Goal: Task Accomplishment & Management: Use online tool/utility

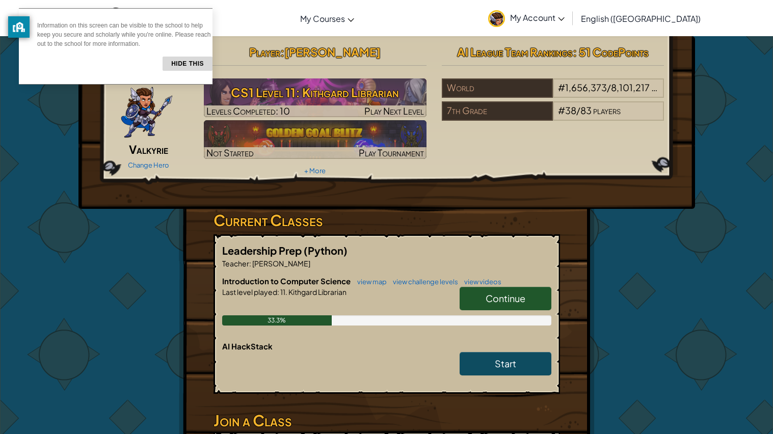
click at [187, 63] on button "Hide this" at bounding box center [188, 64] width 50 height 14
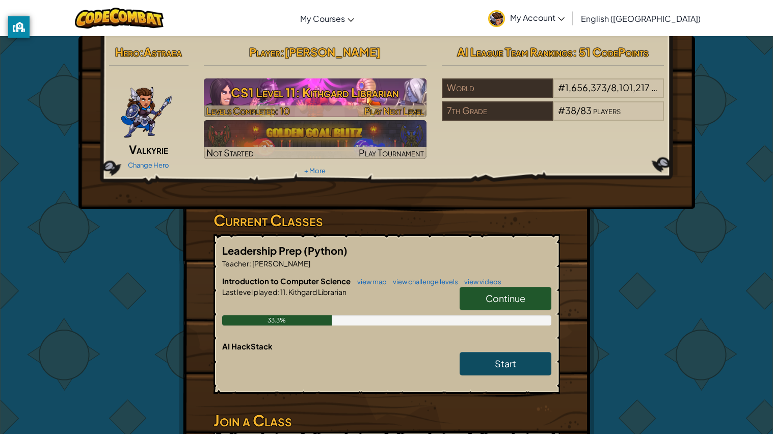
click at [259, 84] on h3 "CS1 Level 11: Kithgard Librarian" at bounding box center [315, 92] width 223 height 23
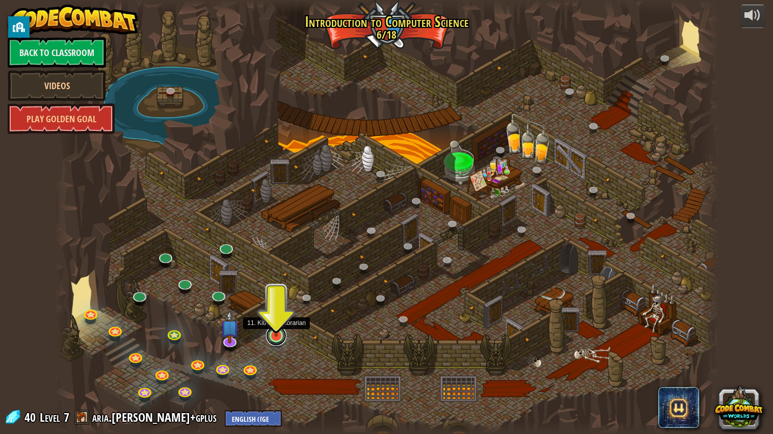
click at [270, 339] on link at bounding box center [276, 336] width 20 height 20
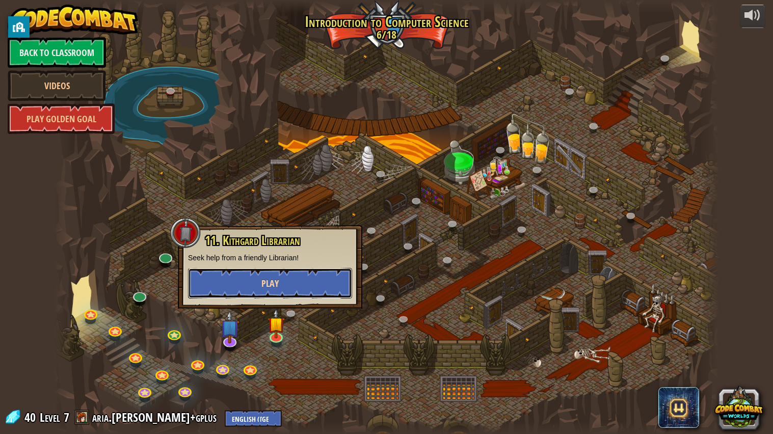
click at [319, 275] on button "Play" at bounding box center [270, 283] width 164 height 31
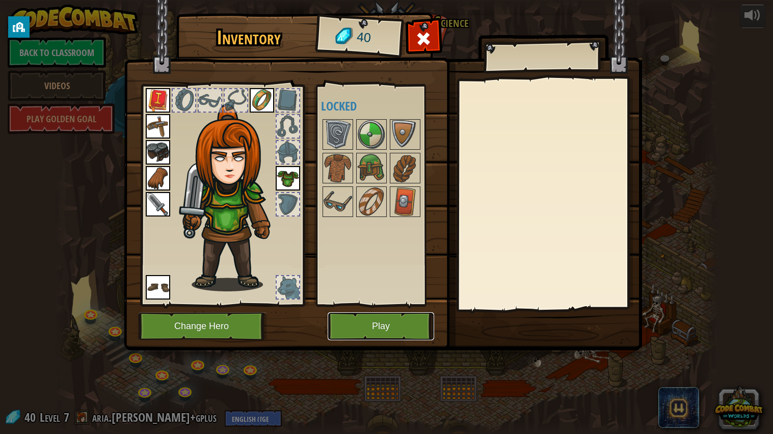
click at [337, 321] on button "Play" at bounding box center [381, 326] width 107 height 28
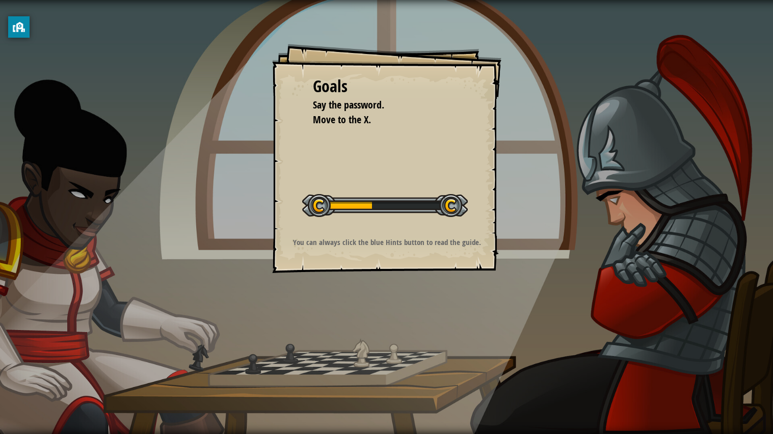
click at [697, 336] on div "Goals Say the password. Move to the X. Start Level Error loading from server. T…" at bounding box center [386, 217] width 773 height 434
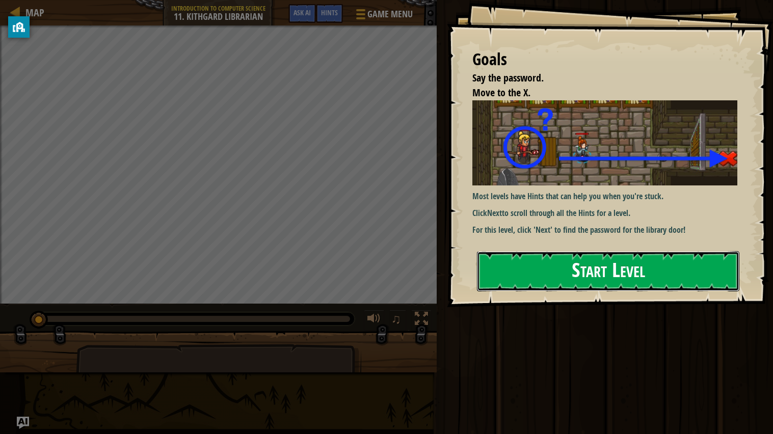
click at [522, 258] on button "Start Level" at bounding box center [608, 271] width 262 height 40
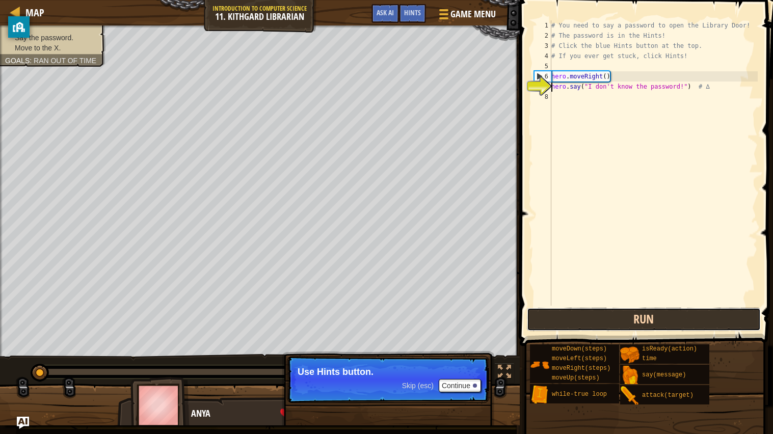
click at [558, 309] on button "Run" at bounding box center [644, 319] width 234 height 23
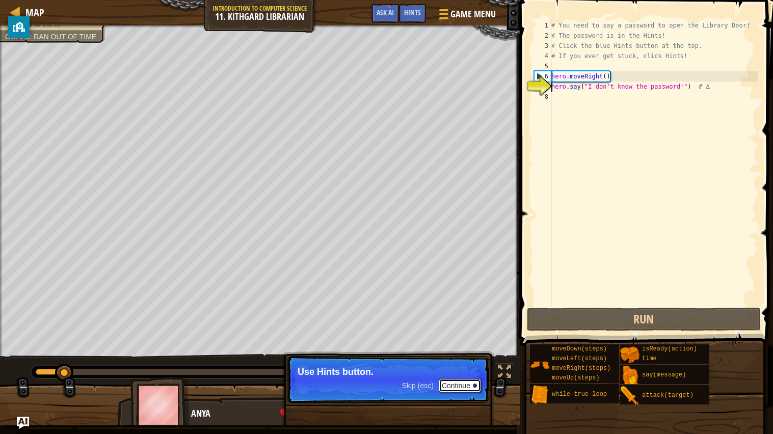
click at [450, 379] on button "Continue" at bounding box center [460, 385] width 42 height 13
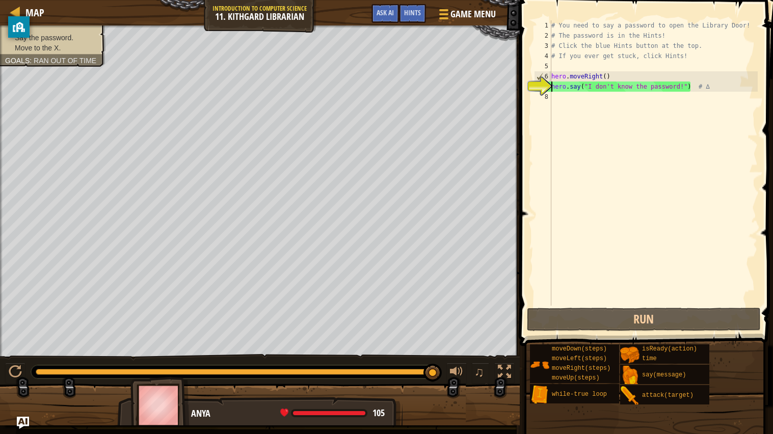
click at [610, 81] on div "# You need to say a password to open the Library Door! # The password is in the…" at bounding box center [653, 173] width 208 height 306
type textarea "hero.moveRight()"
click at [570, 94] on div "# You need to say a password to open the Library Door! # The password is in the…" at bounding box center [653, 173] width 208 height 306
click at [709, 82] on div "# You need to say a password to open the Library Door! # The password is in the…" at bounding box center [653, 173] width 208 height 306
type textarea "hero.say("I don't know the password!") # ∆"
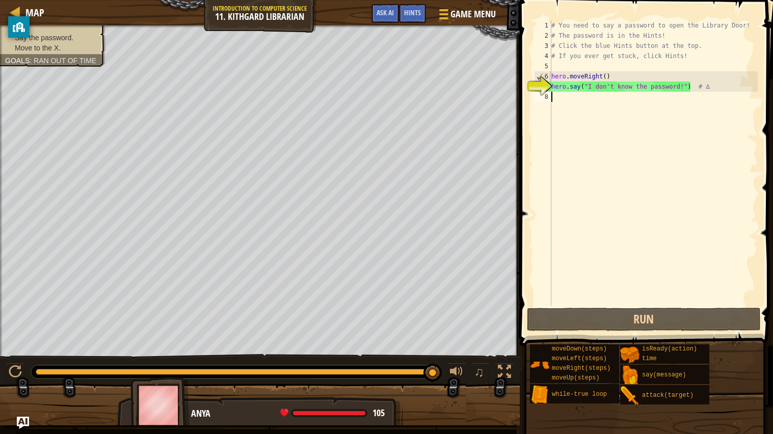
click at [585, 101] on div "# You need to say a password to open the Library Door! # The password is in the…" at bounding box center [653, 173] width 208 height 306
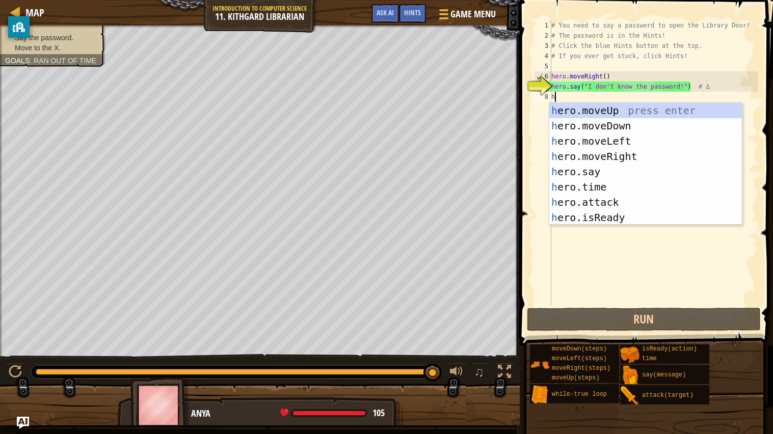
scroll to position [4, 0]
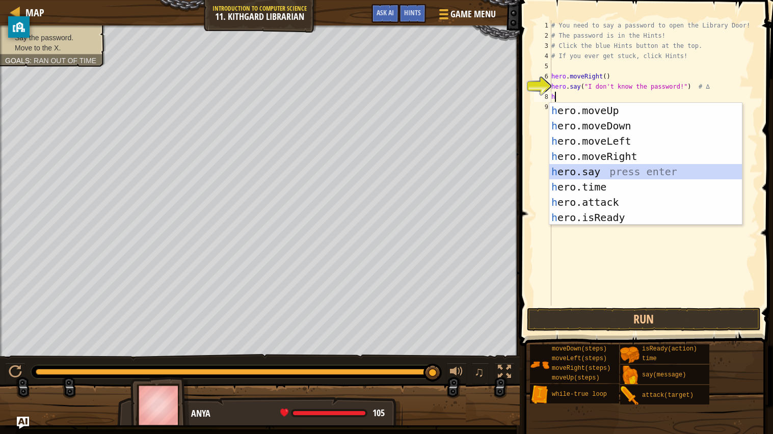
click at [605, 175] on div "h ero.moveUp press enter h ero.moveDown press enter h ero.moveLeft press enter …" at bounding box center [645, 179] width 193 height 153
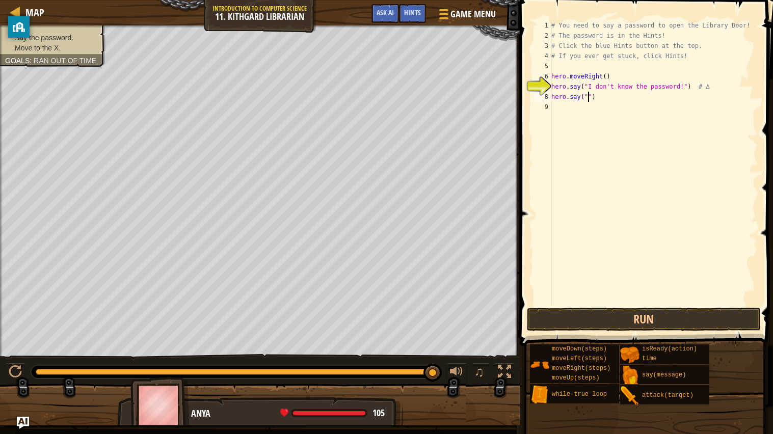
scroll to position [4, 3]
click at [612, 318] on button "Run" at bounding box center [644, 319] width 234 height 23
type textarea "hero.say("SHHH!")"
click at [605, 320] on button "Run" at bounding box center [644, 319] width 234 height 23
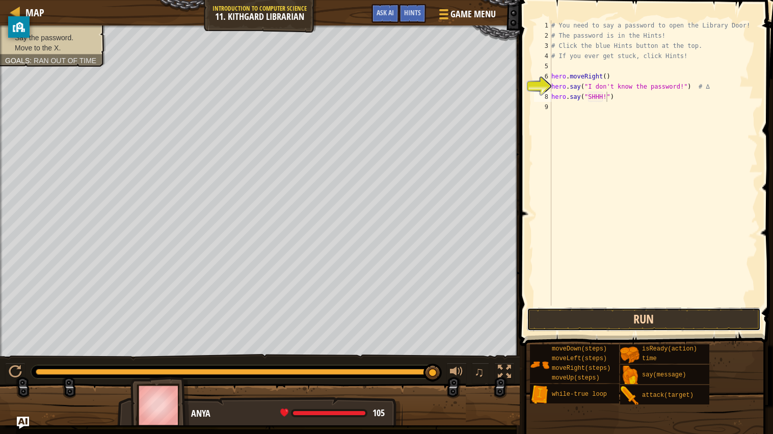
click at [605, 320] on button "Run" at bounding box center [644, 319] width 234 height 23
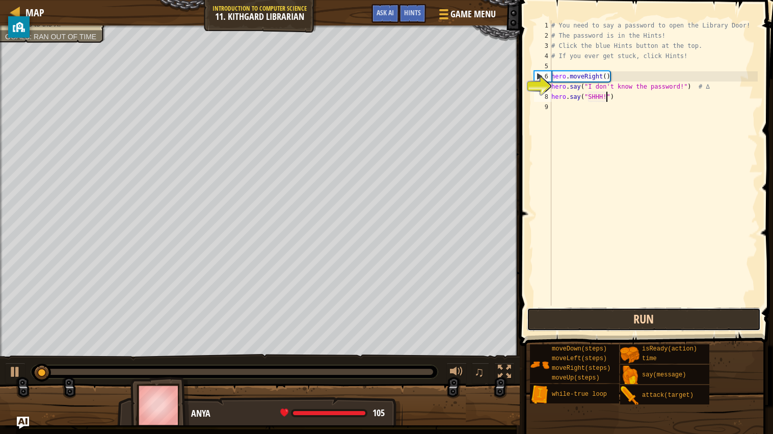
click at [605, 320] on button "Run" at bounding box center [644, 319] width 234 height 23
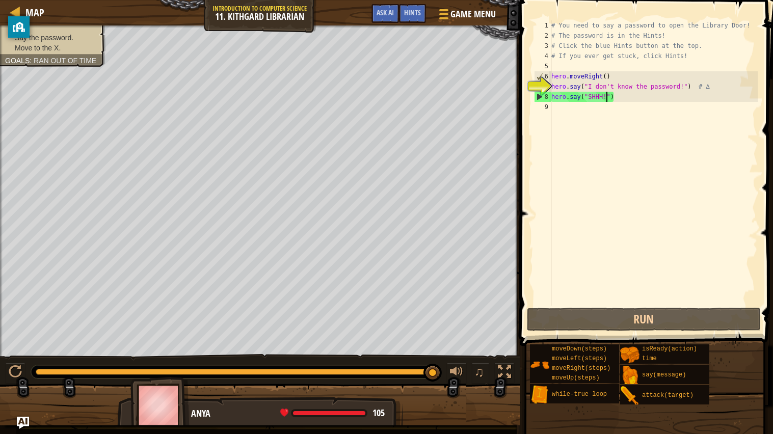
click at [555, 106] on div "# You need to say a password to open the Library Door! # The password is in the…" at bounding box center [653, 173] width 208 height 306
type textarea "h"
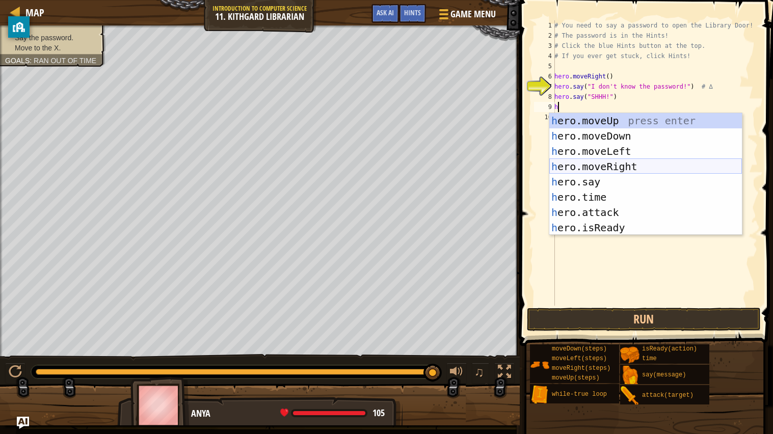
click at [661, 168] on div "h ero.moveUp press enter h ero.moveDown press enter h ero.moveLeft press enter …" at bounding box center [645, 189] width 193 height 153
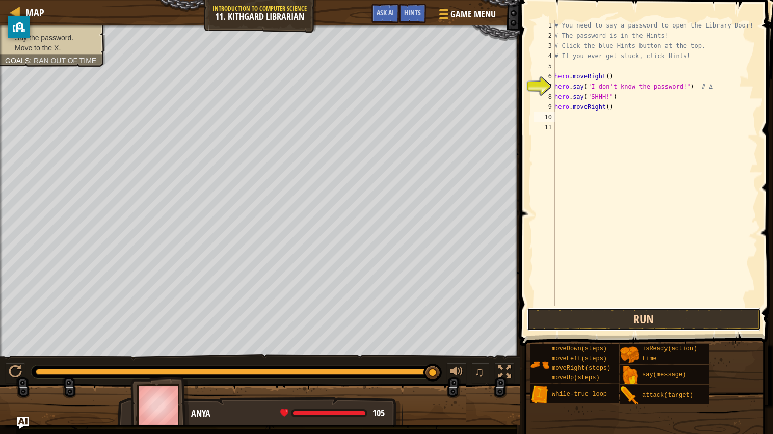
click at [661, 323] on button "Run" at bounding box center [644, 319] width 234 height 23
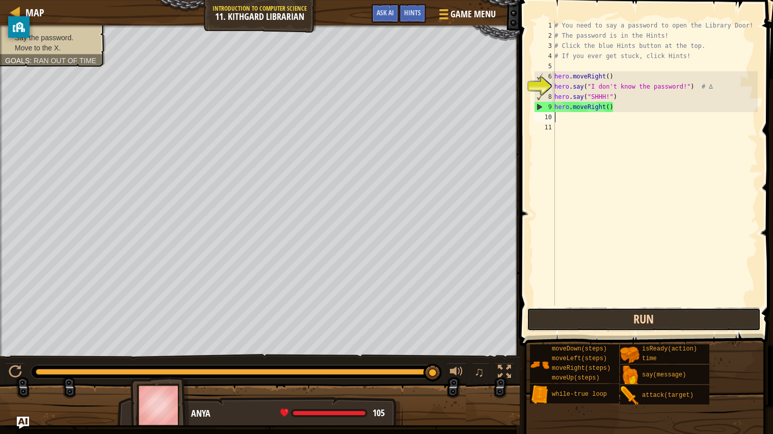
click at [661, 323] on button "Run" at bounding box center [644, 319] width 234 height 23
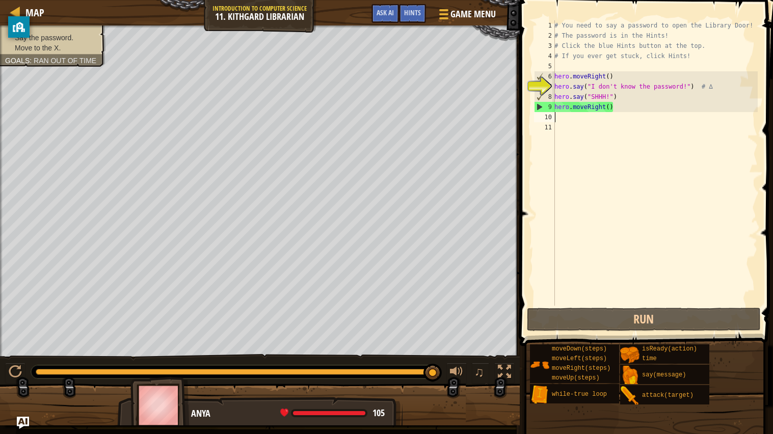
click at [624, 101] on div "# You need to say a password to open the Library Door! # The password is in the…" at bounding box center [655, 173] width 205 height 306
click at [620, 105] on div "# You need to say a password to open the Library Door! # The password is in the…" at bounding box center [655, 173] width 205 height 306
click at [621, 101] on div "# You need to say a password to open the Library Door! # The password is in the…" at bounding box center [655, 173] width 205 height 306
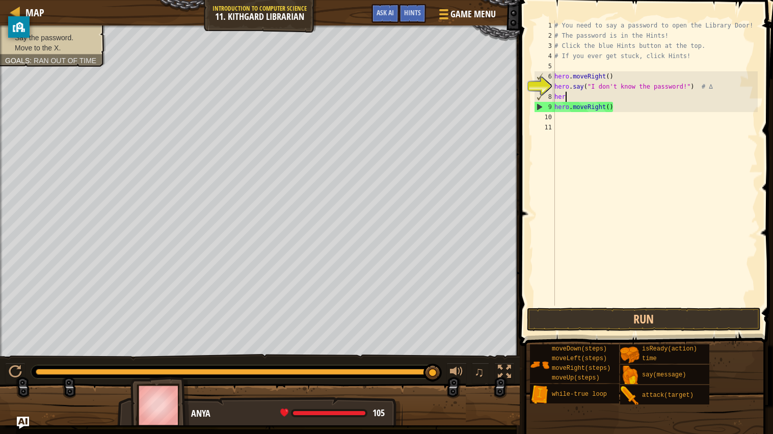
type textarea "h"
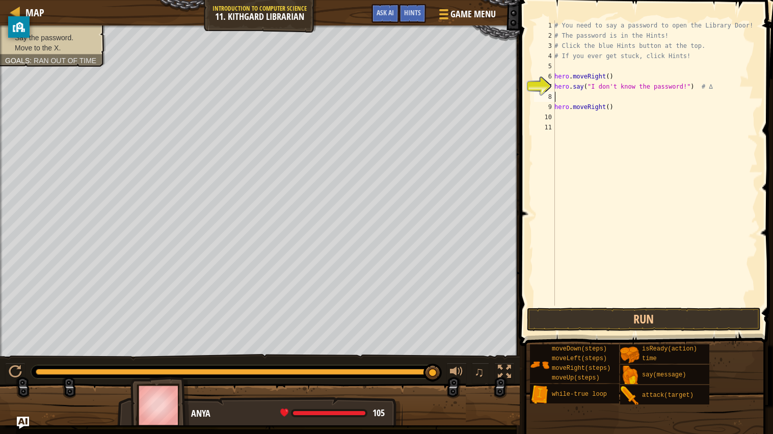
click at [569, 97] on div "# You need to say a password to open the Library Door! # The password is in the…" at bounding box center [655, 173] width 205 height 306
drag, startPoint x: 625, startPoint y: 113, endPoint x: 557, endPoint y: 107, distance: 68.6
click at [557, 107] on div "# You need to say a password to open the Library Door! # The password is in the…" at bounding box center [655, 173] width 205 height 306
type textarea "h"
type textarea "moveRight(steps)"
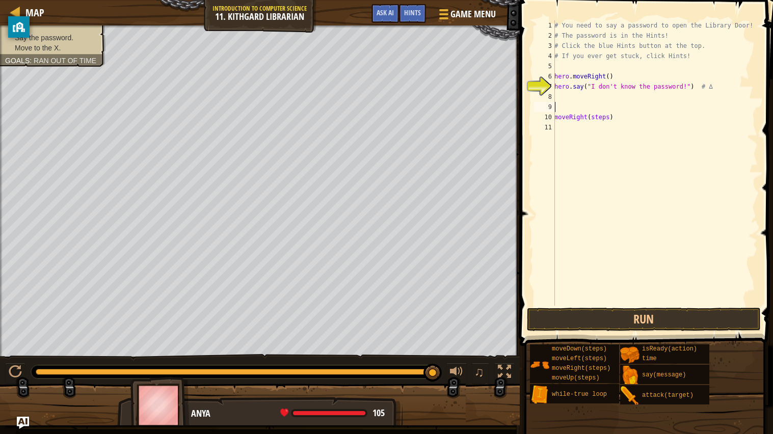
click at [614, 111] on div "# You need to say a password to open the Library Door! # The password is in the…" at bounding box center [655, 173] width 205 height 306
click at [613, 119] on div "# You need to say a password to open the Library Door! # The password is in the…" at bounding box center [655, 173] width 205 height 306
type textarea "m"
click at [611, 96] on div "# You need to say a password to open the Library Door! # The password is in the…" at bounding box center [655, 162] width 205 height 285
type textarea "moveRight()"
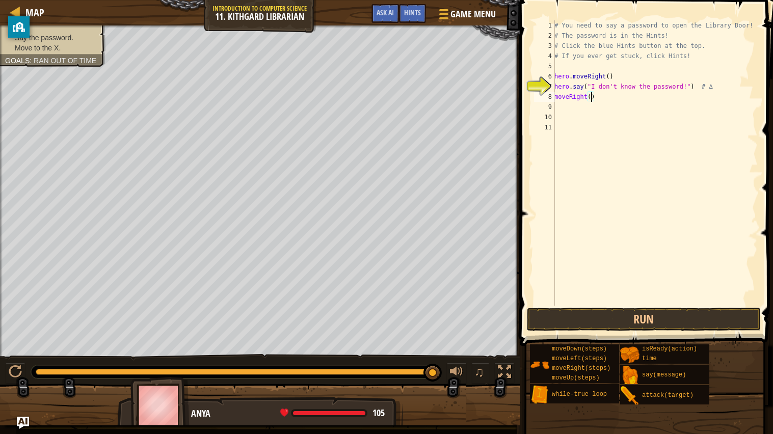
click at [558, 99] on div "# You need to say a password to open the Library Door! # The password is in the…" at bounding box center [655, 173] width 205 height 306
click at [556, 103] on div "# You need to say a password to open the Library Door! # The password is in the…" at bounding box center [655, 173] width 205 height 306
click at [557, 93] on div "# You need to say a password to open the Library Door! # The password is in the…" at bounding box center [655, 173] width 205 height 306
click at [591, 99] on div "# You need to say a password to open the Library Door! # The password is in the…" at bounding box center [655, 173] width 205 height 306
click at [550, 314] on button "Run" at bounding box center [644, 319] width 234 height 23
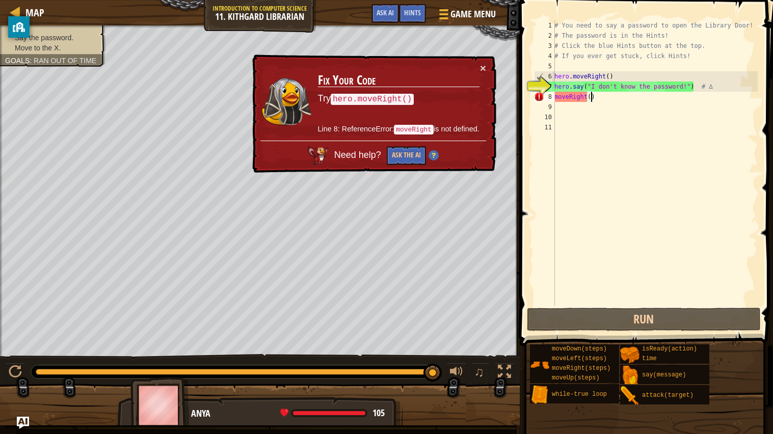
click at [557, 98] on div "# You need to say a password to open the Library Door! # The password is in the…" at bounding box center [655, 173] width 205 height 306
click at [555, 98] on div "8" at bounding box center [544, 97] width 21 height 10
click at [600, 100] on div "# You need to say a password to open the Library Door! # The password is in the…" at bounding box center [655, 173] width 205 height 306
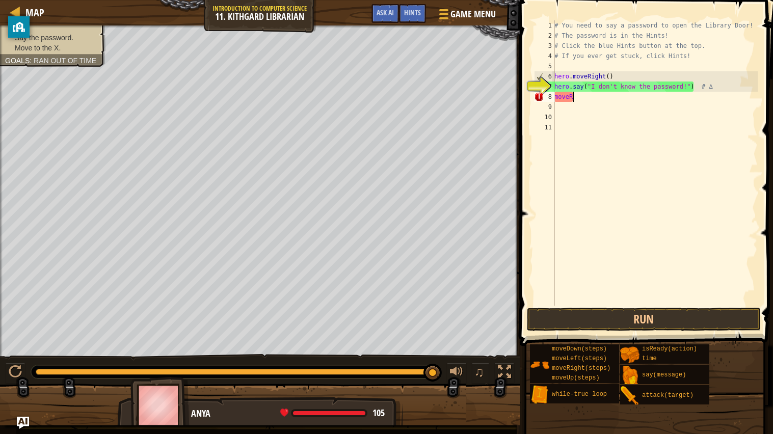
type textarea "m"
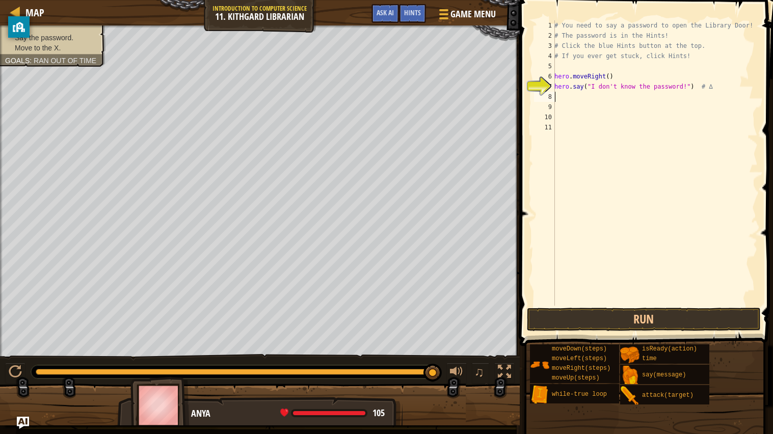
type textarea "h"
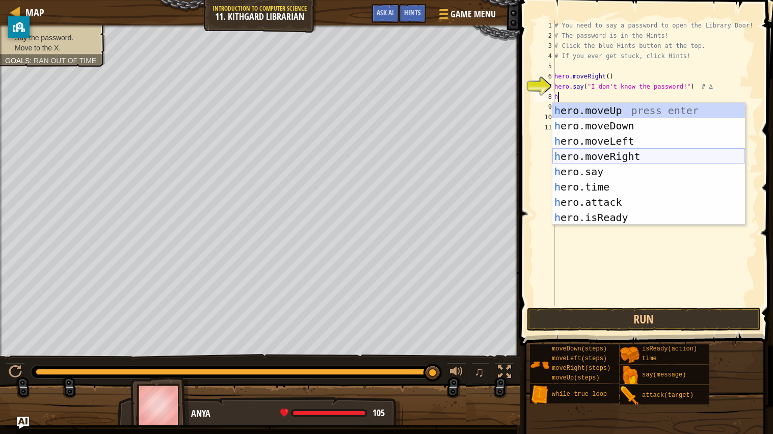
click at [617, 156] on div "h ero.moveUp press enter h ero.moveDown press enter h ero.moveLeft press enter …" at bounding box center [649, 179] width 193 height 153
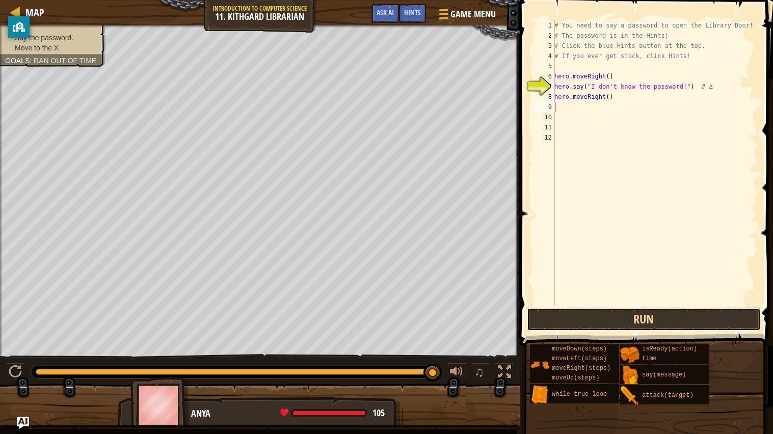
click at [573, 318] on button "Run" at bounding box center [644, 319] width 234 height 23
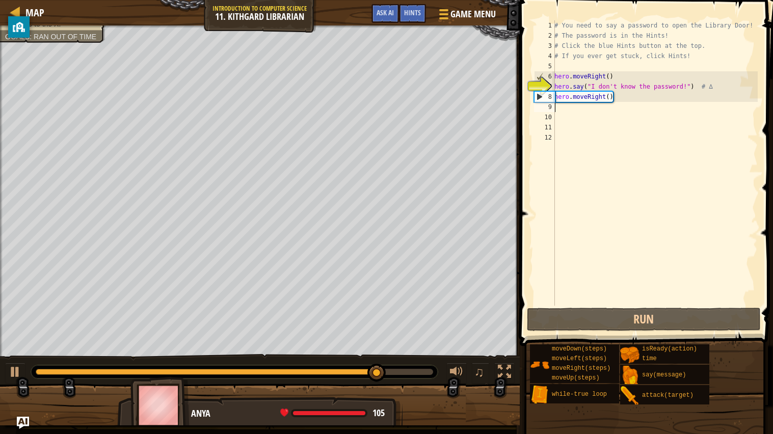
click at [557, 107] on div "# You need to say a password to open the Library Door! # The password is in the…" at bounding box center [655, 173] width 205 height 306
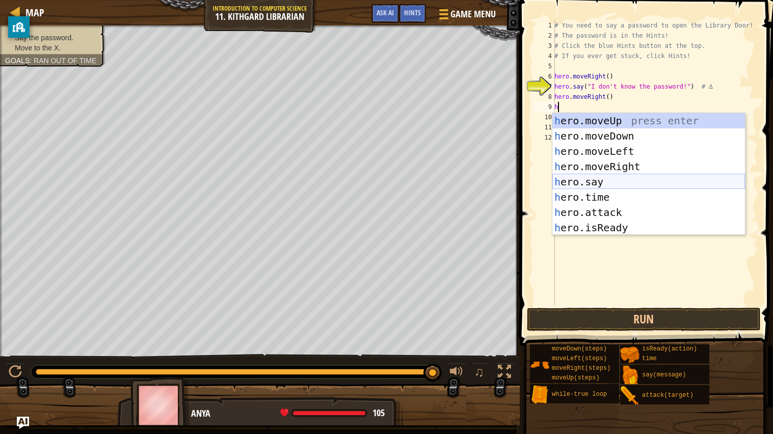
scroll to position [15, 0]
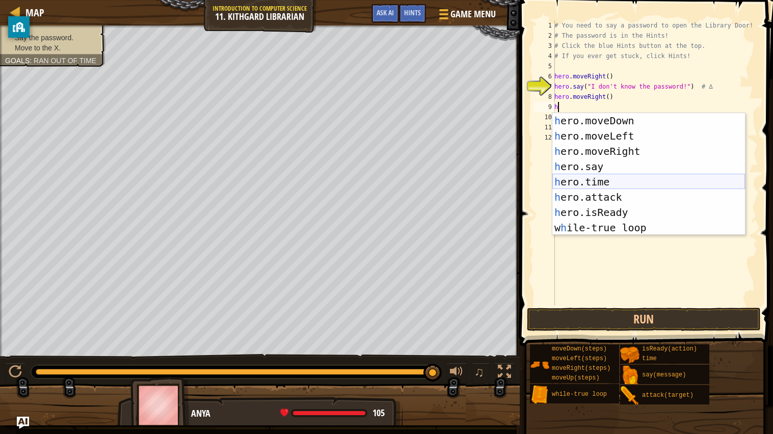
click at [675, 169] on div "h ero.moveDown press enter h ero.moveLeft press enter h ero.moveRight press ent…" at bounding box center [649, 189] width 193 height 153
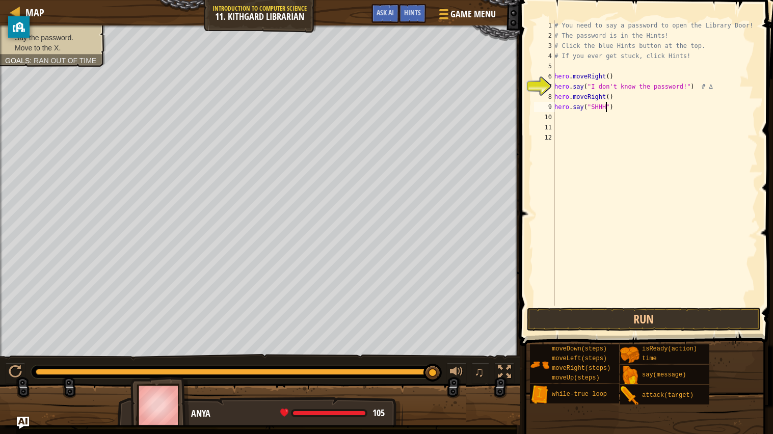
type textarea "hero.say("SHHH!")"
click at [665, 317] on button "Run" at bounding box center [644, 319] width 234 height 23
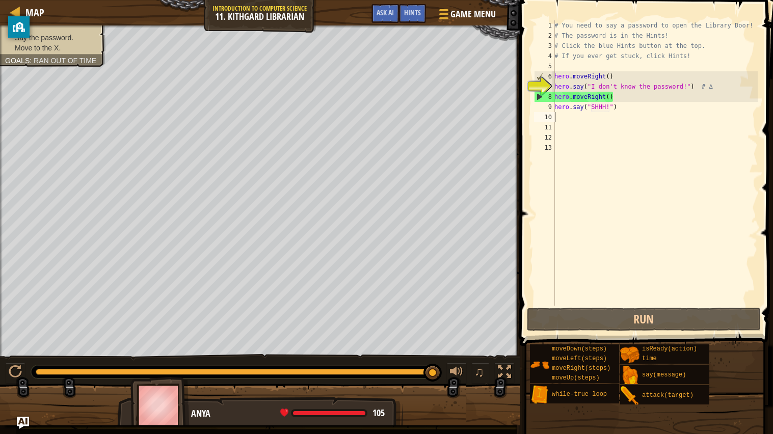
click at [1, 233] on div at bounding box center [1, 198] width 3 height 347
click at [11, 30] on div "privacy banner" at bounding box center [18, 26] width 21 height 21
drag, startPoint x: 25, startPoint y: 23, endPoint x: 772, endPoint y: 0, distance: 747.6
click at [750, 0] on div "privacy banner" at bounding box center [738, 2] width 21 height 21
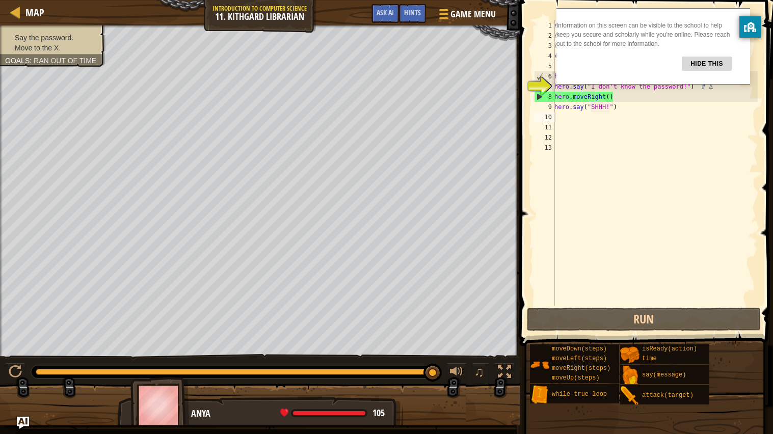
click at [714, 62] on button "Hide this" at bounding box center [707, 64] width 50 height 14
click at [713, 63] on button "Hide this" at bounding box center [707, 64] width 50 height 14
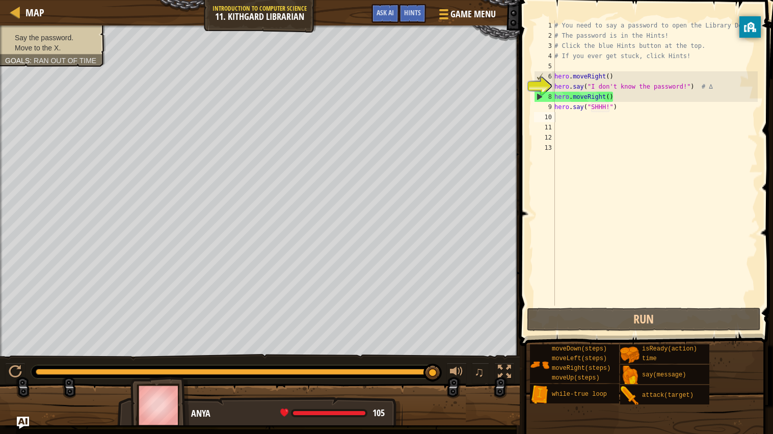
click at [610, 107] on div "# You need to say a password to open the Library Door! # The password is in the…" at bounding box center [655, 173] width 205 height 306
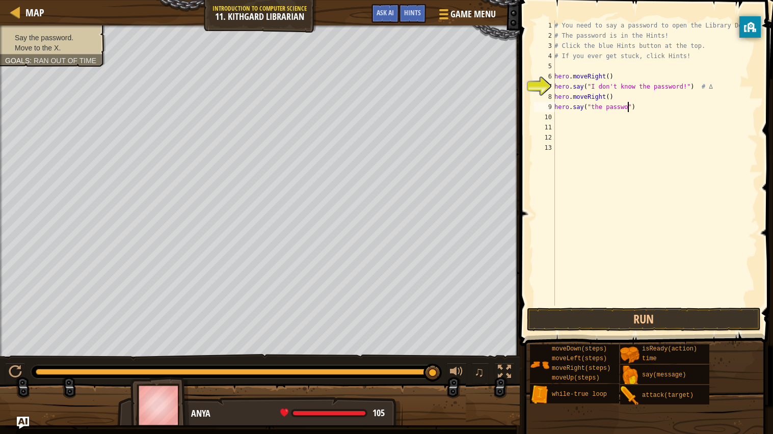
scroll to position [4, 6]
click at [633, 326] on button "Run" at bounding box center [644, 319] width 234 height 23
click at [619, 312] on button "Run" at bounding box center [644, 319] width 234 height 23
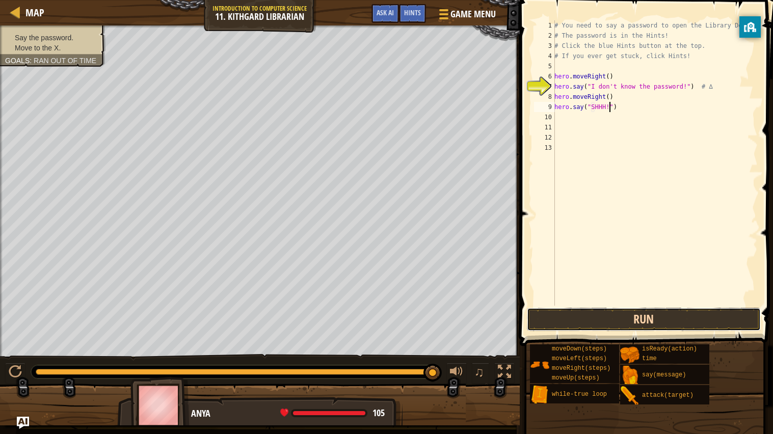
click at [619, 310] on button "Run" at bounding box center [644, 319] width 234 height 23
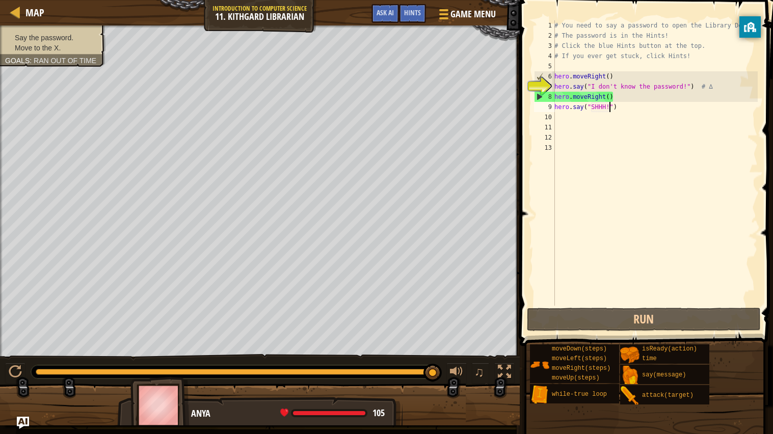
click at [611, 92] on div "# You need to say a password to open the Library Door! # The password is in the…" at bounding box center [655, 173] width 205 height 306
click at [620, 99] on div "# You need to say a password to open the Library Door! # The password is in the…" at bounding box center [655, 173] width 205 height 306
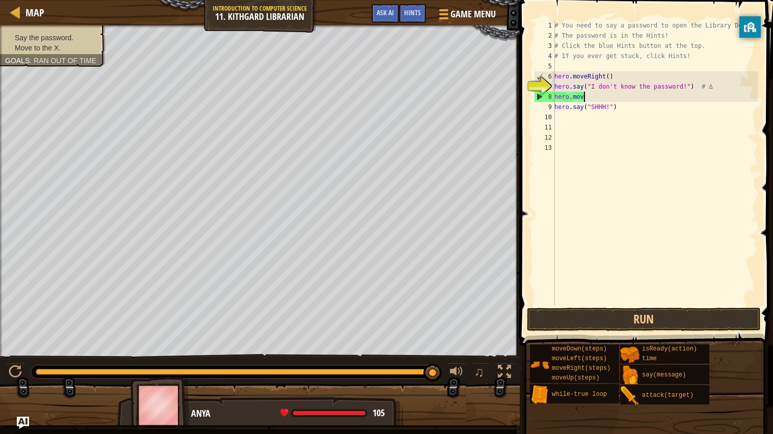
scroll to position [4, 1]
type textarea "h"
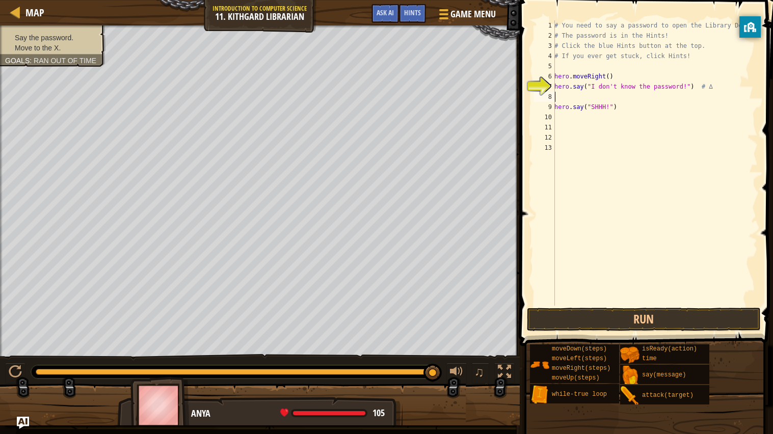
click at [563, 112] on div "# You need to say a password to open the Library Door! # The password is in the…" at bounding box center [655, 173] width 205 height 306
type textarea "hero.say("SHHH!")"
click at [557, 116] on div "# You need to say a password to open the Library Door! # The password is in the…" at bounding box center [655, 173] width 205 height 306
type textarea "h"
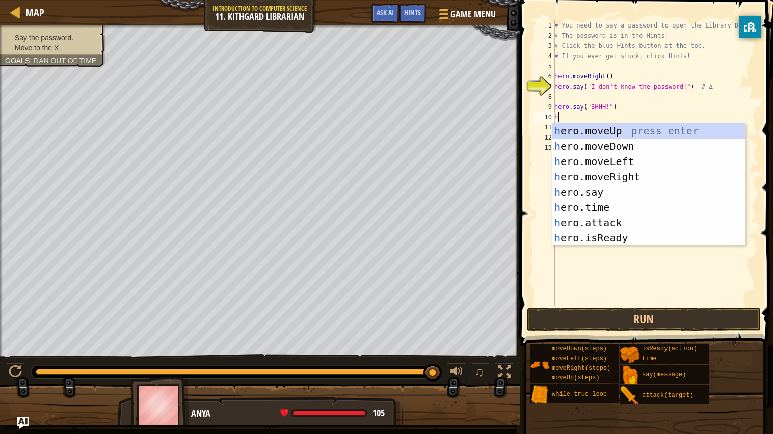
scroll to position [0, 0]
click at [592, 173] on div "h ero.moveUp press enter h ero.moveDown press enter h ero.moveLeft press enter …" at bounding box center [649, 199] width 193 height 153
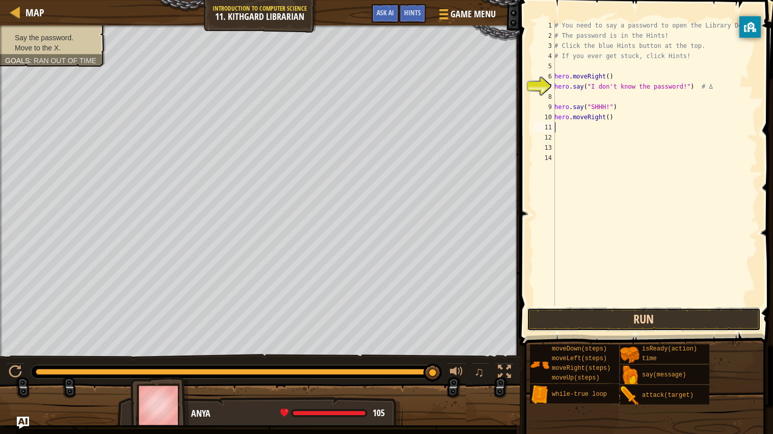
click at [593, 315] on button "Run" at bounding box center [644, 319] width 234 height 23
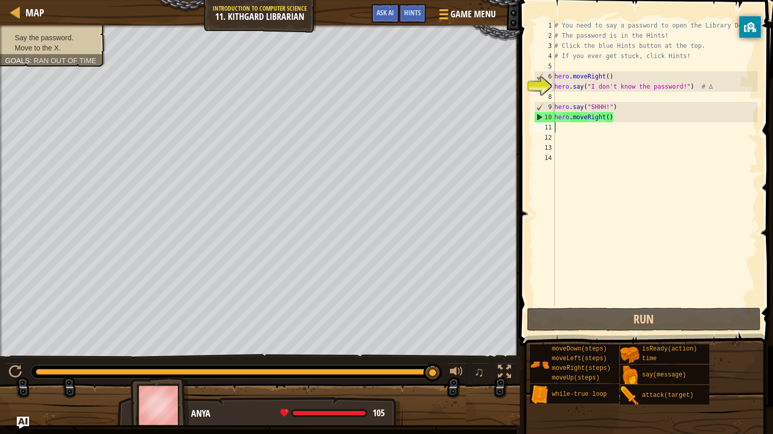
click at [561, 94] on div "# You need to say a password to open the Library Door! # The password is in the…" at bounding box center [655, 173] width 205 height 306
click at [564, 98] on div "# You need to say a password to open the Library Door! # The password is in the…" at bounding box center [655, 173] width 205 height 306
type textarea "h"
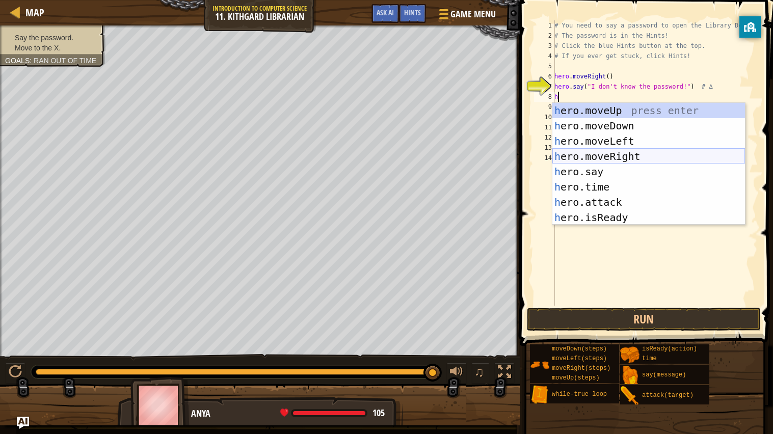
click at [596, 157] on div "h ero.moveUp press enter h ero.moveDown press enter h ero.moveLeft press enter …" at bounding box center [649, 179] width 193 height 153
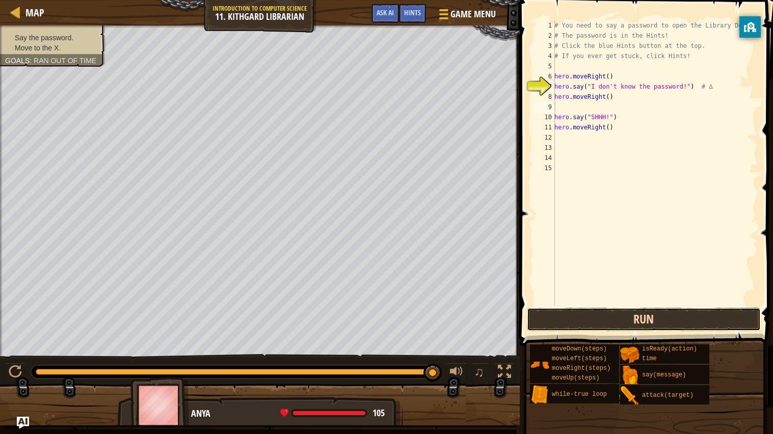
drag, startPoint x: 581, startPoint y: 308, endPoint x: 586, endPoint y: 311, distance: 6.2
click at [586, 311] on button "Run" at bounding box center [644, 319] width 234 height 23
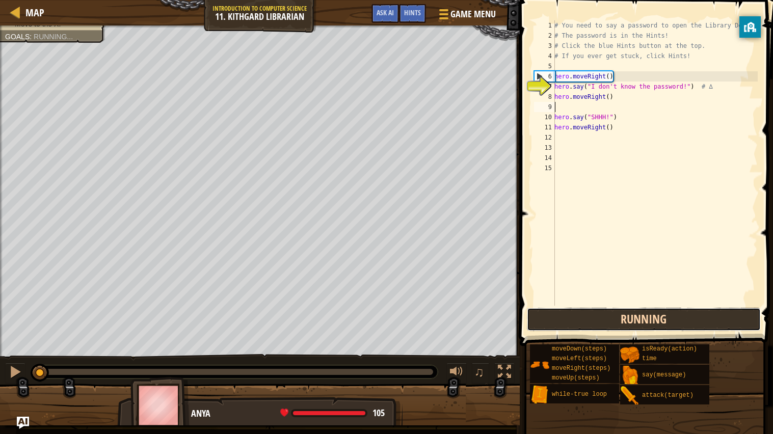
click at [586, 311] on button "Running" at bounding box center [644, 319] width 234 height 23
click at [585, 311] on button "Running" at bounding box center [644, 319] width 234 height 23
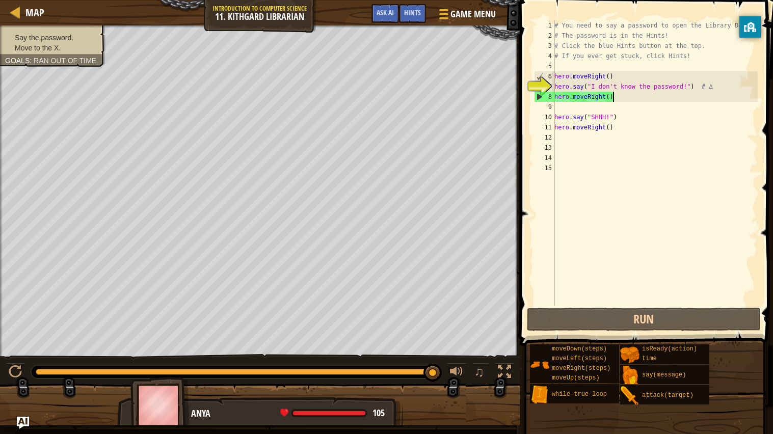
click at [619, 98] on div "# You need to say a password to open the Library Door! # The password is in the…" at bounding box center [655, 173] width 205 height 306
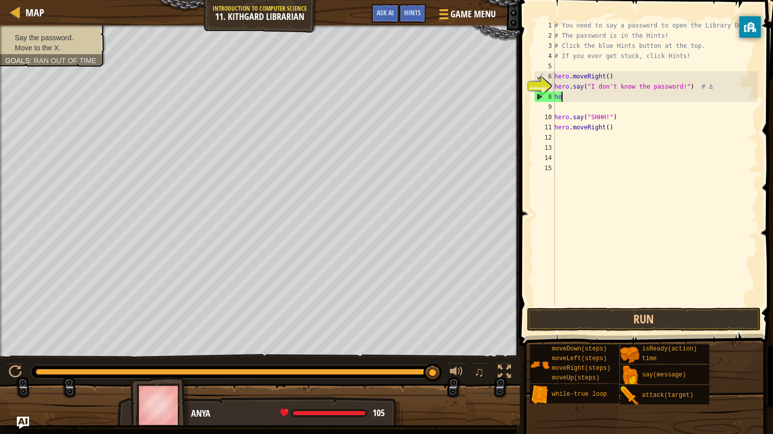
type textarea "h"
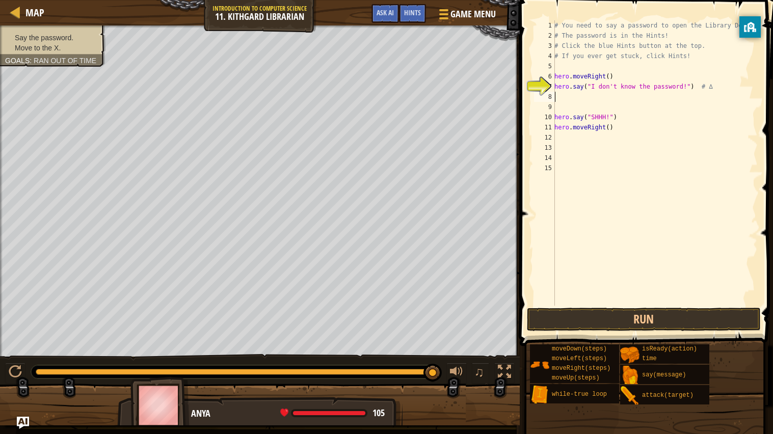
click at [609, 118] on div "# You need to say a password to open the Library Door! # The password is in the…" at bounding box center [655, 173] width 205 height 306
type textarea "hero.say("Hush")"
click at [594, 320] on button "Run" at bounding box center [644, 319] width 234 height 23
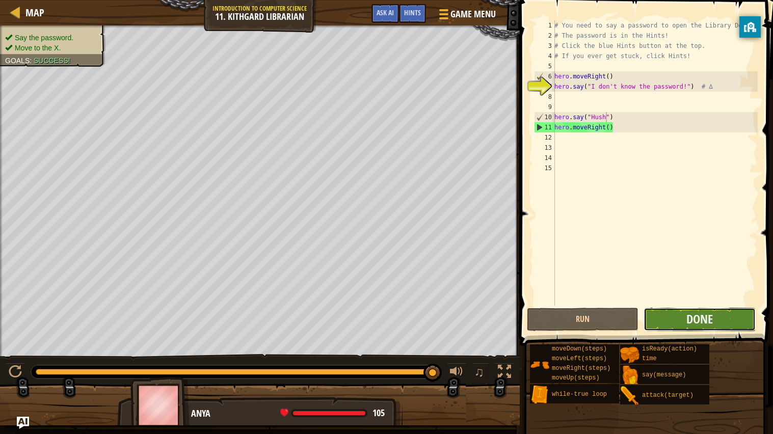
click at [675, 324] on button "Done" at bounding box center [700, 319] width 112 height 23
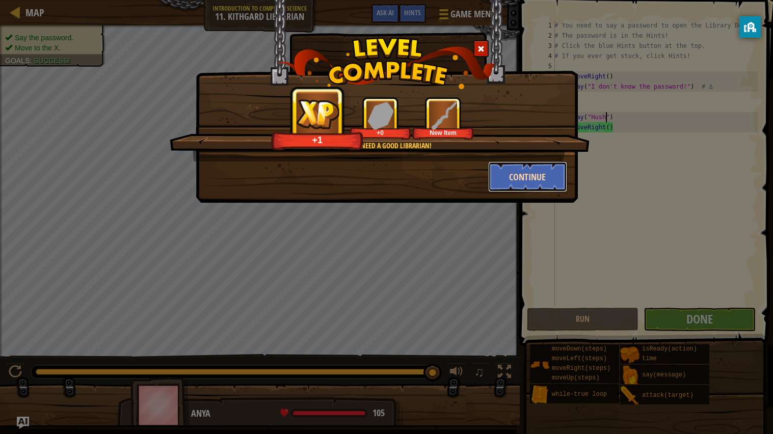
click at [499, 176] on button "Continue" at bounding box center [527, 177] width 79 height 31
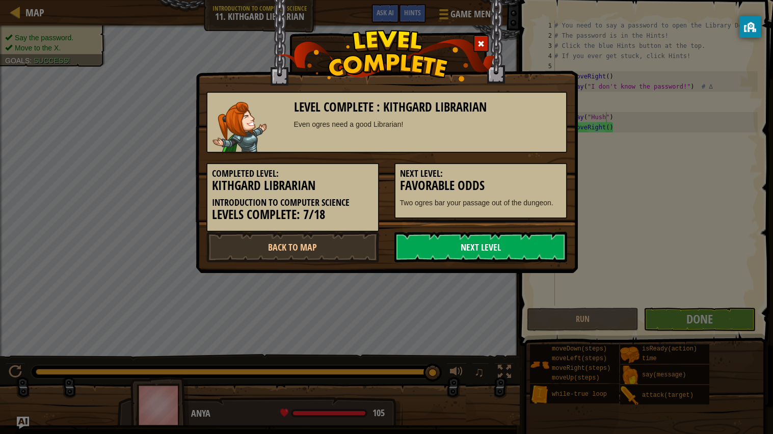
click at [500, 241] on link "Next Level" at bounding box center [481, 247] width 173 height 31
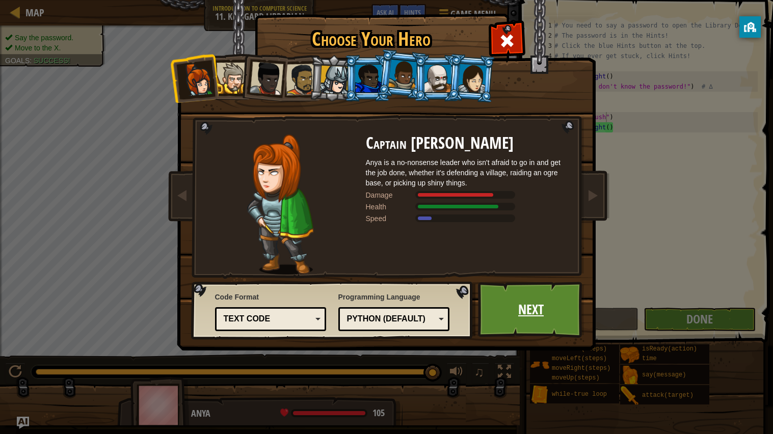
click at [522, 308] on link "Next" at bounding box center [531, 310] width 107 height 56
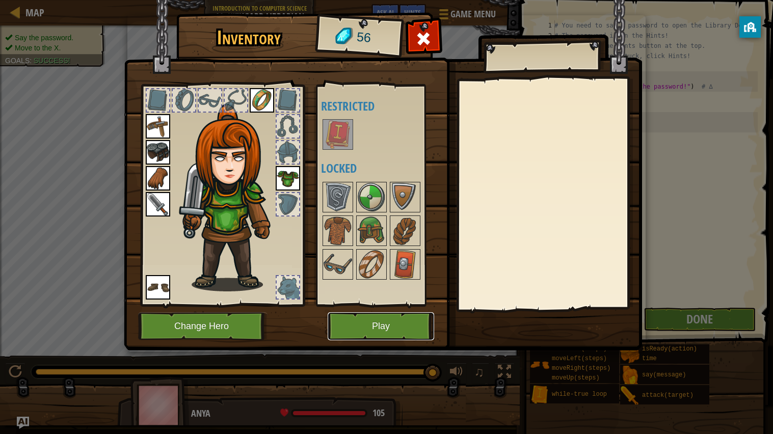
click at [391, 328] on button "Play" at bounding box center [381, 326] width 107 height 28
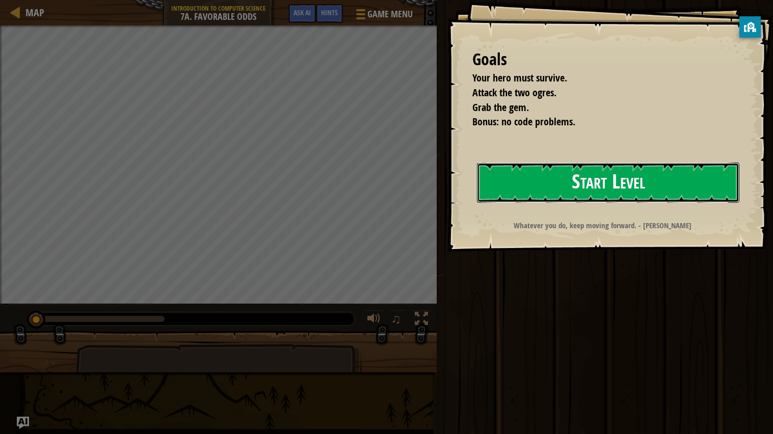
click at [554, 181] on button "Start Level" at bounding box center [608, 183] width 262 height 40
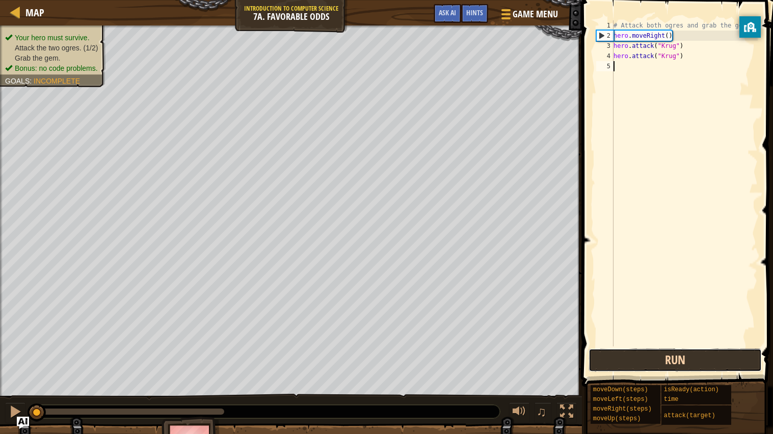
click at [658, 360] on button "Run" at bounding box center [675, 360] width 173 height 23
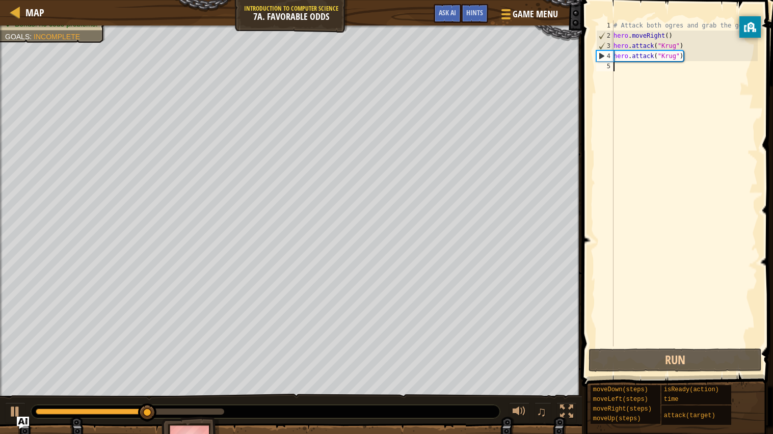
click at [638, 87] on div "# Attack both ogres and grab the gem. hero . moveRight ( ) hero . attack ( "Kru…" at bounding box center [685, 193] width 146 height 347
type textarea "h"
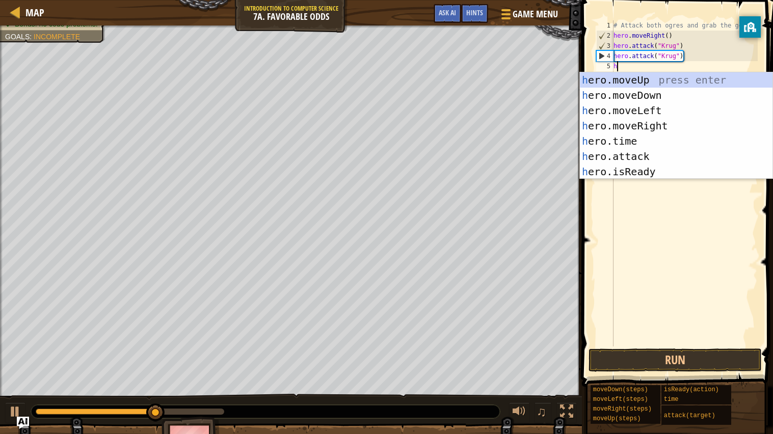
scroll to position [4, 0]
click at [634, 129] on div "h ero.moveUp press enter h ero.moveDown press enter h ero.moveLeft press enter …" at bounding box center [676, 141] width 193 height 138
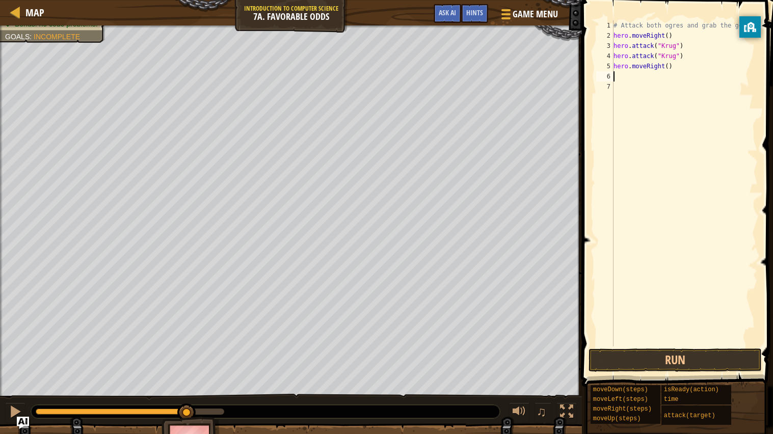
type textarea "h"
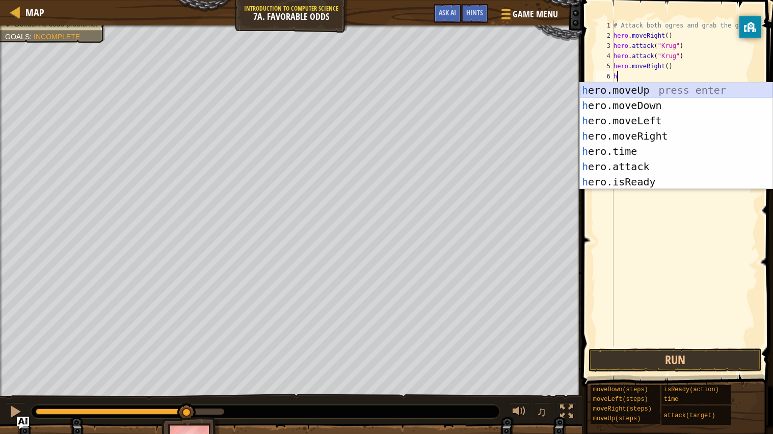
click at [657, 91] on div "h ero.moveUp press enter h ero.moveDown press enter h ero.moveLeft press enter …" at bounding box center [676, 152] width 193 height 138
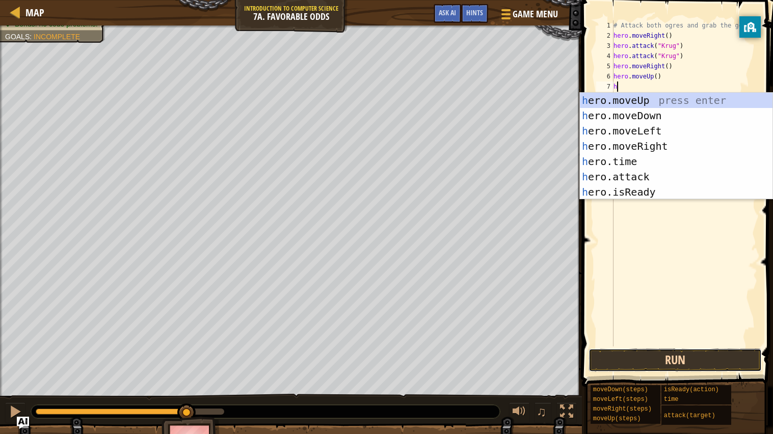
click at [638, 352] on button "Run" at bounding box center [675, 360] width 173 height 23
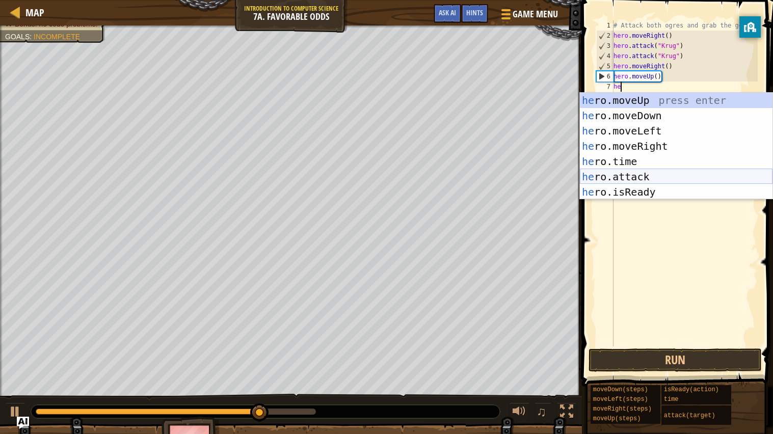
click at [640, 172] on div "he ro.moveUp press enter he ro.moveDown press enter he ro.moveLeft press enter …" at bounding box center [676, 162] width 193 height 138
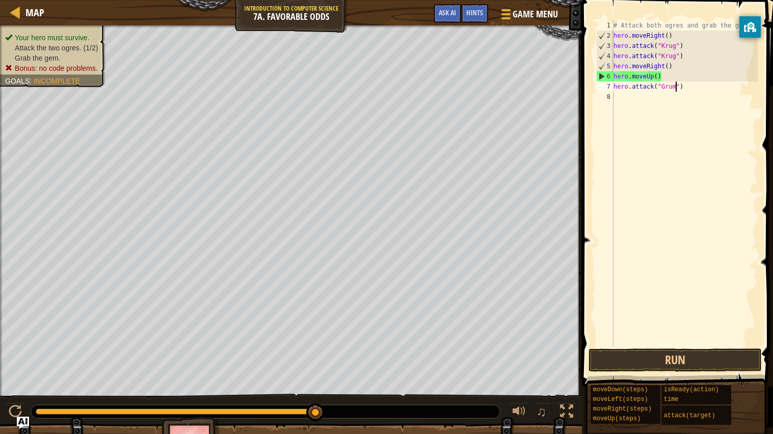
type textarea "hero.attack("Grump")"
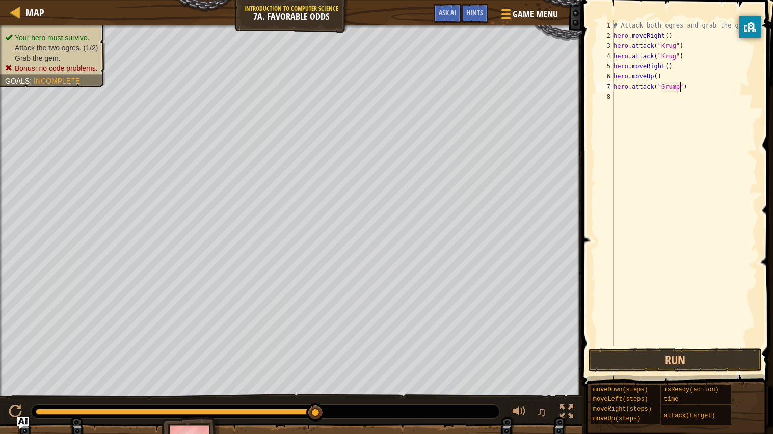
click at [623, 96] on div "# Attack both ogres and grab the gem. hero . moveRight ( ) hero . attack ( "Kru…" at bounding box center [685, 193] width 146 height 347
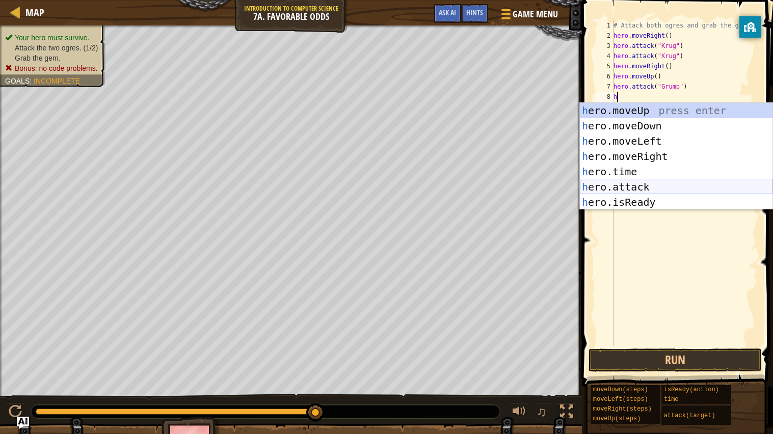
click at [634, 183] on div "h ero.moveUp press enter h ero.moveDown press enter h ero.moveLeft press enter …" at bounding box center [676, 172] width 193 height 138
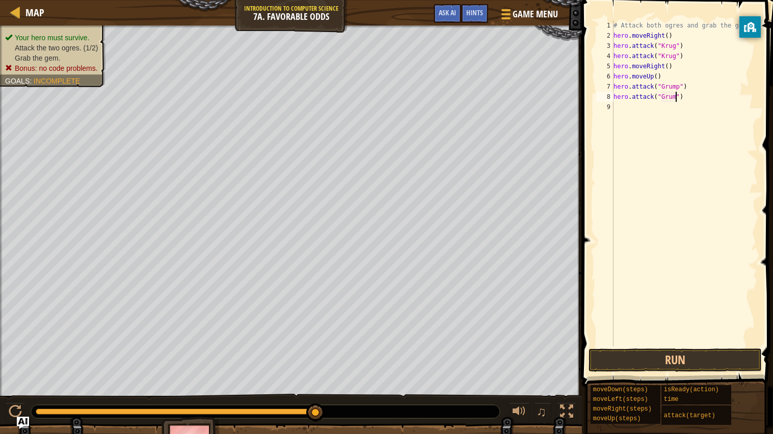
type textarea "hero.attack("Grump")"
click at [641, 108] on div "# Attack both ogres and grab the gem. hero . moveRight ( ) hero . attack ( "[PE…" at bounding box center [685, 193] width 146 height 347
type textarea "h"
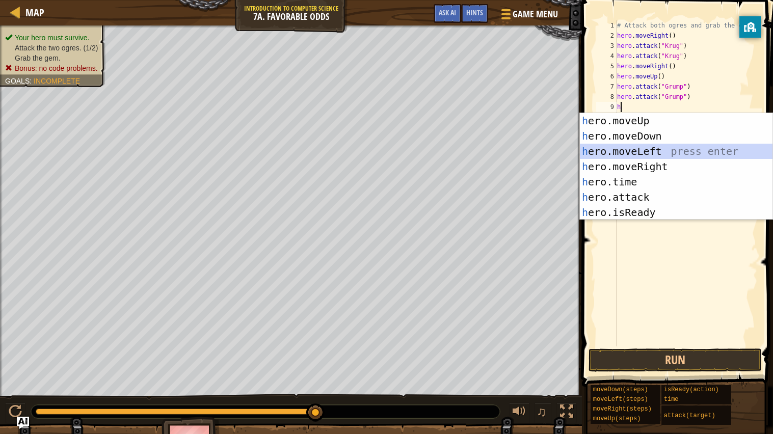
click at [651, 147] on div "h ero.moveUp press enter h ero.moveDown press enter h ero.moveLeft press enter …" at bounding box center [676, 182] width 193 height 138
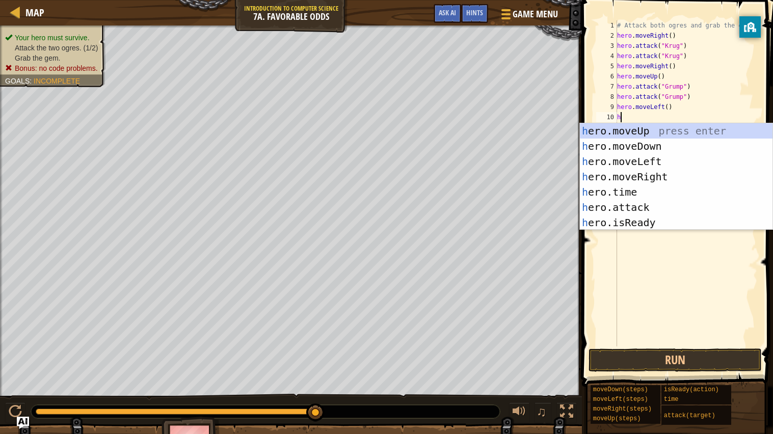
click at [668, 108] on div "# Attack both ogres and grab the gem. hero . moveRight ( ) hero . attack ( "[PE…" at bounding box center [686, 193] width 143 height 347
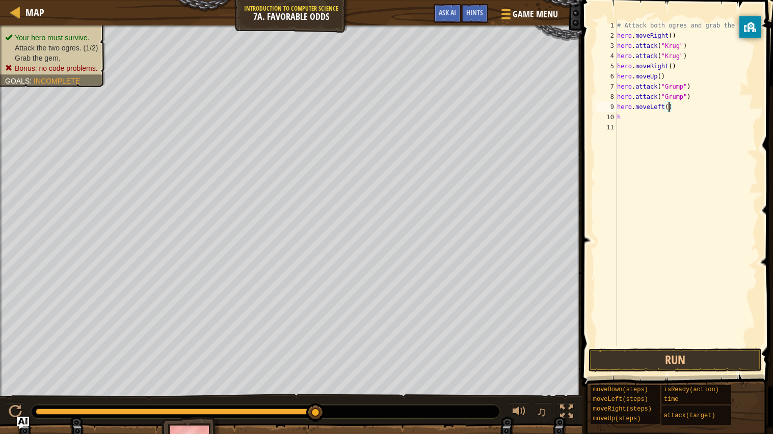
scroll to position [4, 4]
click at [625, 112] on div "# Attack both ogres and grab the gem. hero . moveRight ( ) hero . attack ( "[PE…" at bounding box center [686, 193] width 143 height 347
click at [629, 121] on div "# Attack both ogres and grab the gem. hero . moveRight ( ) hero . attack ( "[PE…" at bounding box center [686, 193] width 143 height 347
type textarea "h"
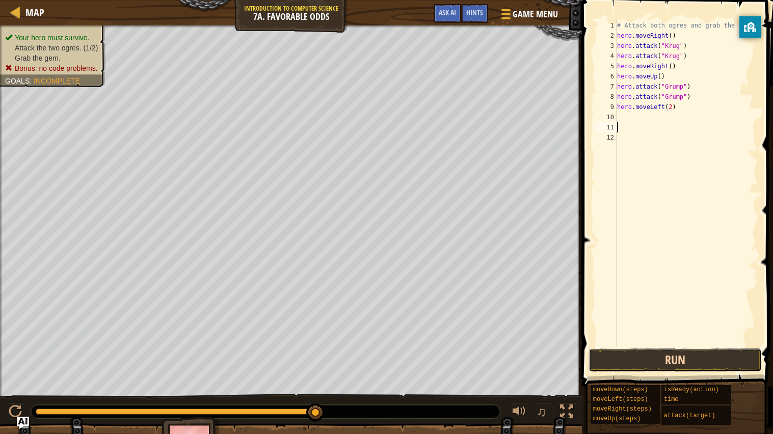
click at [635, 364] on button "Run" at bounding box center [675, 360] width 173 height 23
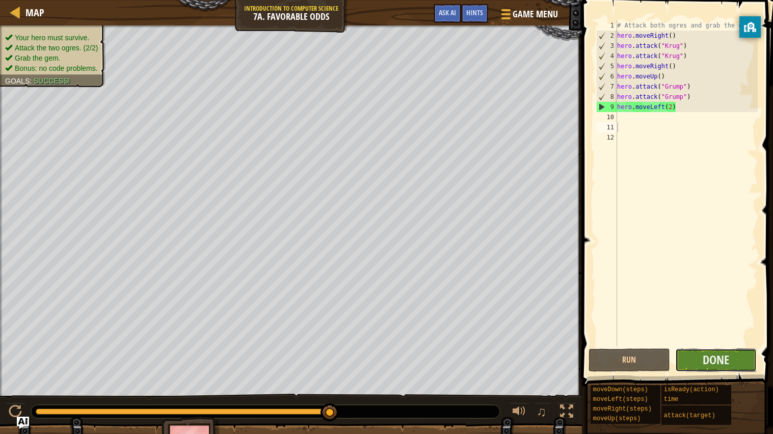
click at [698, 357] on button "Done" at bounding box center [716, 360] width 82 height 23
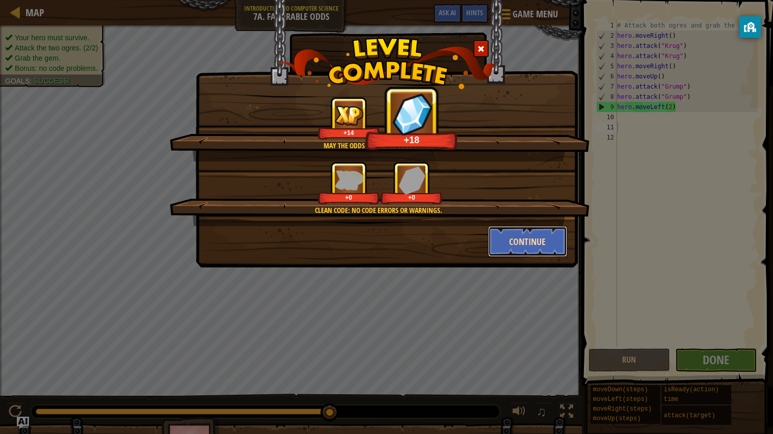
click at [550, 237] on button "Continue" at bounding box center [527, 241] width 79 height 31
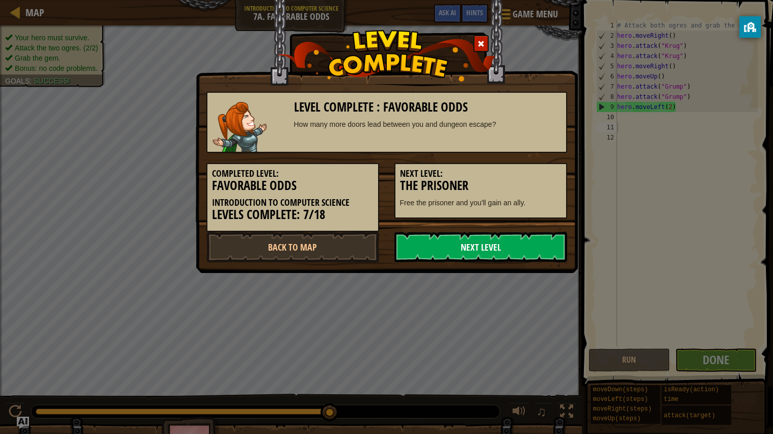
click at [509, 235] on link "Next Level" at bounding box center [481, 247] width 173 height 31
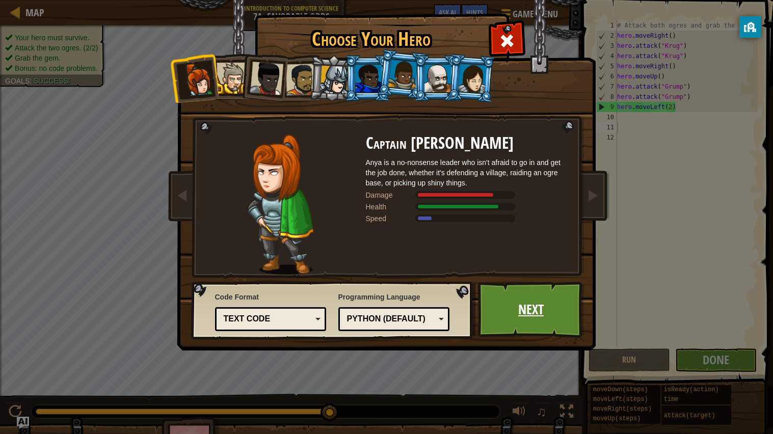
click at [505, 306] on link "Next" at bounding box center [531, 310] width 107 height 56
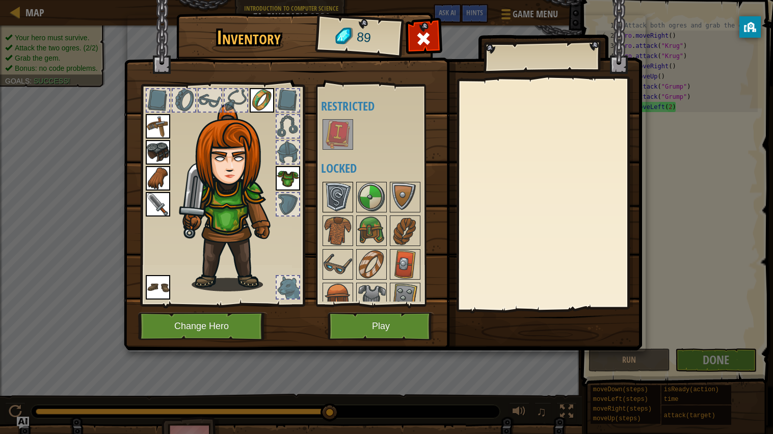
click at [346, 195] on img at bounding box center [338, 197] width 29 height 29
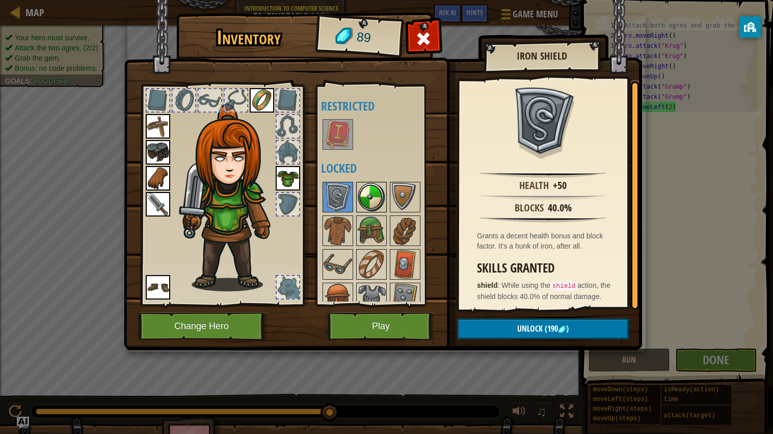
click at [369, 206] on img at bounding box center [371, 197] width 29 height 29
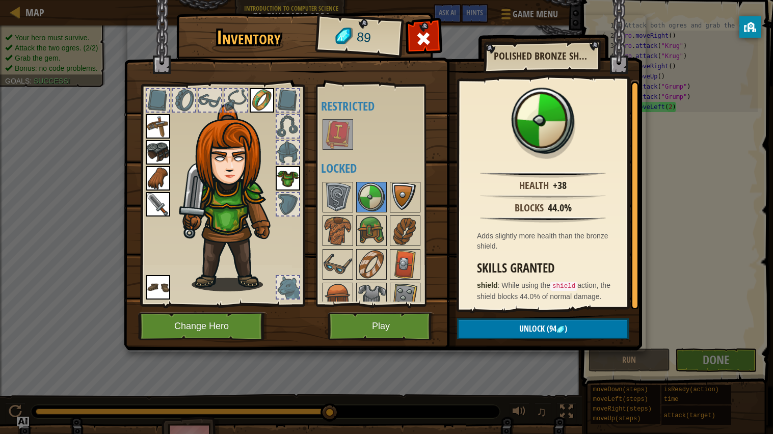
click at [402, 199] on img at bounding box center [405, 197] width 29 height 29
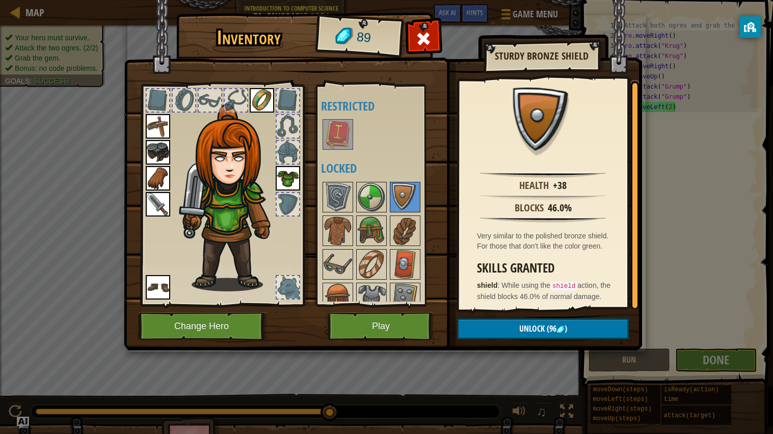
click at [397, 214] on div at bounding box center [381, 264] width 120 height 168
click at [387, 228] on div at bounding box center [381, 264] width 120 height 168
click at [372, 227] on img at bounding box center [371, 231] width 29 height 29
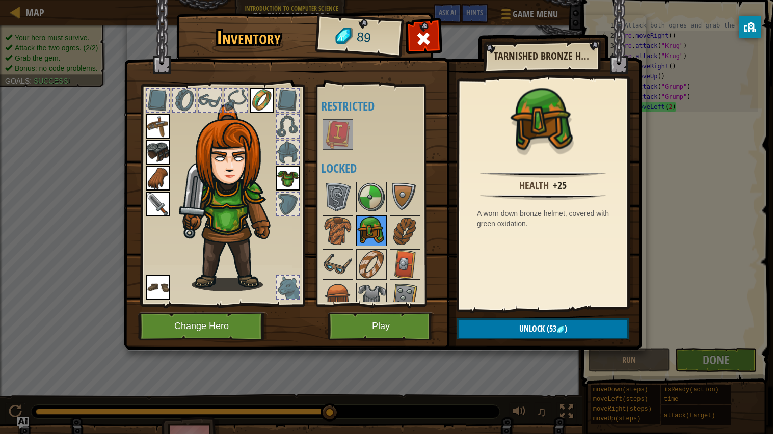
click at [357, 229] on img at bounding box center [371, 231] width 29 height 29
click at [511, 325] on button "Unlock (53 )" at bounding box center [543, 329] width 172 height 21
click at [469, 324] on button "Confirm" at bounding box center [543, 329] width 172 height 21
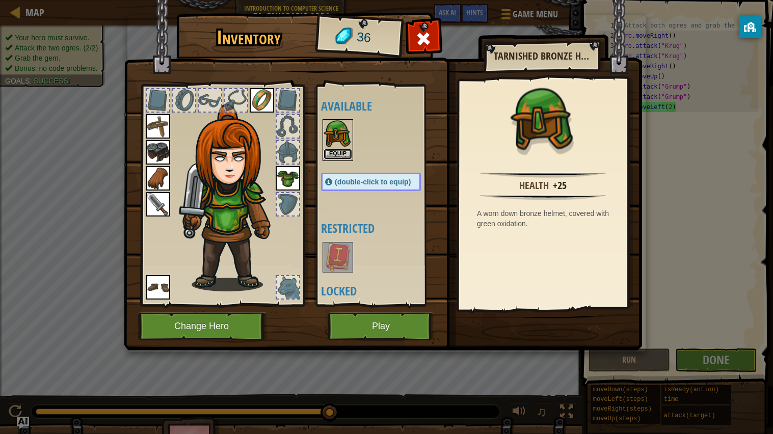
click at [336, 154] on button "Equip" at bounding box center [338, 154] width 29 height 11
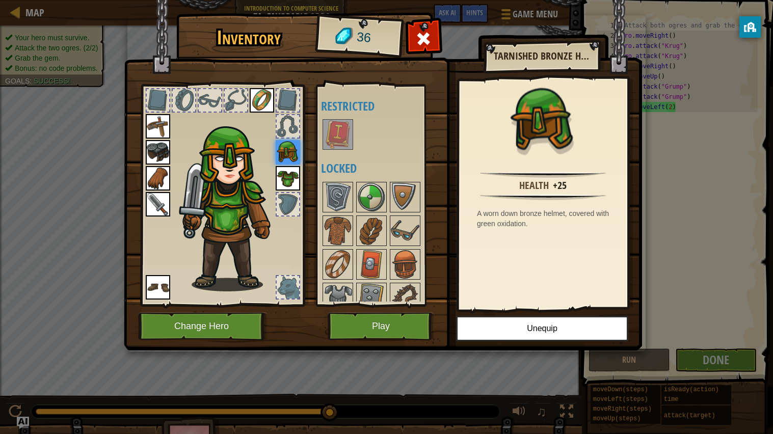
click at [336, 154] on div "Available Equip Equip Equip Equip Equip Equip Equip Equip (double-click to equi…" at bounding box center [381, 195] width 120 height 213
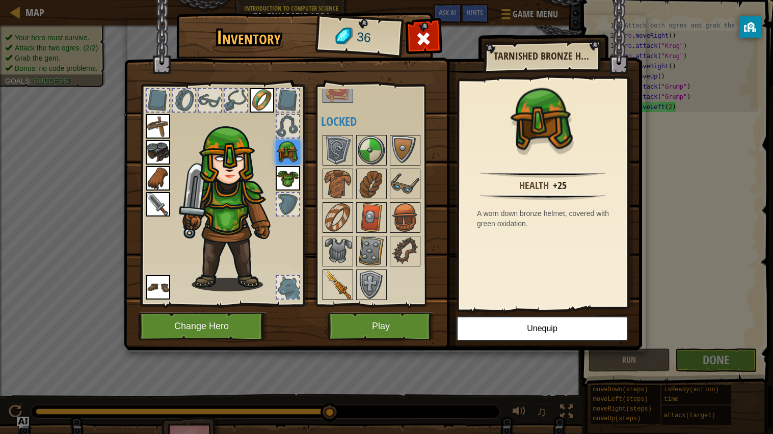
click at [323, 278] on div at bounding box center [338, 285] width 31 height 31
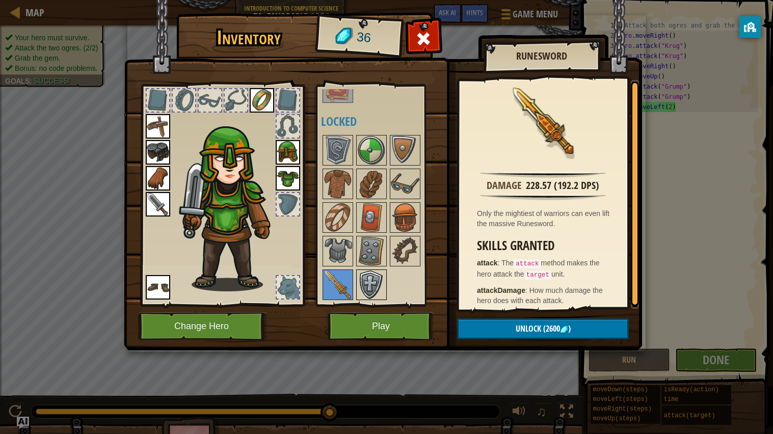
click at [371, 288] on img at bounding box center [371, 285] width 29 height 29
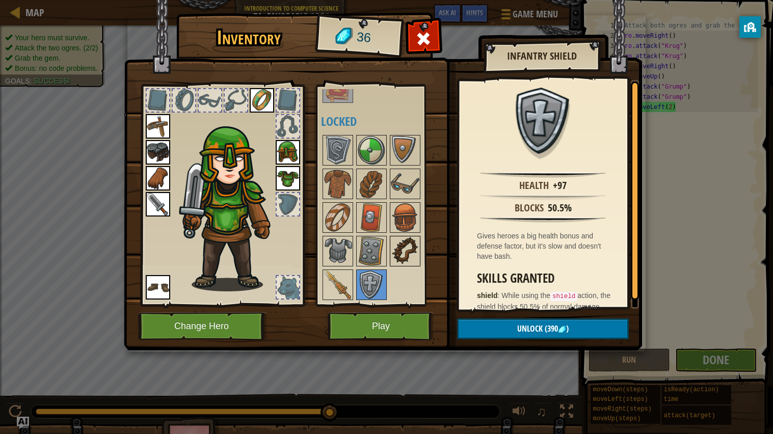
click at [400, 258] on img at bounding box center [405, 251] width 29 height 29
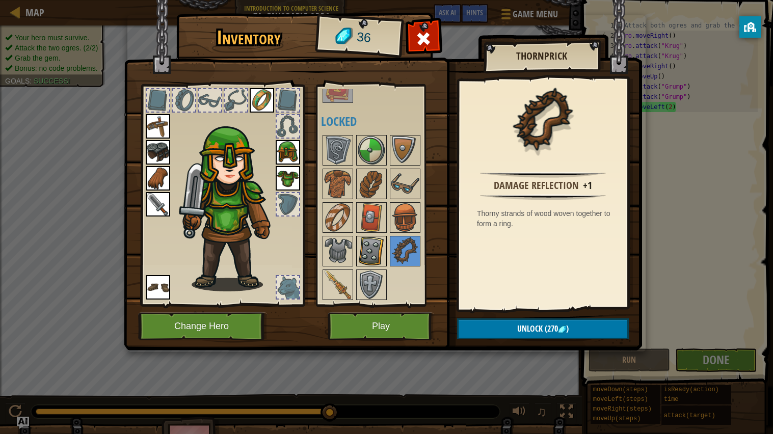
click at [384, 257] on img at bounding box center [371, 251] width 29 height 29
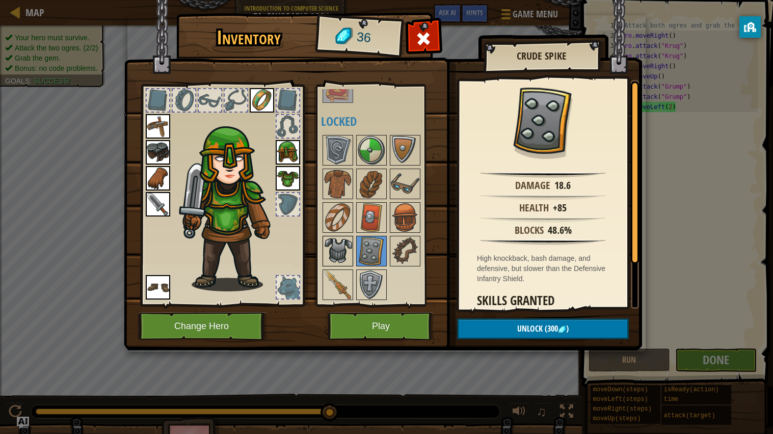
click at [333, 256] on img at bounding box center [338, 251] width 29 height 29
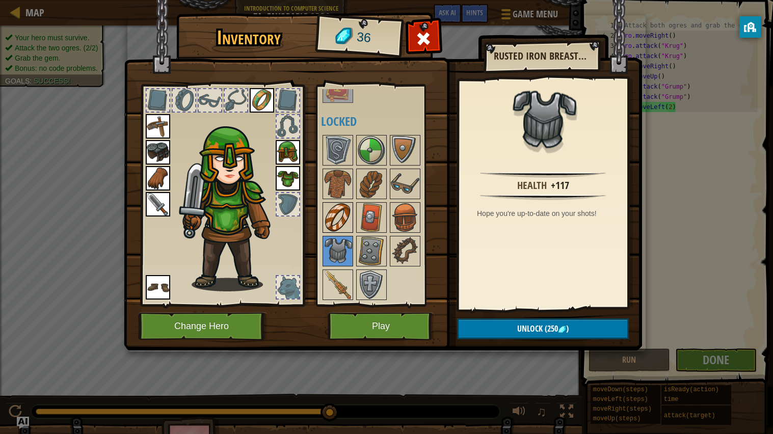
click at [346, 230] on img at bounding box center [338, 217] width 29 height 29
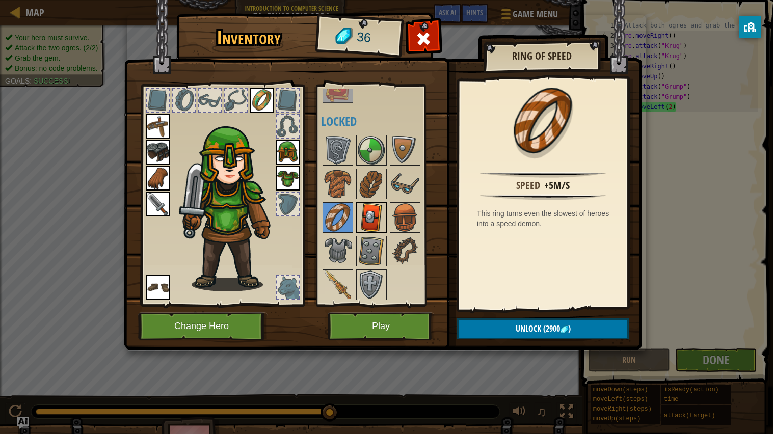
click at [366, 224] on img at bounding box center [371, 217] width 29 height 29
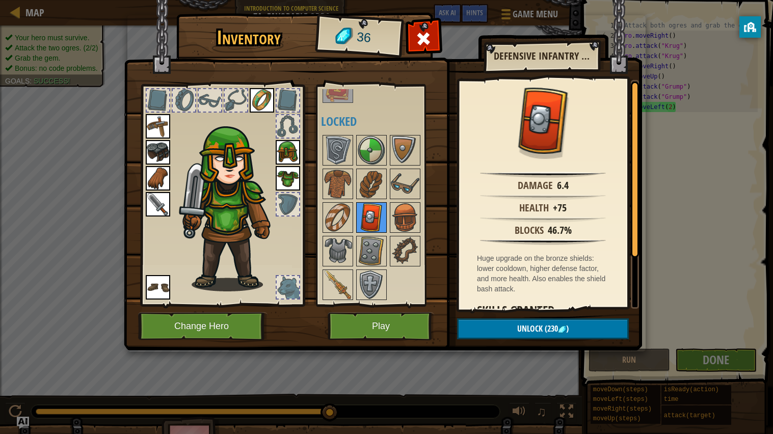
click at [379, 221] on img at bounding box center [371, 217] width 29 height 29
click at [382, 209] on img at bounding box center [371, 217] width 29 height 29
click at [393, 209] on img at bounding box center [405, 217] width 29 height 29
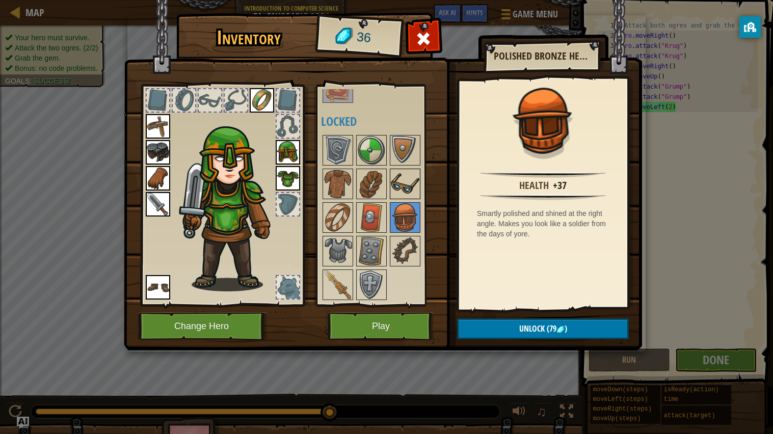
click at [400, 181] on img at bounding box center [405, 184] width 29 height 29
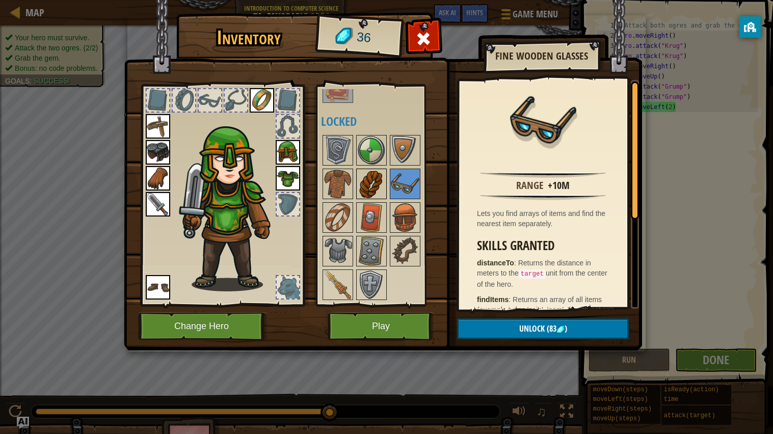
click at [375, 185] on img at bounding box center [371, 184] width 29 height 29
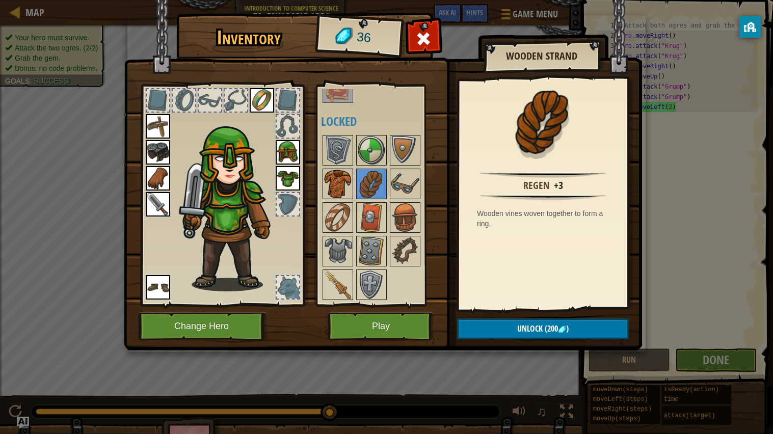
click at [350, 189] on img at bounding box center [338, 184] width 29 height 29
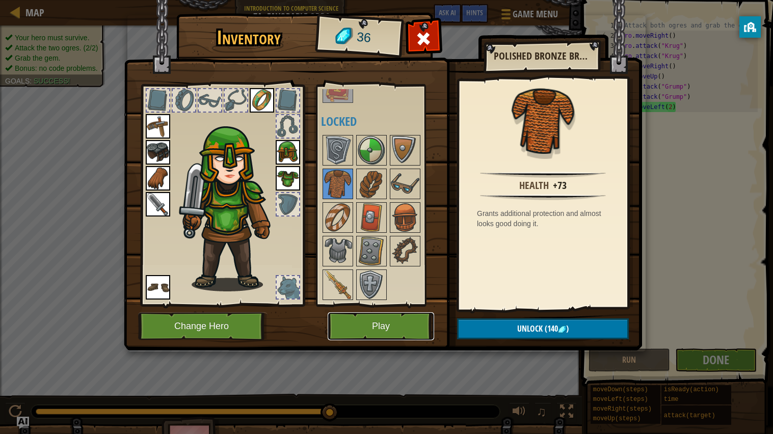
click at [363, 339] on button "Play" at bounding box center [381, 326] width 107 height 28
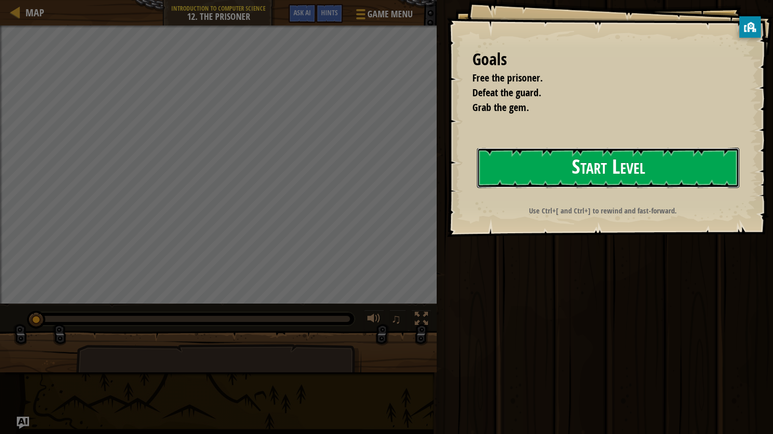
click at [580, 159] on button "Start Level" at bounding box center [608, 168] width 262 height 40
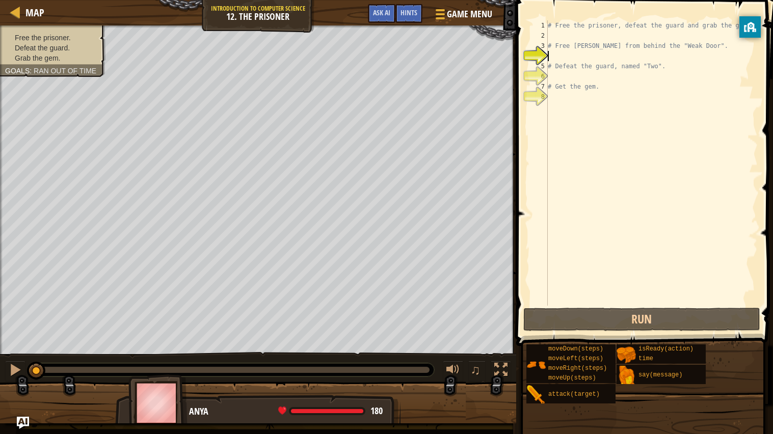
type textarea "h"
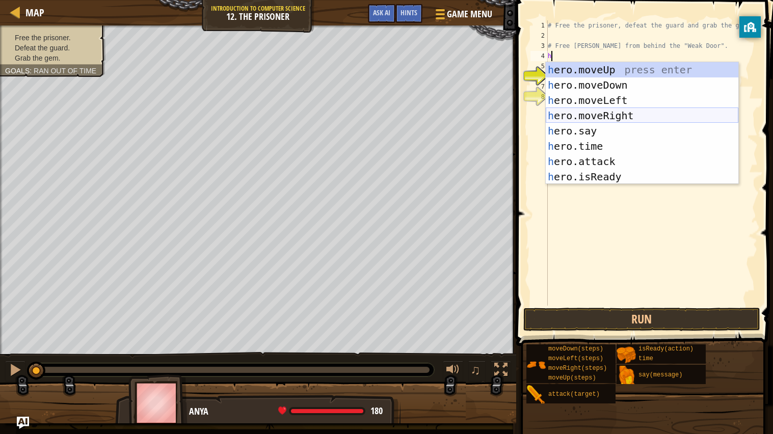
click at [615, 116] on div "h ero.moveUp press enter h ero.moveDown press enter h ero.moveLeft press enter …" at bounding box center [642, 138] width 193 height 153
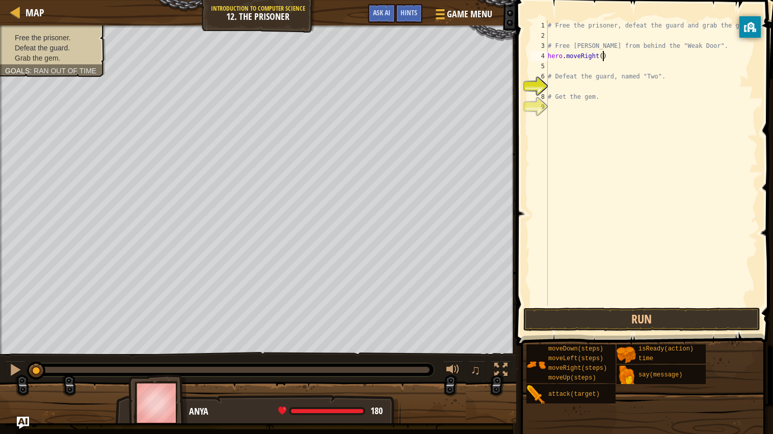
click at [603, 57] on div "# Free the prisoner, defeat the guard and grab the gem. # Free [PERSON_NAME] fr…" at bounding box center [652, 173] width 212 height 306
click at [531, 317] on button "Run" at bounding box center [642, 319] width 238 height 23
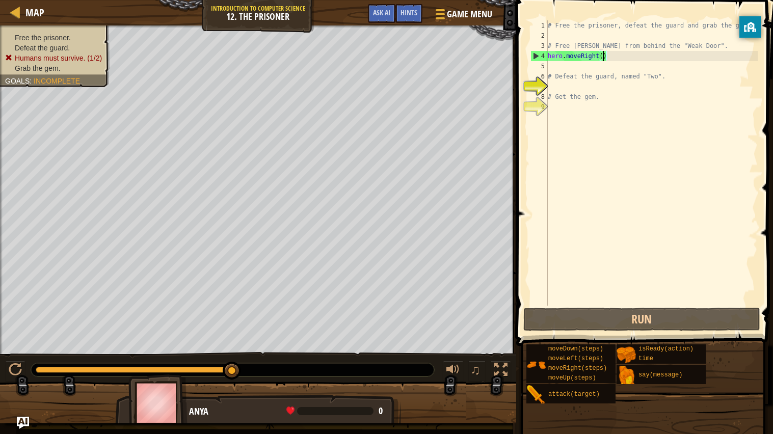
scroll to position [4, 4]
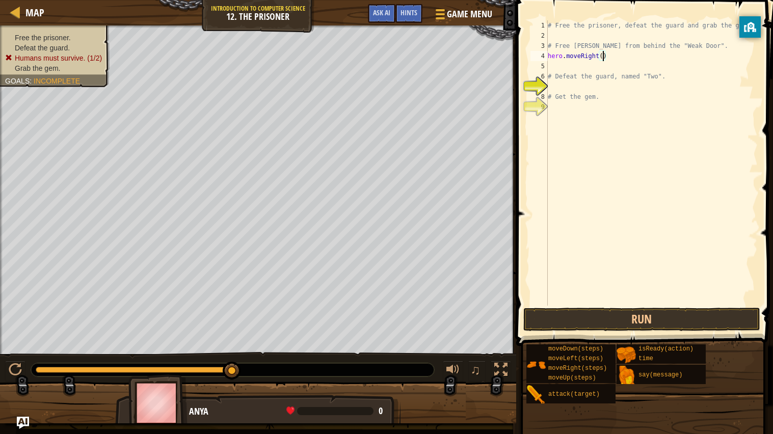
type textarea "hero.moveRight(2)"
click at [549, 69] on div "# Free the prisoner, defeat the guard and grab the gem. # Free [PERSON_NAME] fr…" at bounding box center [652, 173] width 212 height 306
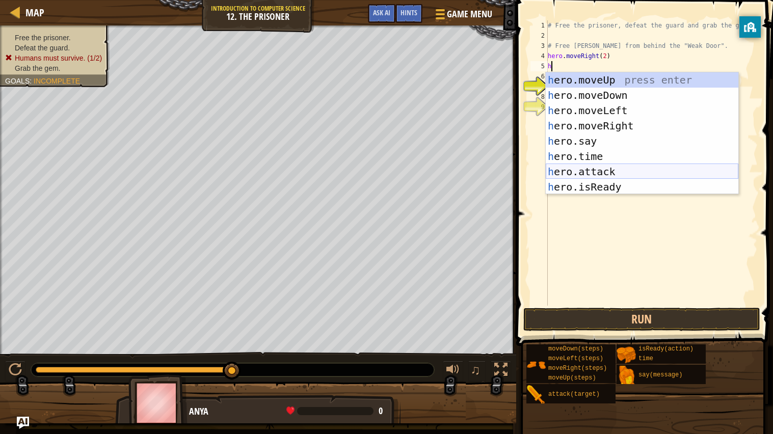
click at [638, 176] on div "h ero.moveUp press enter h ero.moveDown press enter h ero.moveLeft press enter …" at bounding box center [642, 148] width 193 height 153
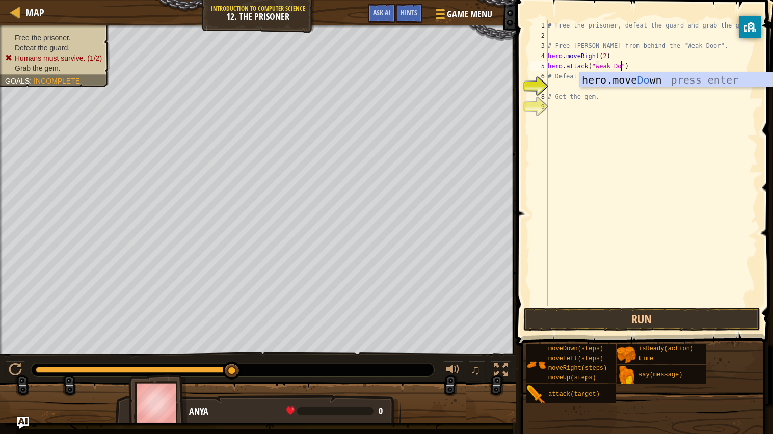
scroll to position [4, 6]
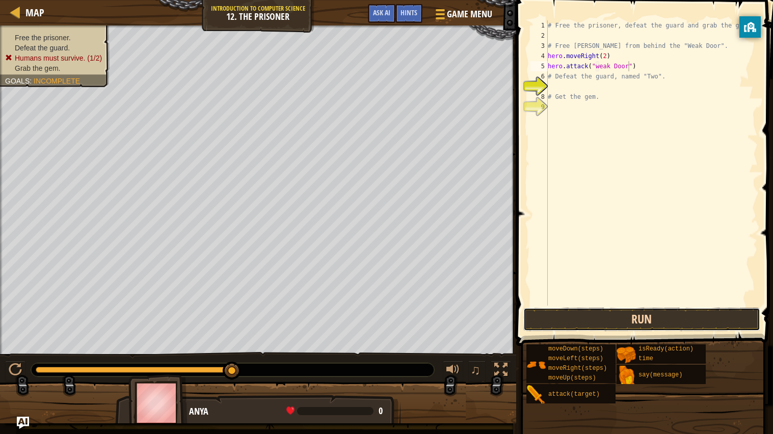
click at [538, 319] on button "Run" at bounding box center [642, 319] width 238 height 23
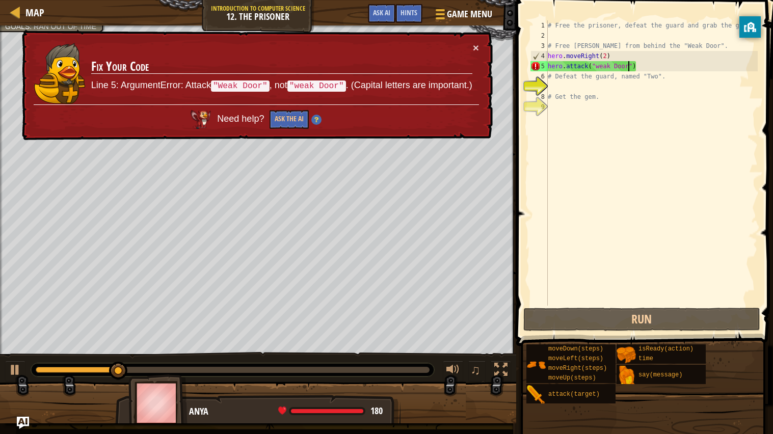
click at [587, 68] on div "# Free the prisoner, defeat the guard and grab the gem. # Free [PERSON_NAME] fr…" at bounding box center [652, 173] width 212 height 306
click at [650, 71] on div "# Free the prisoner, defeat the guard and grab the gem. # Free [PERSON_NAME] fr…" at bounding box center [652, 173] width 212 height 306
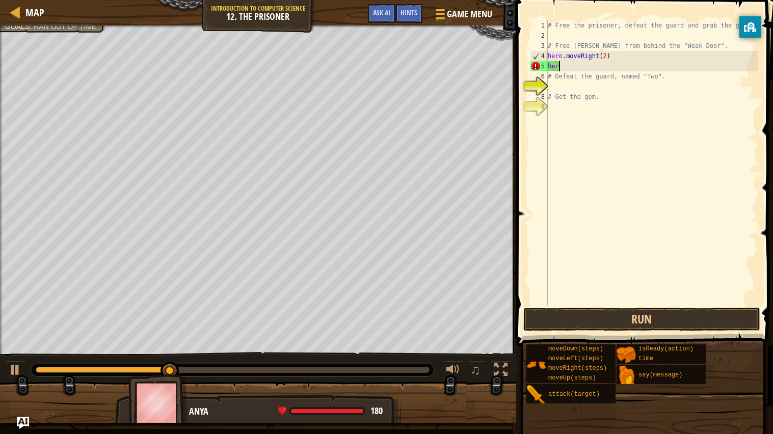
scroll to position [4, 0]
type textarea "h"
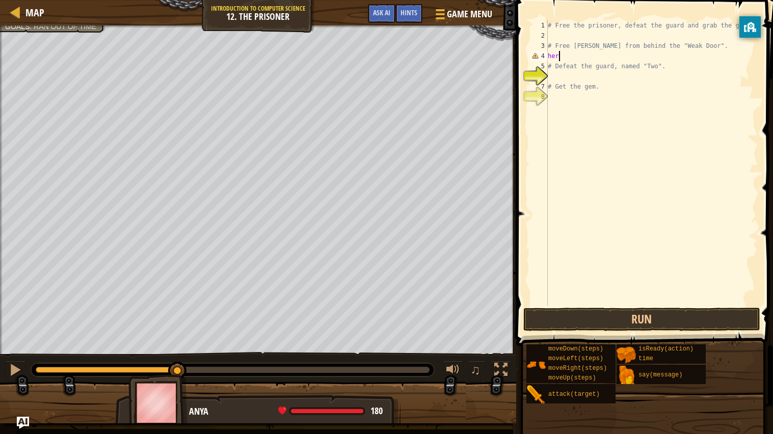
type textarea "h"
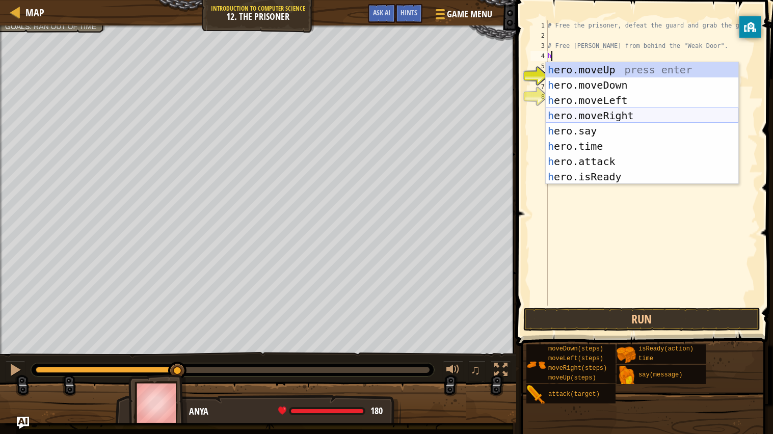
click at [623, 113] on div "h ero.moveUp press enter h ero.moveDown press enter h ero.moveLeft press enter …" at bounding box center [642, 138] width 193 height 153
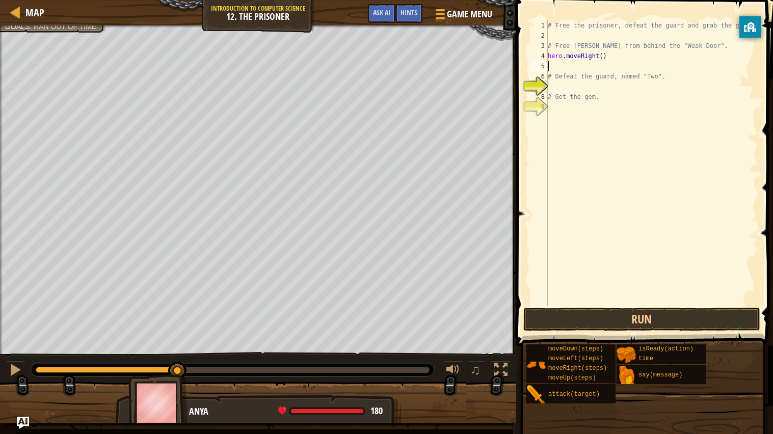
click at [542, 35] on div "2" at bounding box center [539, 36] width 17 height 10
type textarea "# Free [PERSON_NAME] from behind the "Weak Door"."
click at [548, 33] on div "# Free the prisoner, defeat the guard and grab the gem. # Free [PERSON_NAME] fr…" at bounding box center [652, 173] width 212 height 306
type textarea "h"
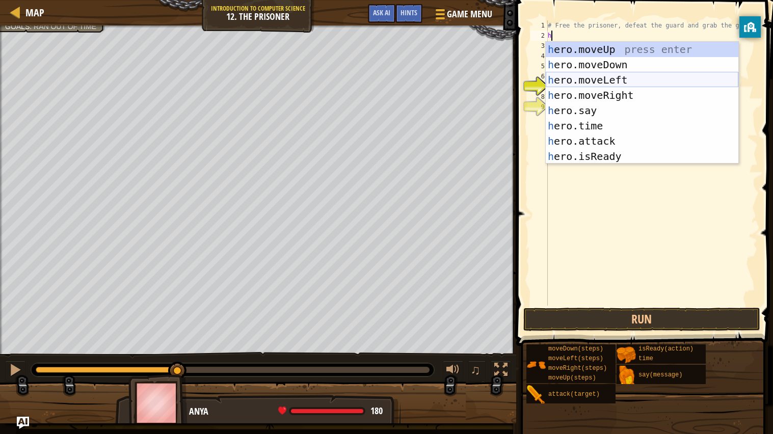
click at [602, 89] on div "h ero.moveUp press enter h ero.moveDown press enter h ero.moveLeft press enter …" at bounding box center [642, 118] width 193 height 153
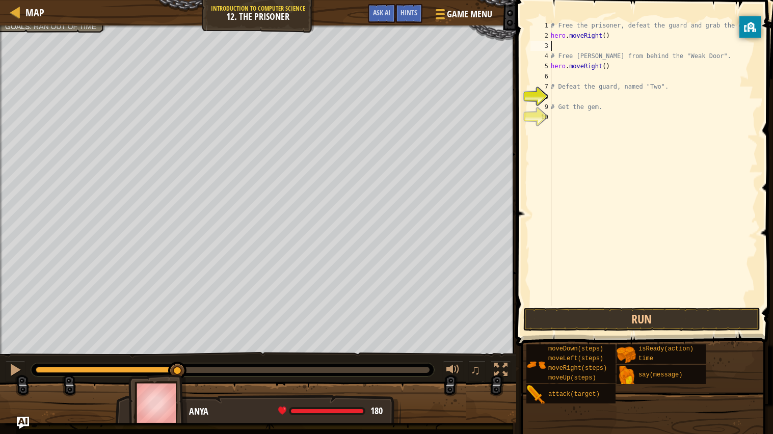
click at [610, 37] on div "# Free the prisoner, defeat the guard and grab the gem. hero . moveRight ( ) # …" at bounding box center [653, 173] width 209 height 306
click at [606, 36] on div "# Free the prisoner, defeat the guard and grab the gem. hero . moveRight ( ) # …" at bounding box center [653, 173] width 209 height 306
type textarea "hero.moveRight(4)"
click at [555, 41] on div "# Free the prisoner, defeat the guard and grab the gem. hero . moveRight ( 4 ) …" at bounding box center [653, 173] width 209 height 306
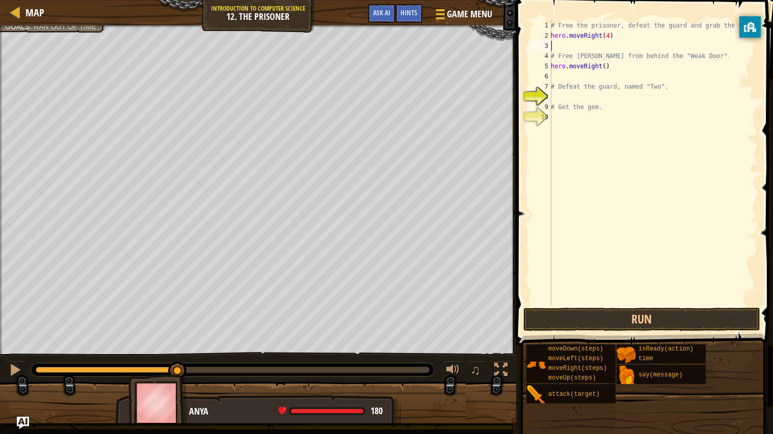
scroll to position [4, 0]
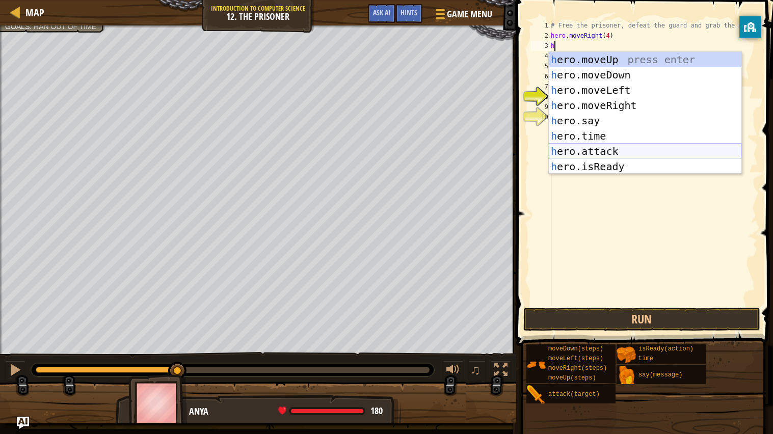
click at [585, 151] on div "h ero.moveUp press enter h ero.moveDown press enter h ero.moveLeft press enter …" at bounding box center [645, 128] width 193 height 153
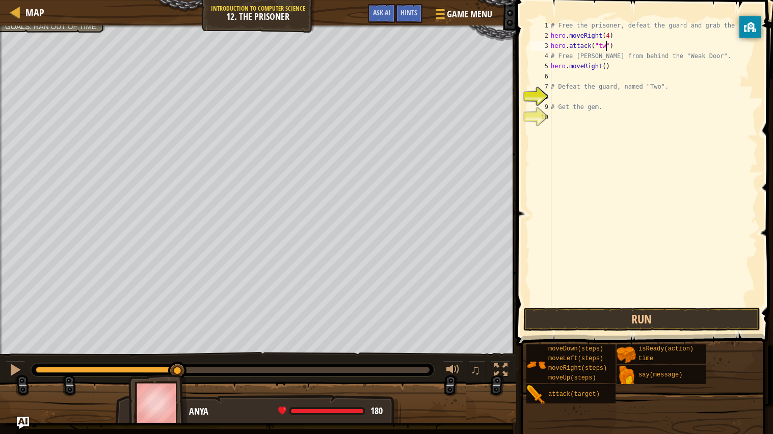
scroll to position [4, 5]
type textarea "hero.attack("two")"
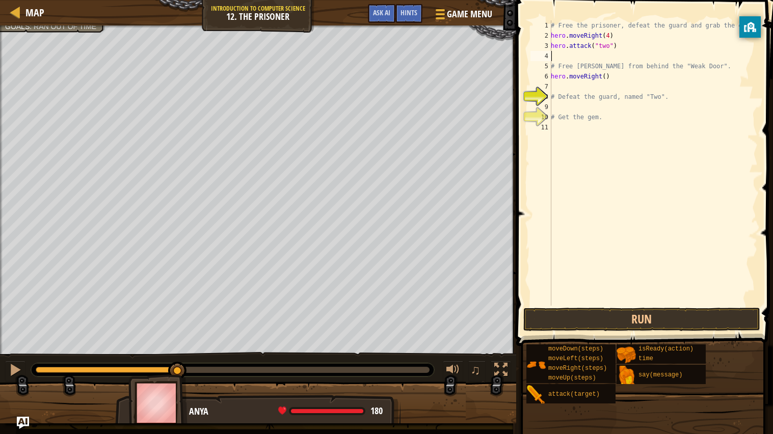
scroll to position [4, 0]
type textarea "j"
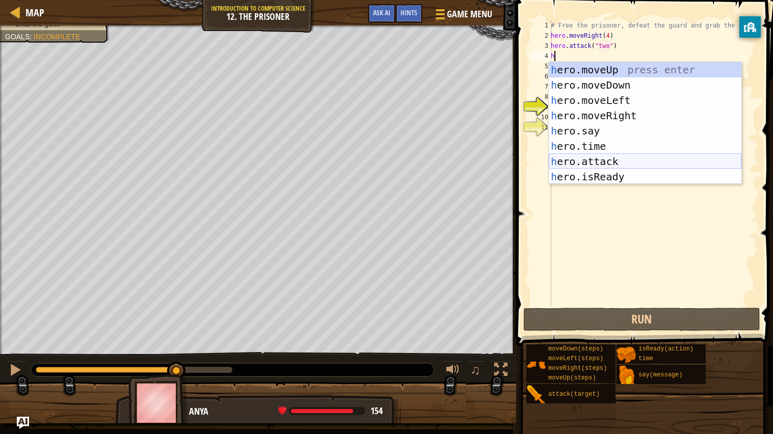
click at [608, 157] on div "h ero.moveUp press enter h ero.moveDown press enter h ero.moveLeft press enter …" at bounding box center [645, 138] width 193 height 153
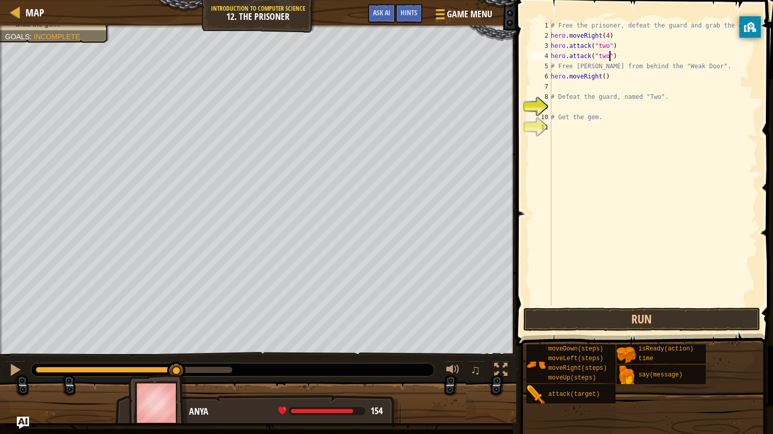
scroll to position [4, 5]
click at [608, 80] on div "# Free the prisoner, defeat the guard and grab the gem. hero . moveRight ( 4 ) …" at bounding box center [653, 173] width 209 height 306
click at [598, 77] on div "# Free the prisoner, defeat the guard and grab the gem. hero . moveRight ( 4 ) …" at bounding box center [653, 173] width 209 height 306
click at [601, 79] on div "# Free the prisoner, defeat the guard and grab the gem. hero . moveRight ( 4 ) …" at bounding box center [653, 173] width 209 height 306
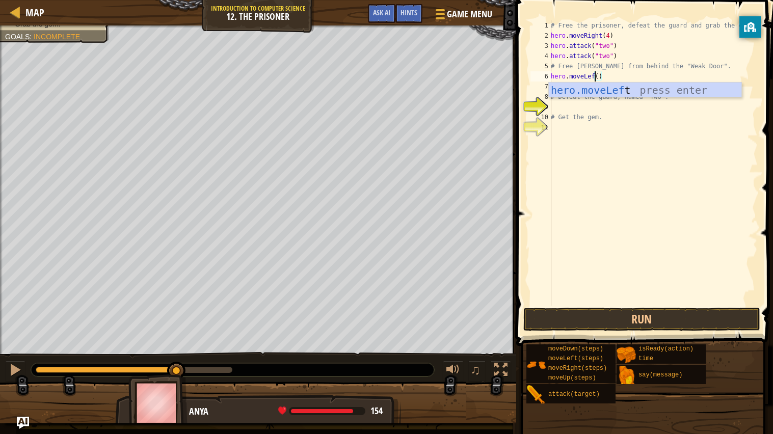
scroll to position [4, 3]
click at [602, 77] on div "# Free the prisoner, defeat the guard and grab the gem. hero . moveRight ( 4 ) …" at bounding box center [653, 173] width 209 height 306
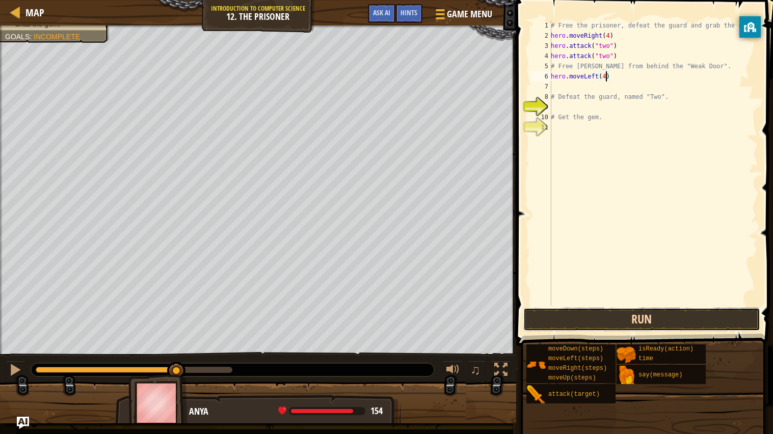
click at [591, 316] on button "Run" at bounding box center [642, 319] width 238 height 23
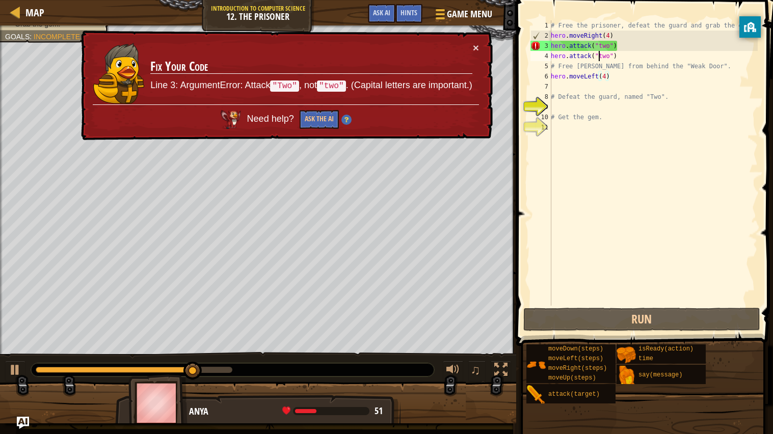
click at [600, 52] on div "# Free the prisoner, defeat the guard and grab the gem. hero . moveRight ( 4 ) …" at bounding box center [653, 173] width 209 height 306
click at [605, 55] on div "# Free the prisoner, defeat the guard and grab the gem. hero . moveRight ( 4 ) …" at bounding box center [653, 173] width 209 height 306
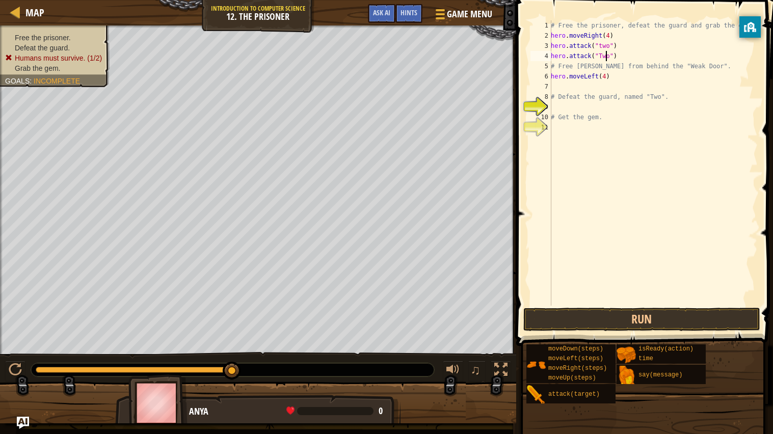
scroll to position [4, 5]
click at [600, 49] on div "# Free the prisoner, defeat the guard and grab the gem. hero . moveRight ( 4 ) …" at bounding box center [653, 173] width 209 height 306
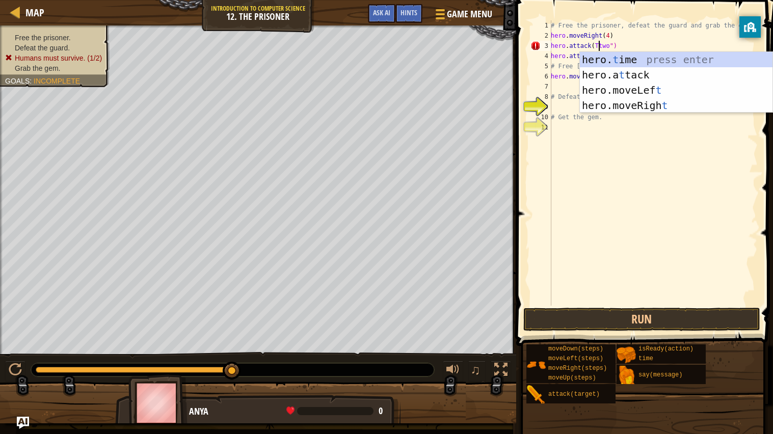
click at [620, 32] on div "# Free the prisoner, defeat the guard and grab the gem. hero . moveRight ( 4 ) …" at bounding box center [653, 173] width 209 height 306
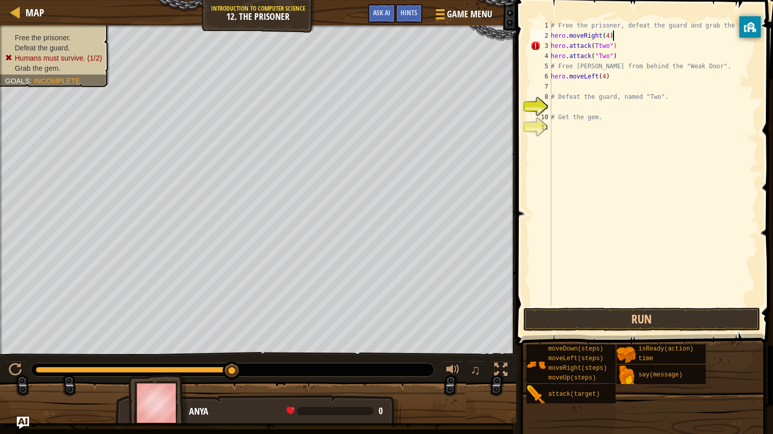
click at [601, 44] on div "# Free the prisoner, defeat the guard and grab the gem. hero . moveRight ( 4 ) …" at bounding box center [653, 173] width 209 height 306
click at [610, 322] on button "Run" at bounding box center [642, 319] width 238 height 23
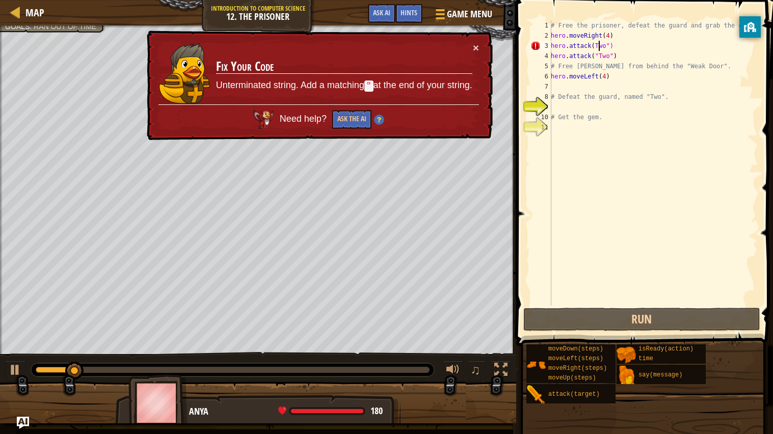
click at [595, 47] on div "# Free the prisoner, defeat the guard and grab the gem. hero . moveRight ( 4 ) …" at bounding box center [653, 173] width 209 height 306
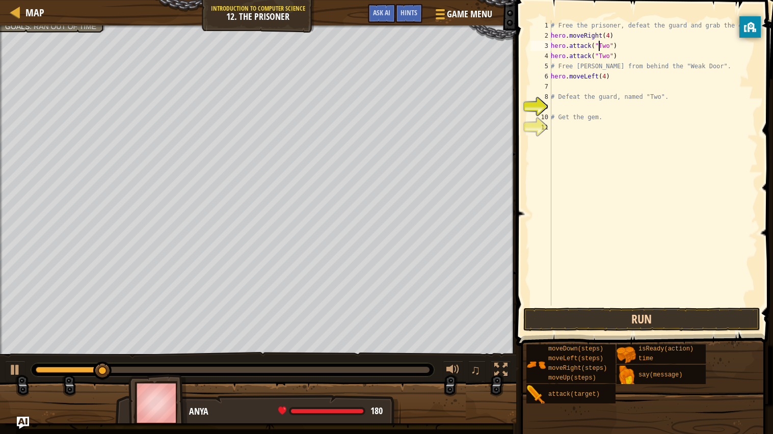
type textarea "hero.attack("Two")"
click at [636, 322] on button "Run" at bounding box center [642, 319] width 238 height 23
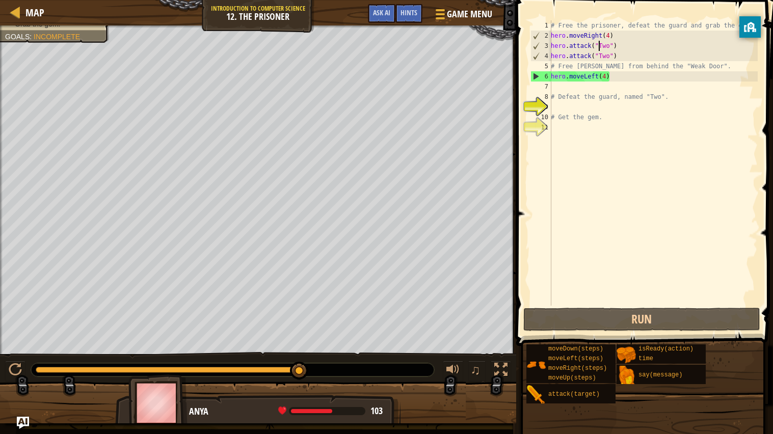
click at [621, 52] on div "# Free the prisoner, defeat the guard and grab the gem. hero . moveRight ( 4 ) …" at bounding box center [653, 173] width 209 height 306
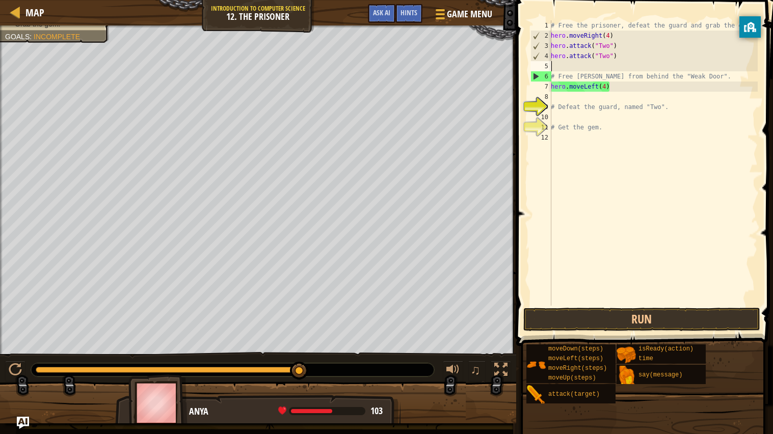
scroll to position [4, 0]
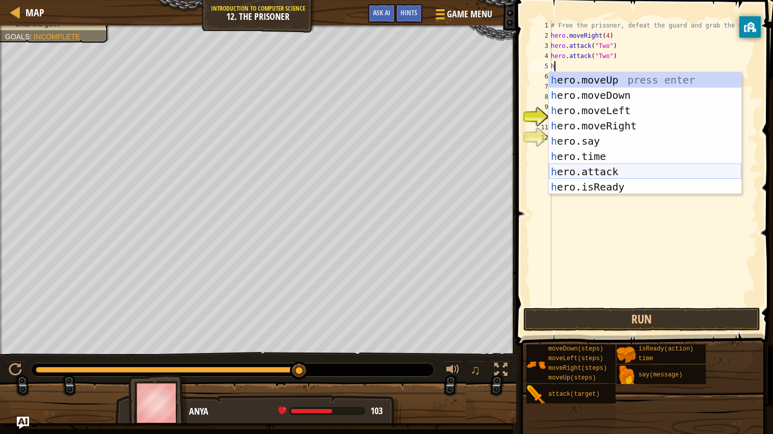
click at [583, 172] on div "h ero.moveUp press enter h ero.moveDown press enter h ero.moveLeft press enter …" at bounding box center [645, 148] width 193 height 153
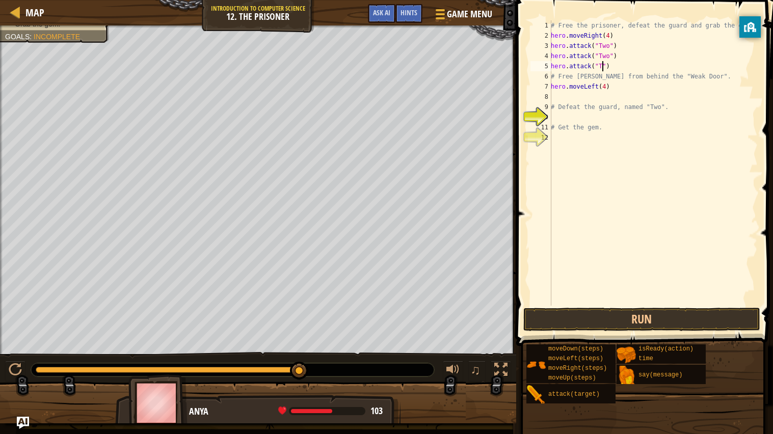
scroll to position [4, 4]
type textarea "hero.attack("Two")"
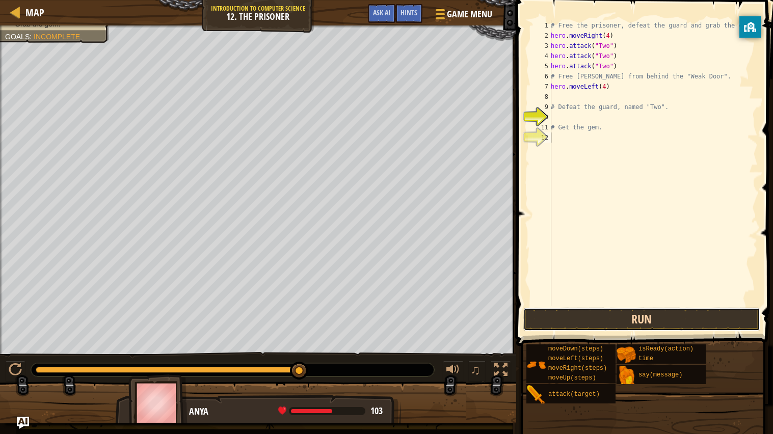
click at [541, 310] on button "Run" at bounding box center [642, 319] width 238 height 23
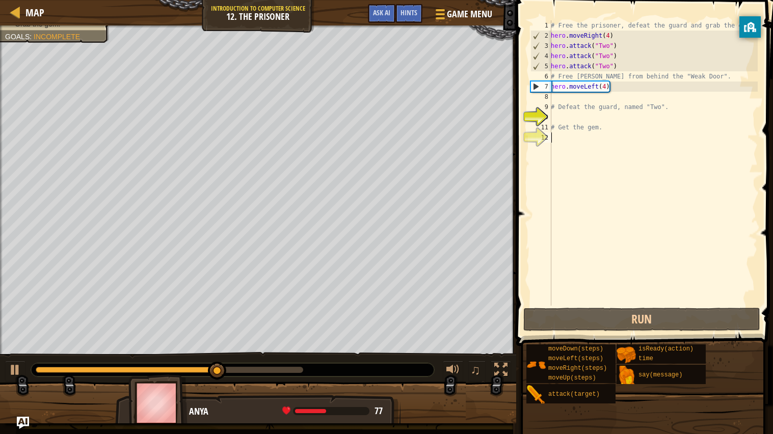
click at [620, 69] on div "# Free the prisoner, defeat the guard and grab the gem. hero . moveRight ( 4 ) …" at bounding box center [653, 173] width 209 height 306
type textarea "hero.attack("Two")"
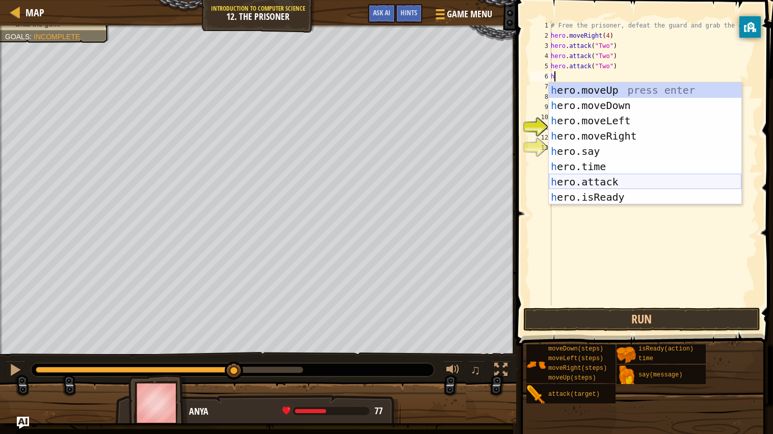
click at [597, 186] on div "h ero.moveUp press enter h ero.moveDown press enter h ero.moveLeft press enter …" at bounding box center [645, 159] width 193 height 153
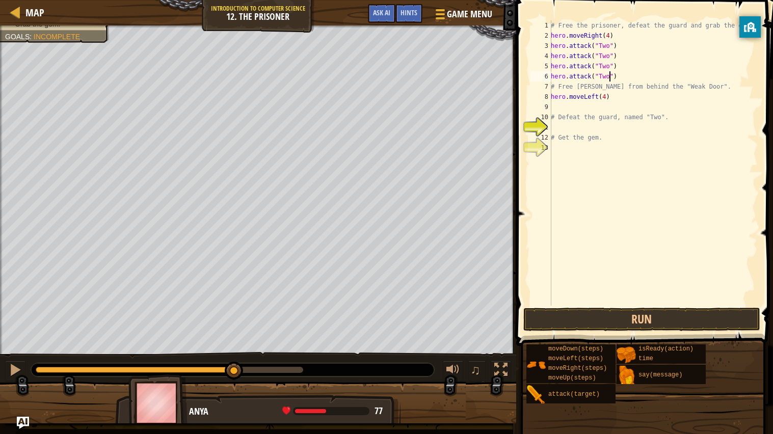
scroll to position [4, 5]
click at [594, 313] on button "Run" at bounding box center [642, 319] width 238 height 23
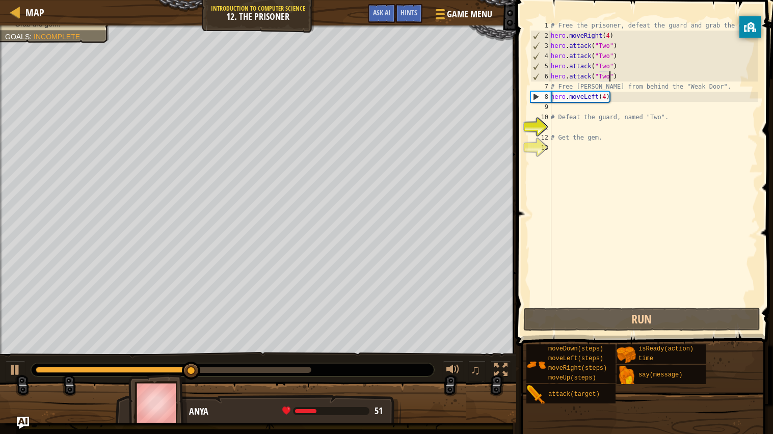
click at [617, 101] on div "# Free the prisoner, defeat the guard and grab the gem. hero . moveRight ( 4 ) …" at bounding box center [653, 173] width 209 height 306
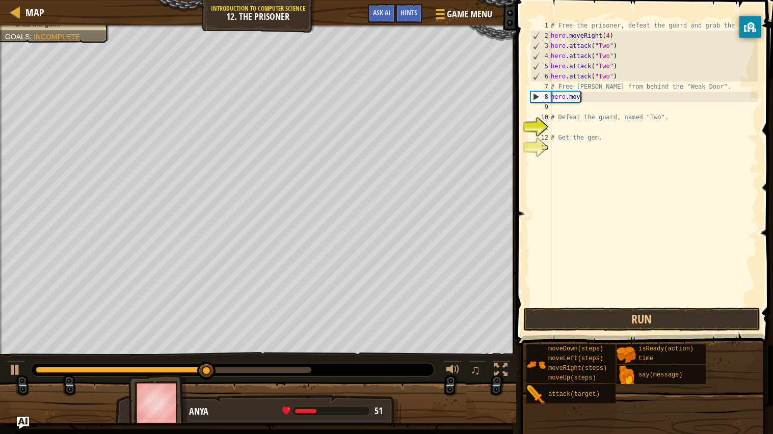
scroll to position [4, 1]
type textarea "h"
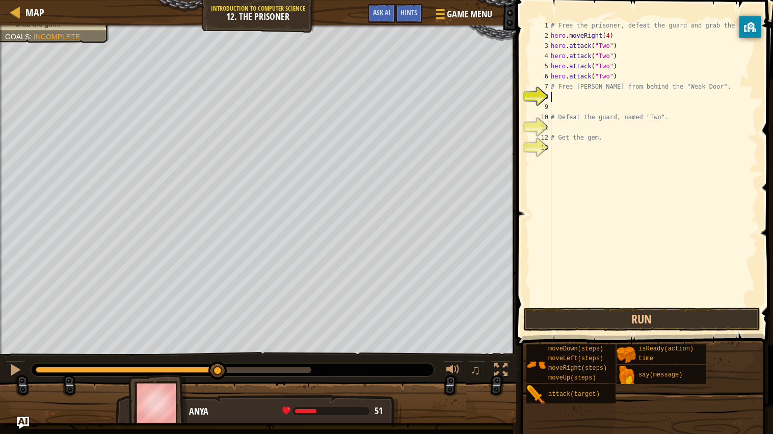
click at [598, 326] on button "Run" at bounding box center [642, 319] width 238 height 23
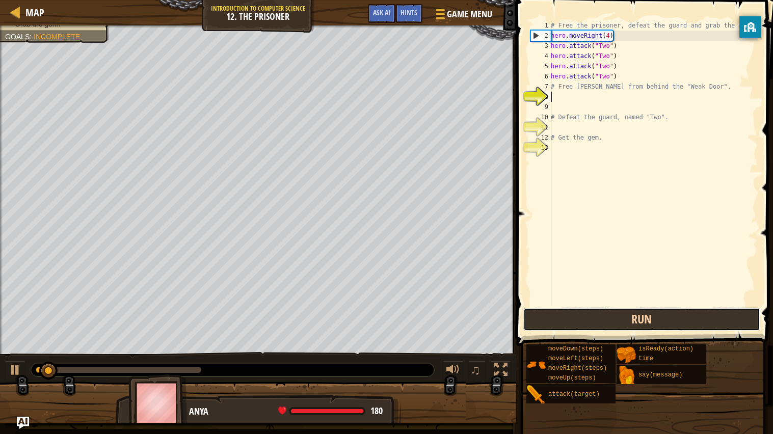
click at [597, 327] on button "Run" at bounding box center [642, 319] width 238 height 23
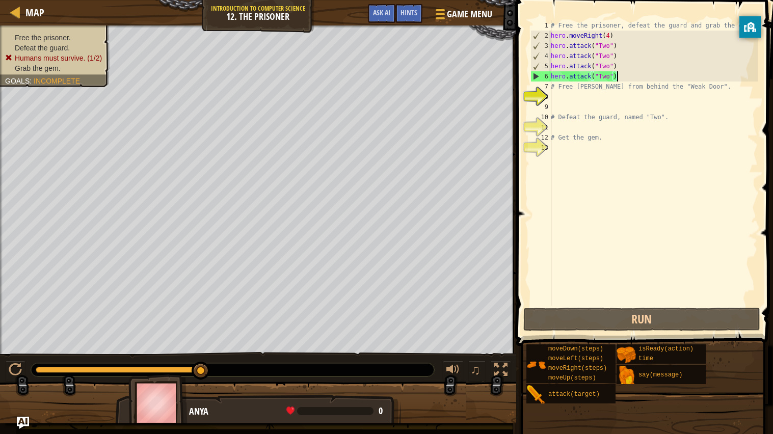
click at [619, 72] on div "# Free the prisoner, defeat the guard and grab the gem. hero . moveRight ( 4 ) …" at bounding box center [653, 173] width 209 height 306
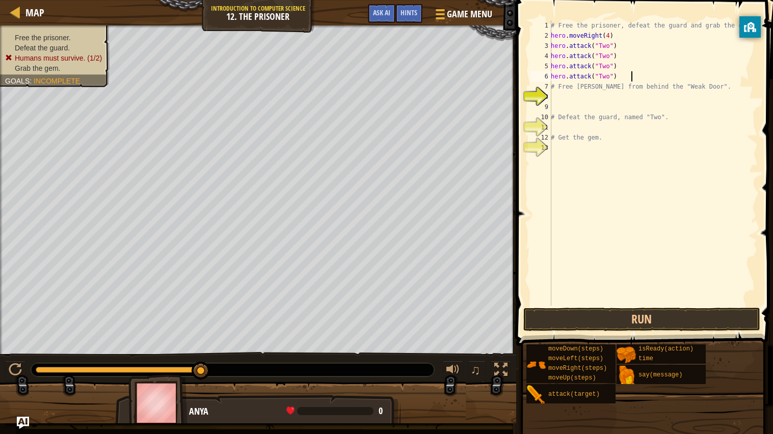
type textarea "# Free [PERSON_NAME] from behind the "Weak Door"."
click at [621, 76] on div "# Free the prisoner, defeat the guard and grab the gem. hero . moveRight ( 4 ) …" at bounding box center [653, 173] width 209 height 306
click at [566, 322] on button "Run" at bounding box center [642, 319] width 238 height 23
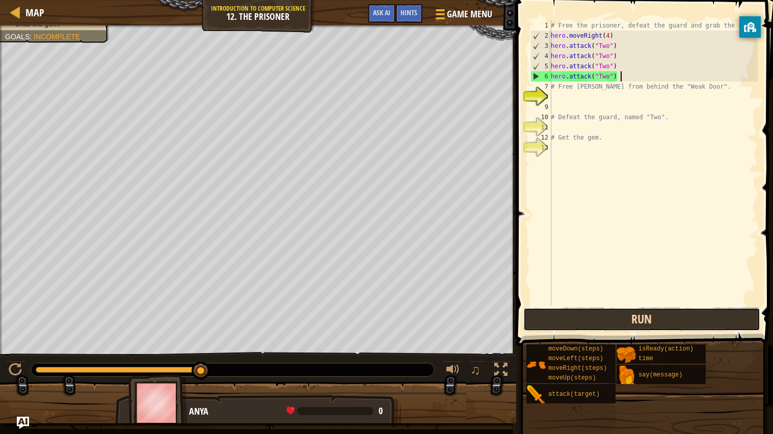
click at [584, 329] on button "Run" at bounding box center [642, 319] width 238 height 23
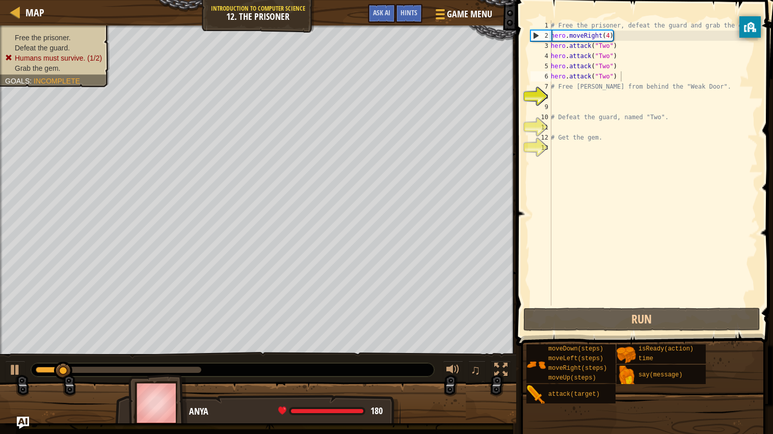
click at [25, 33] on ul "Free the prisoner. Defeat the guard. Humans must survive. (1/2) Grab the gem." at bounding box center [54, 53] width 99 height 41
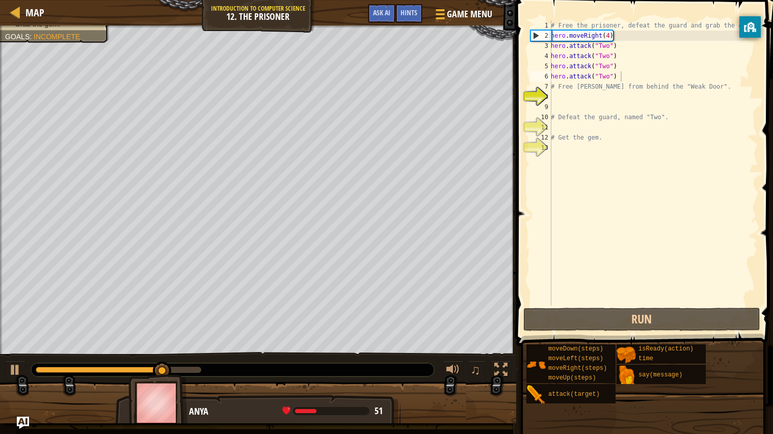
click at [221, 93] on div "Free the prisoner. Defeat the guard. Humans must survive. (1/2) Grab the gem. G…" at bounding box center [258, 189] width 516 height 329
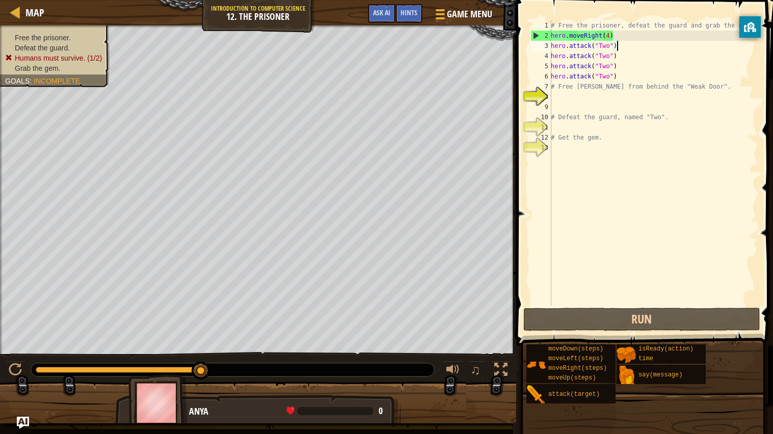
click at [622, 50] on div "# Free the prisoner, defeat the guard and grab the gem. hero . moveRight ( 4 ) …" at bounding box center [653, 173] width 209 height 306
click at [406, 11] on span "Hints" at bounding box center [409, 13] width 17 height 10
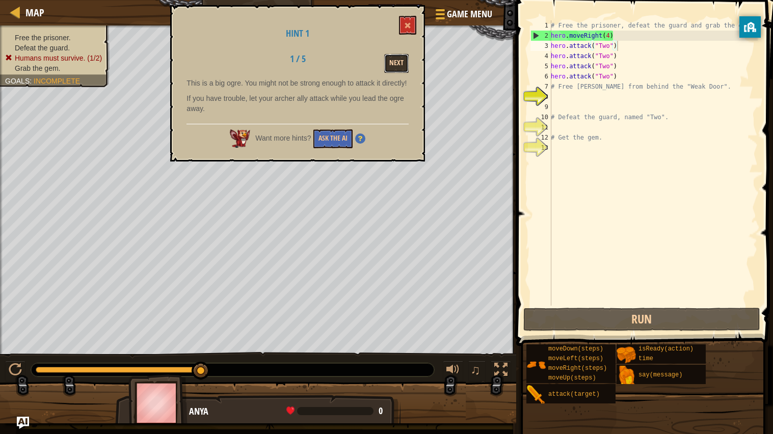
click at [390, 60] on button "Next" at bounding box center [396, 63] width 24 height 19
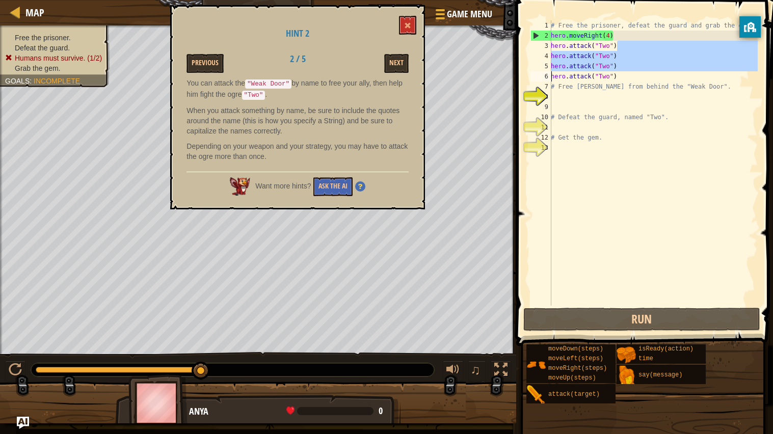
drag, startPoint x: 618, startPoint y: 50, endPoint x: 519, endPoint y: 80, distance: 103.2
click at [519, 80] on div "hero.attack("Two") 1 2 3 4 5 6 7 8 9 10 11 12 13 # Free the prisoner, defeat th…" at bounding box center [643, 193] width 260 height 376
type textarea "hero.attack("Two")hero.attack("Two")"
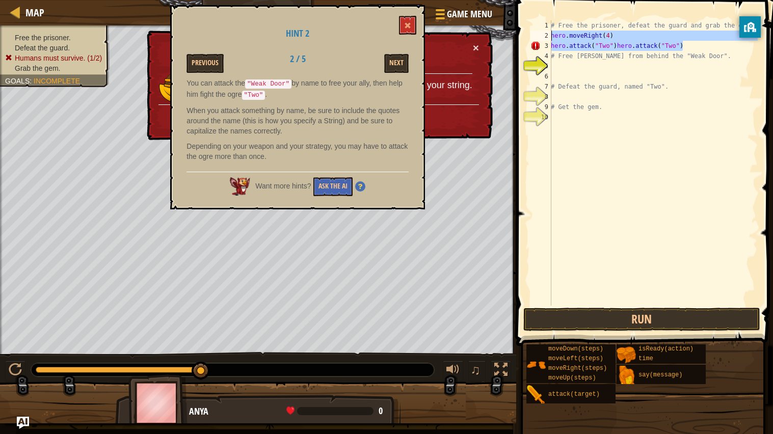
drag, startPoint x: 683, startPoint y: 42, endPoint x: 538, endPoint y: 41, distance: 144.8
click at [538, 41] on div "hero.attack("Two")hero.attack("Two") 1 2 3 4 5 6 7 8 9 10 # Free the prisoner, …" at bounding box center [643, 162] width 229 height 285
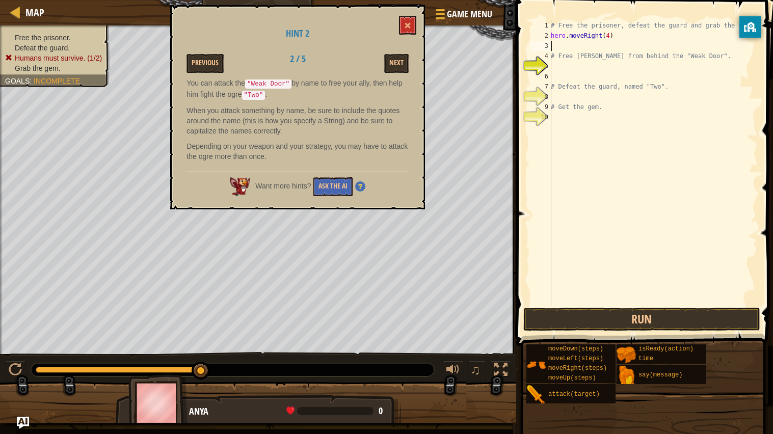
click at [621, 32] on div "# Free the prisoner, defeat the guard and grab the gem. hero . moveRight ( 4 ) …" at bounding box center [653, 173] width 209 height 306
click at [407, 61] on button "Next" at bounding box center [396, 63] width 24 height 19
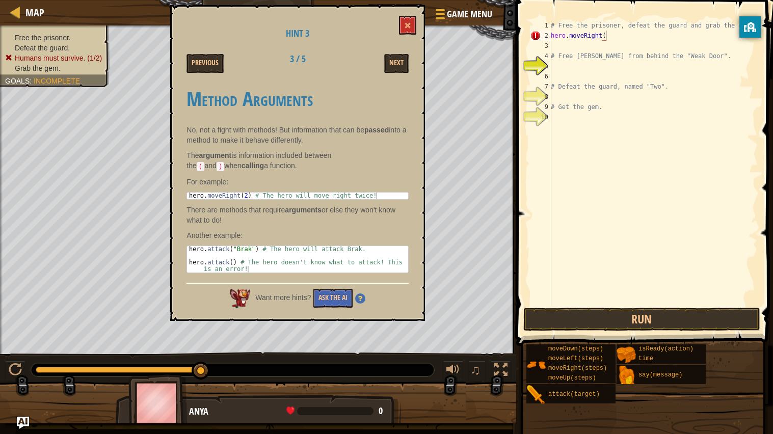
click at [411, 14] on div "Hint 3 Previous 3 / 5 Next Method Arguments No, not a fight with methods! But i…" at bounding box center [297, 163] width 255 height 316
click at [410, 18] on button at bounding box center [407, 25] width 17 height 19
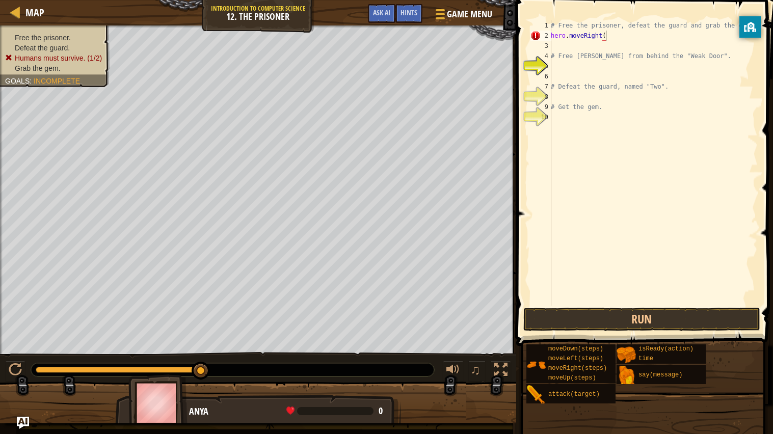
click at [607, 36] on div "# Free the prisoner, defeat the guard and grab the gem. hero . moveRight ( # Fr…" at bounding box center [653, 173] width 209 height 306
type textarea "hero.moveRight(2)"
click at [555, 45] on div "# Free the prisoner, defeat the guard and grab the gem. hero . moveRight ( 2 ) …" at bounding box center [653, 173] width 209 height 306
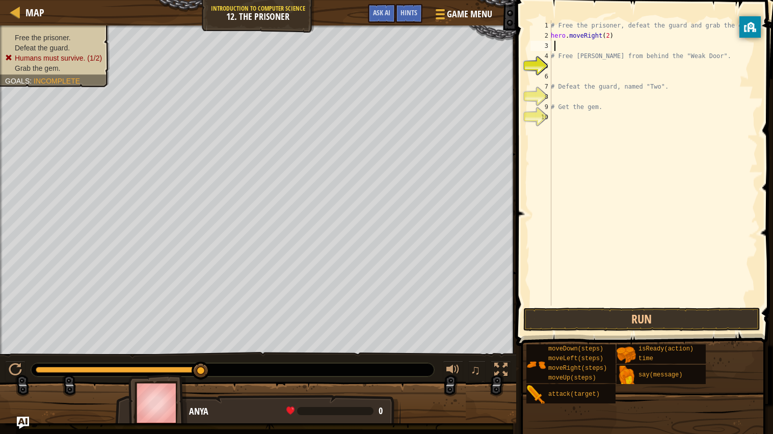
scroll to position [4, 1]
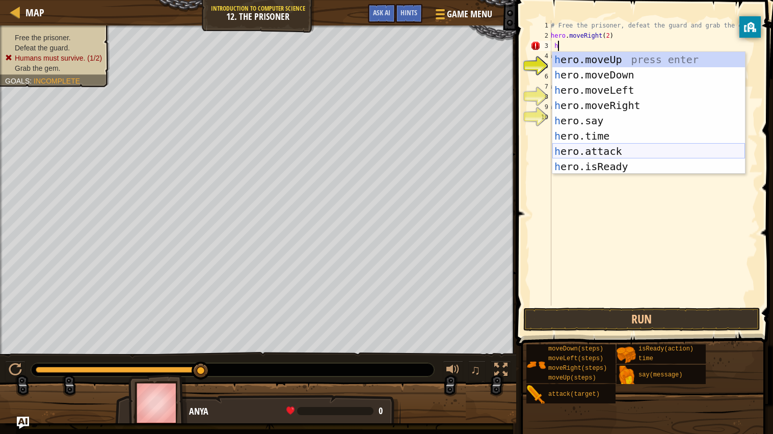
click at [579, 154] on div "h ero.moveUp press enter h ero.moveDown press enter h ero.moveLeft press enter …" at bounding box center [649, 128] width 193 height 153
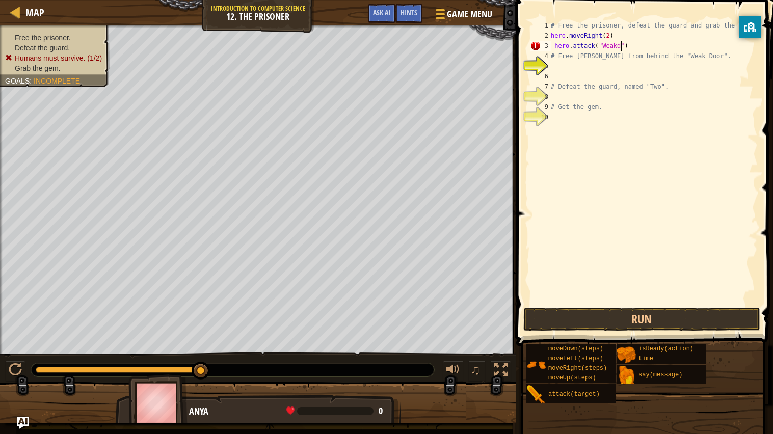
scroll to position [4, 6]
type textarea "hero.attack("Weak Door")"
click at [654, 305] on div "# Free the prisoner, defeat the guard and grab the gem. hero . moveRight ( 2 ) …" at bounding box center [653, 173] width 209 height 306
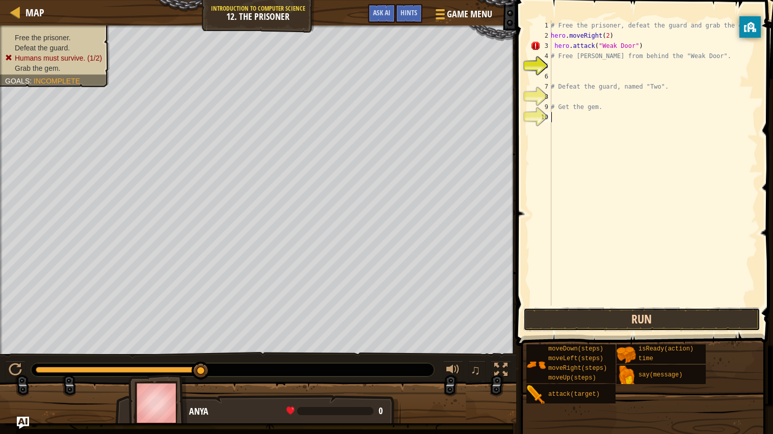
click at [653, 317] on button "Run" at bounding box center [642, 319] width 238 height 23
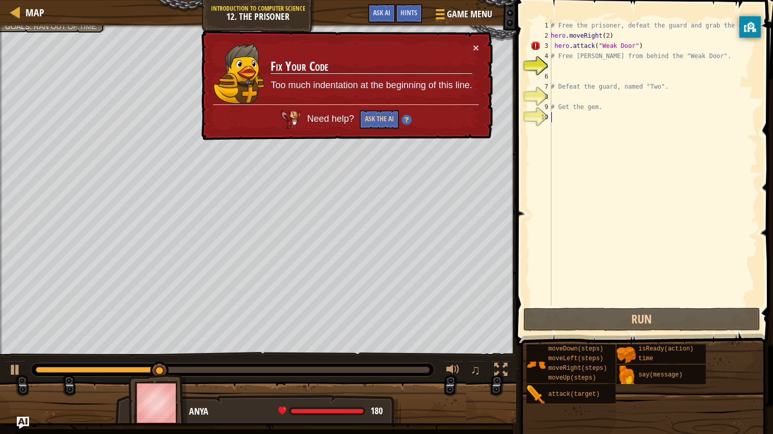
click at [554, 45] on div "# Free the prisoner, defeat the guard and grab the gem. hero . moveRight ( 2 ) …" at bounding box center [653, 173] width 209 height 306
type textarea "hero.attack("Weak Door")"
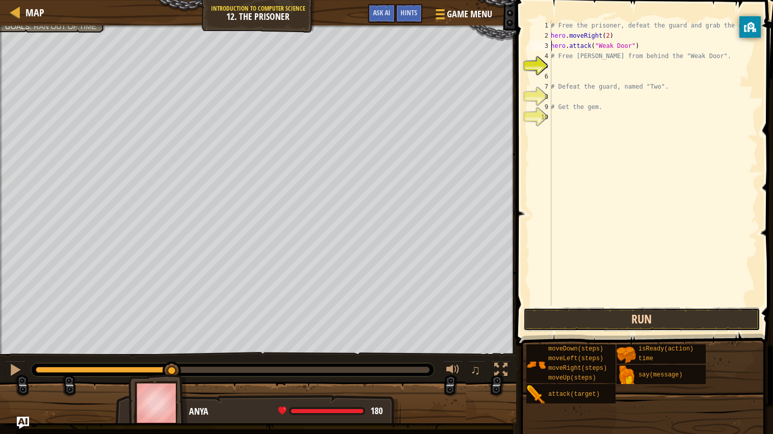
click at [649, 322] on button "Run" at bounding box center [642, 319] width 238 height 23
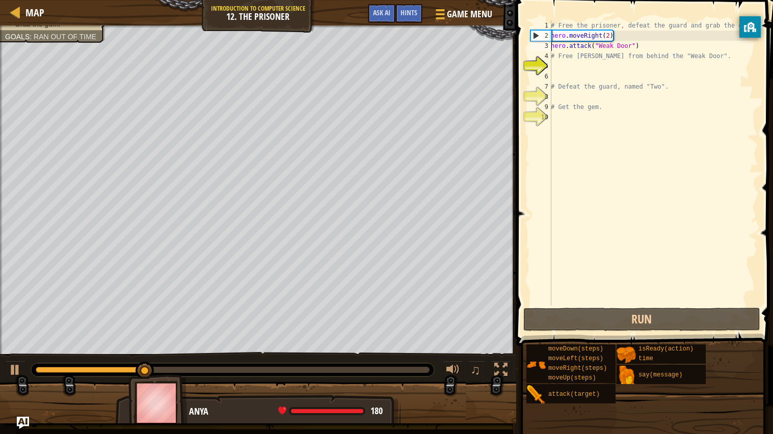
click at [564, 70] on div "# Free the prisoner, defeat the guard and grab the gem. hero . moveRight ( 2 ) …" at bounding box center [653, 173] width 209 height 306
type textarea "h"
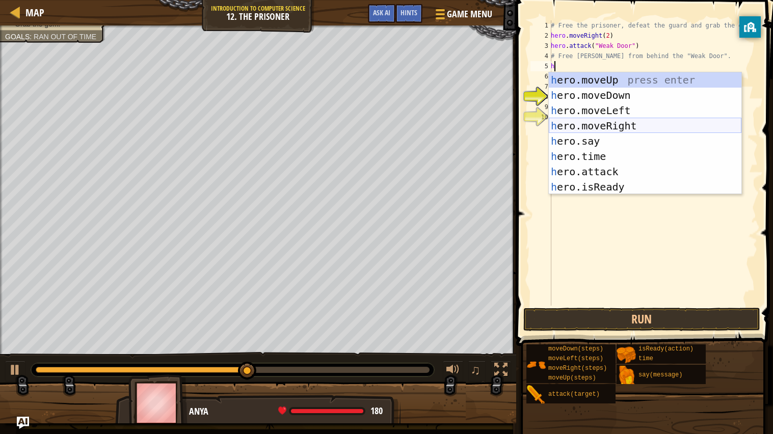
click at [594, 120] on div "h ero.moveUp press enter h ero.moveDown press enter h ero.moveLeft press enter …" at bounding box center [645, 148] width 193 height 153
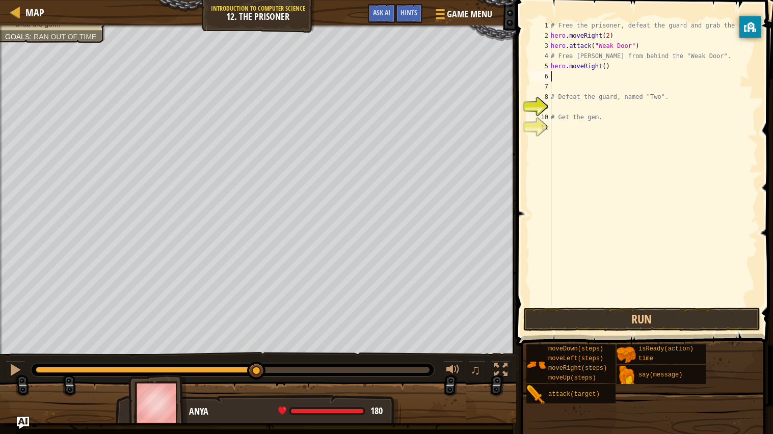
click at [607, 66] on div "# Free the prisoner, defeat the guard and grab the gem. hero . moveRight ( 2 ) …" at bounding box center [653, 173] width 209 height 306
type textarea "hero.moveRight(2)"
click at [554, 75] on div "# Free the prisoner, defeat the guard and grab the gem. hero . moveRight ( 2 ) …" at bounding box center [653, 173] width 209 height 306
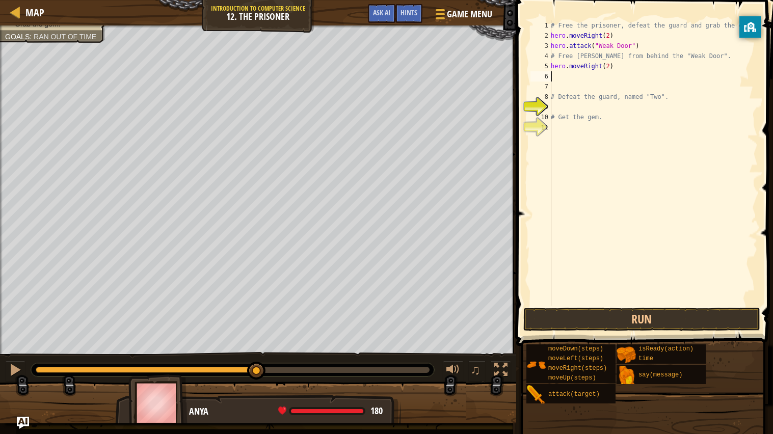
type textarea "h"
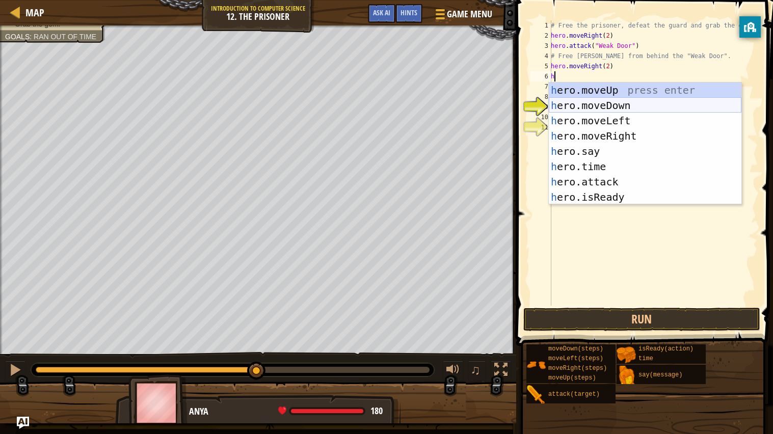
click at [608, 108] on div "h ero.moveUp press enter h ero.moveDown press enter h ero.moveLeft press enter …" at bounding box center [645, 159] width 193 height 153
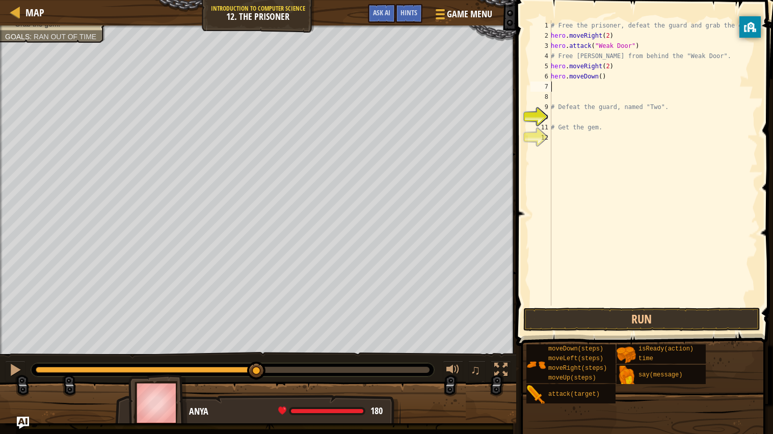
click at [602, 77] on div "# Free the prisoner, defeat the guard and grab the gem. hero . moveRight ( 2 ) …" at bounding box center [653, 173] width 209 height 306
type textarea "hero.moveDown(4)"
click at [553, 83] on div "# Free the prisoner, defeat the guard and grab the gem. hero . moveRight ( 2 ) …" at bounding box center [653, 173] width 209 height 306
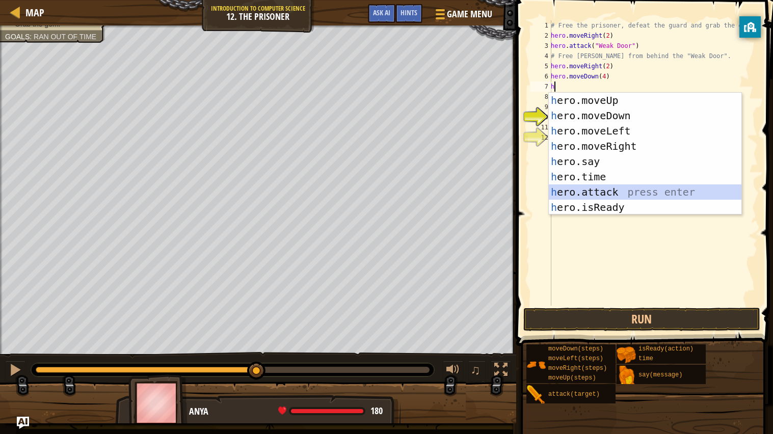
click at [584, 191] on div "h ero.moveUp press enter h ero.moveDown press enter h ero.moveLeft press enter …" at bounding box center [645, 169] width 193 height 153
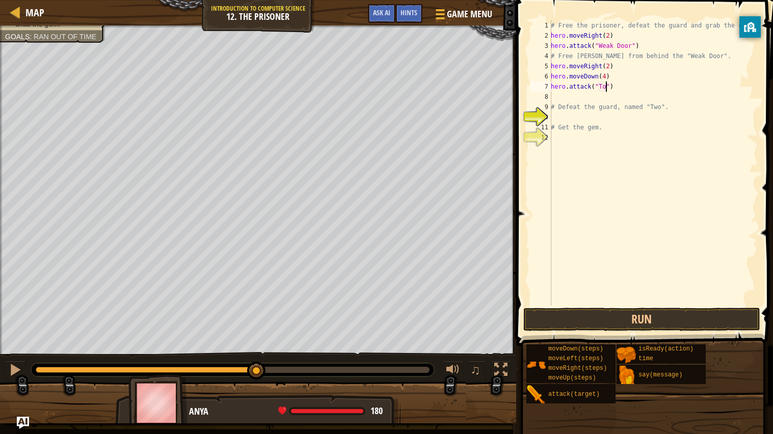
scroll to position [4, 5]
type textarea "hero.attack("Two")"
click at [562, 96] on div "# Free the prisoner, defeat the guard and grab the gem. hero . moveRight ( 2 ) …" at bounding box center [653, 173] width 209 height 306
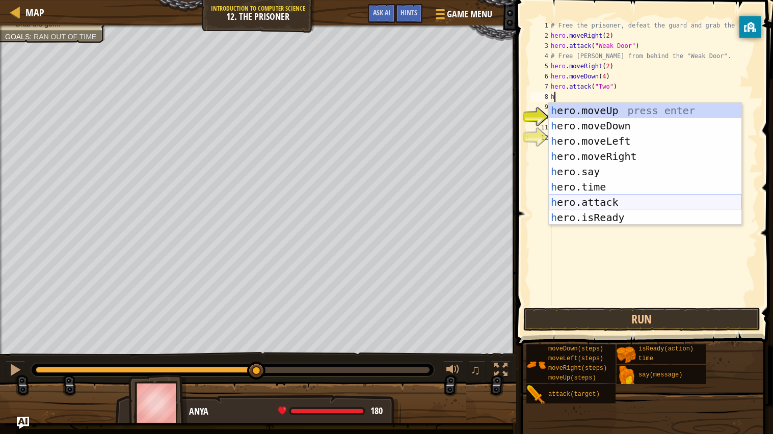
click at [585, 198] on div "h ero.moveUp press enter h ero.moveDown press enter h ero.moveLeft press enter …" at bounding box center [645, 179] width 193 height 153
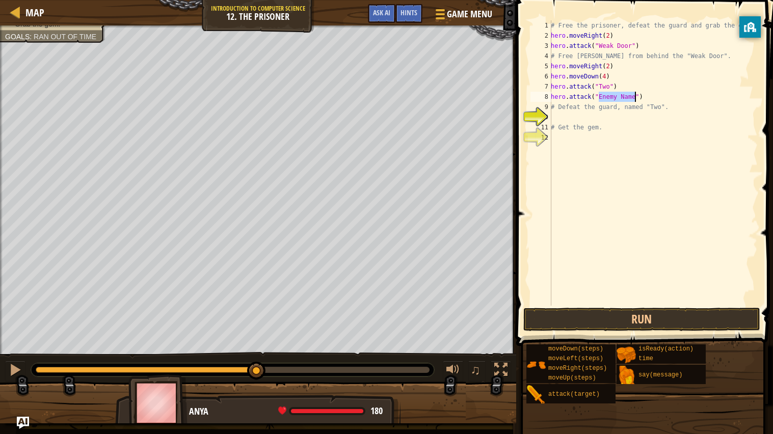
click at [625, 97] on div "# Free the prisoner, defeat the guard and grab the gem. hero . moveRight ( 2 ) …" at bounding box center [653, 162] width 209 height 285
click at [623, 96] on div "# Free the prisoner, defeat the guard and grab the gem. hero . moveRight ( 2 ) …" at bounding box center [653, 173] width 209 height 306
drag, startPoint x: 578, startPoint y: 325, endPoint x: 579, endPoint y: 354, distance: 29.1
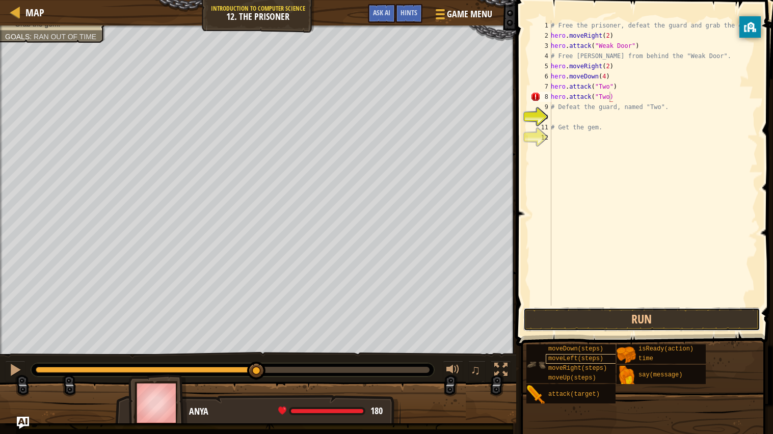
click at [579, 354] on div "Hints Videos hero.attack("Two) 1 2 3 4 5 6 7 8 9 10 11 12 # Free the prisoner, …" at bounding box center [643, 214] width 260 height 429
type textarea "hero.attack("Two")"
click at [590, 317] on button "Run" at bounding box center [642, 319] width 238 height 23
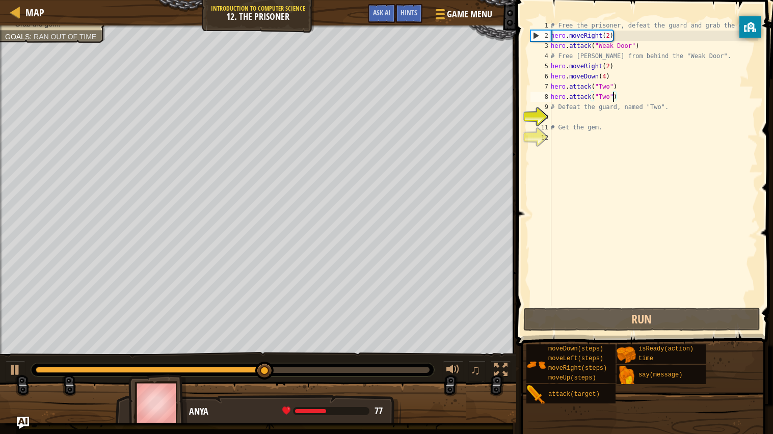
click at [553, 116] on div "# Free the prisoner, defeat the guard and grab the gem. hero . moveRight ( 2 ) …" at bounding box center [653, 173] width 209 height 306
type textarea "h"
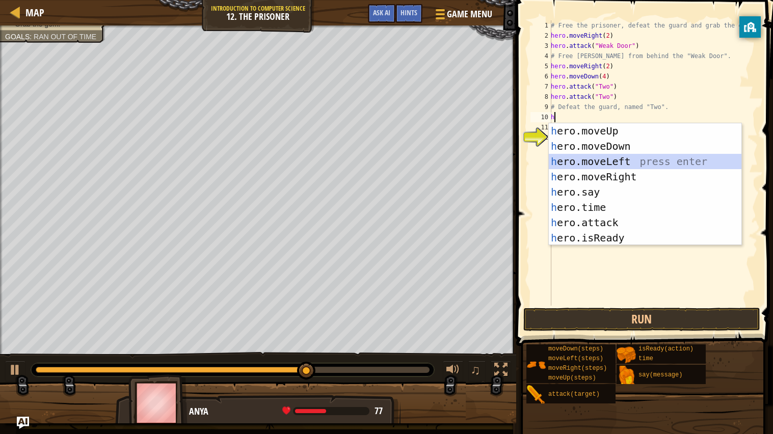
click at [601, 160] on div "h ero.moveUp press enter h ero.moveDown press enter h ero.moveLeft press enter …" at bounding box center [645, 199] width 193 height 153
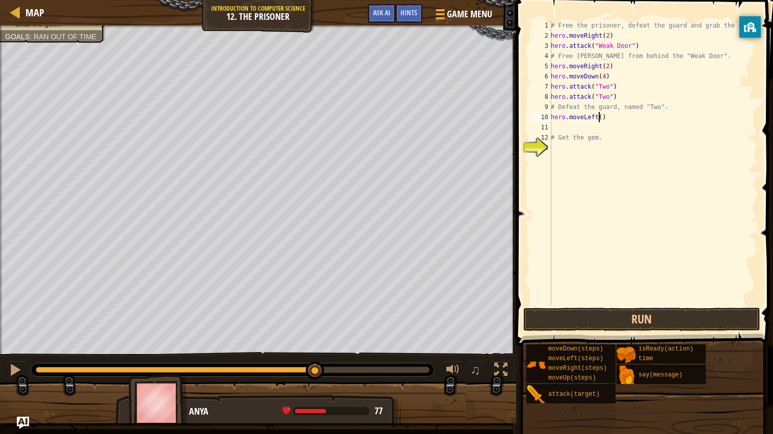
click at [597, 115] on div "# Free the prisoner, defeat the guard and grab the gem. hero . moveRight ( 2 ) …" at bounding box center [653, 173] width 209 height 306
click at [607, 118] on div "# Free the prisoner, defeat the guard and grab the gem. hero . moveRight ( 2 ) …" at bounding box center [653, 173] width 209 height 306
type textarea "hero.moveRight(2)"
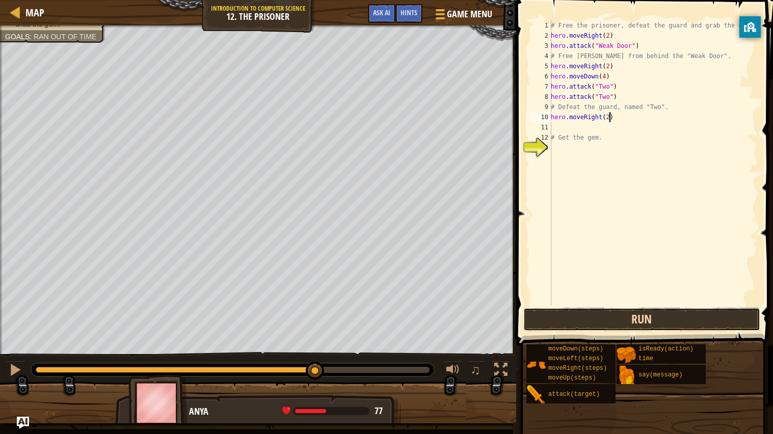
click at [610, 321] on button "Run" at bounding box center [642, 319] width 238 height 23
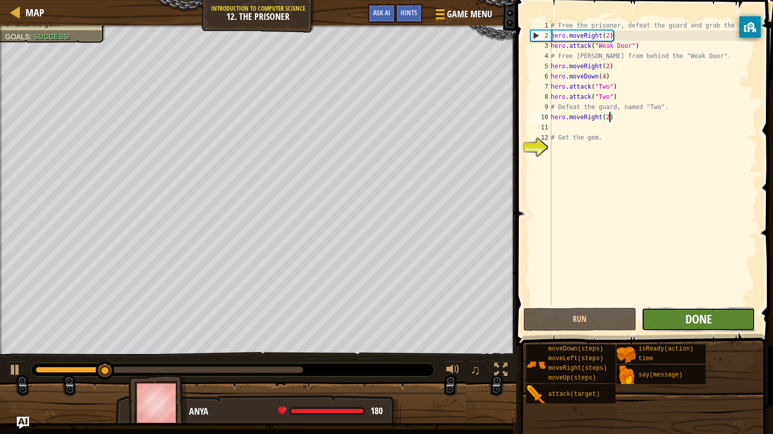
click at [709, 318] on span "Done" at bounding box center [699, 319] width 27 height 16
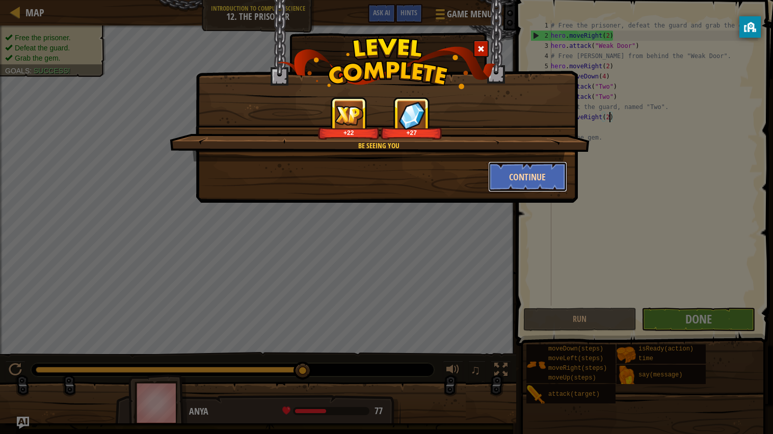
click at [552, 178] on button "Continue" at bounding box center [527, 177] width 79 height 31
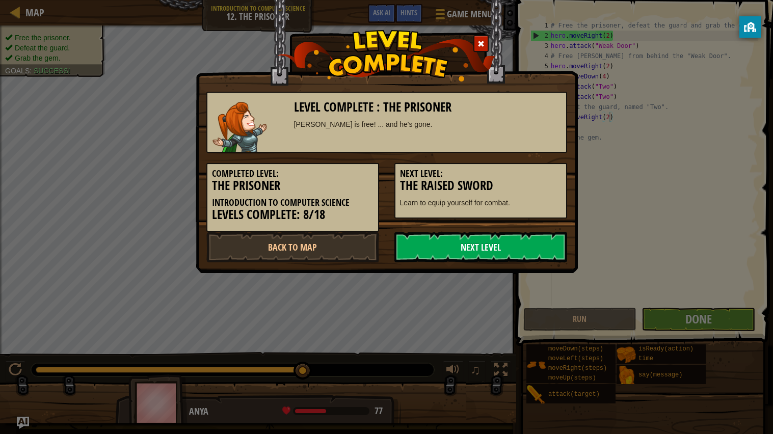
click at [518, 245] on link "Next Level" at bounding box center [481, 247] width 173 height 31
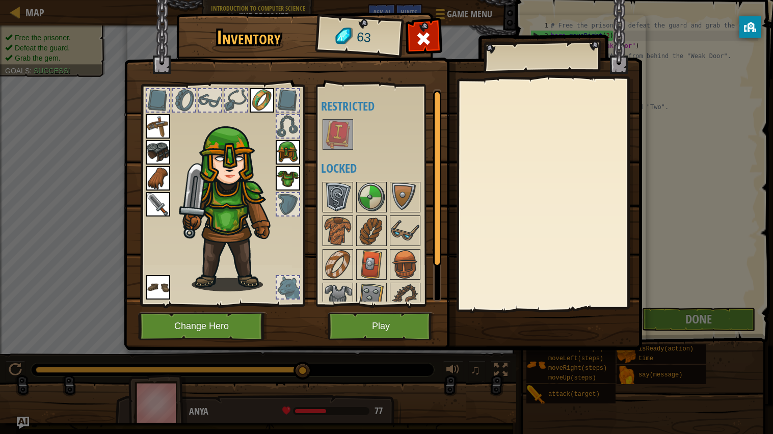
click at [344, 185] on img at bounding box center [338, 197] width 29 height 29
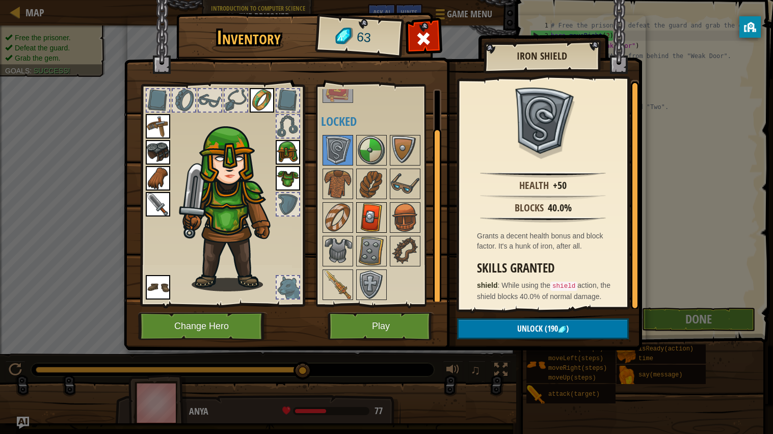
scroll to position [46, 0]
click at [341, 171] on img at bounding box center [338, 184] width 29 height 29
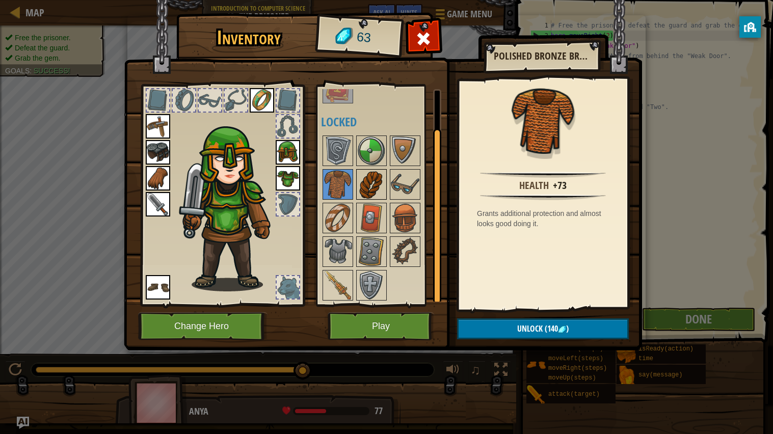
click at [357, 178] on img at bounding box center [371, 184] width 29 height 29
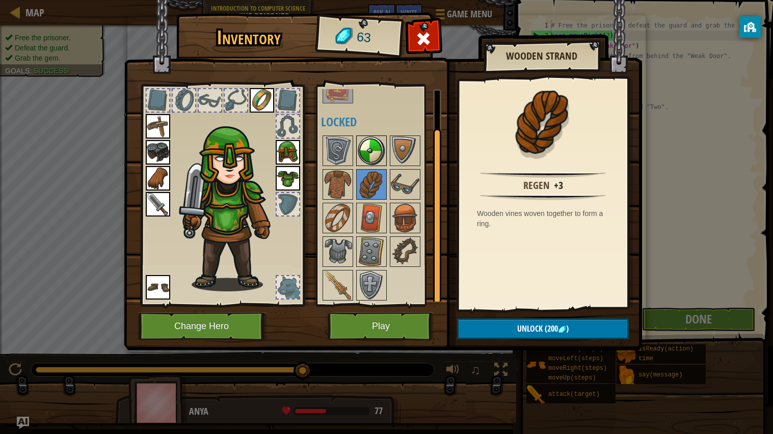
click at [364, 164] on img at bounding box center [371, 151] width 29 height 29
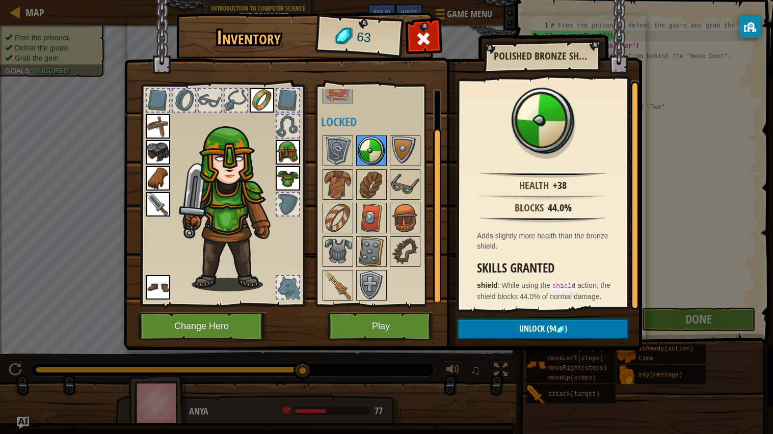
click at [378, 154] on img at bounding box center [371, 151] width 29 height 29
click at [394, 150] on img at bounding box center [405, 151] width 29 height 29
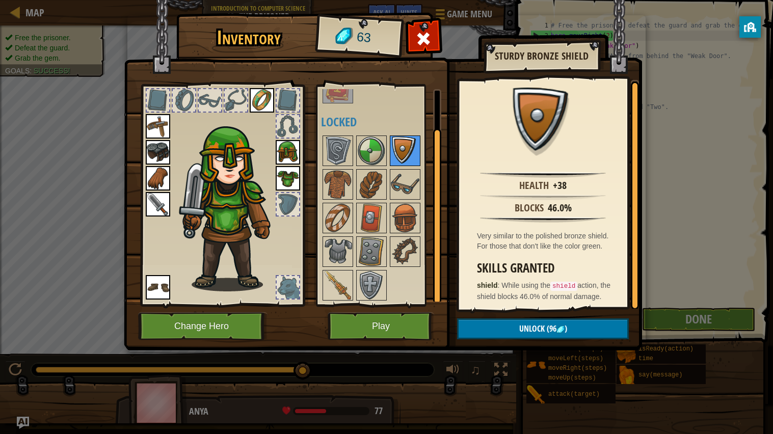
click at [397, 163] on img at bounding box center [405, 151] width 29 height 29
click at [374, 331] on button "Play" at bounding box center [381, 326] width 107 height 28
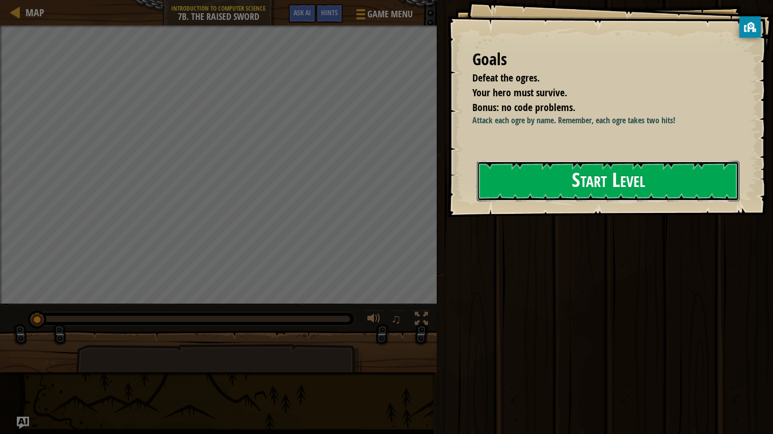
click at [588, 187] on button "Start Level" at bounding box center [608, 181] width 262 height 40
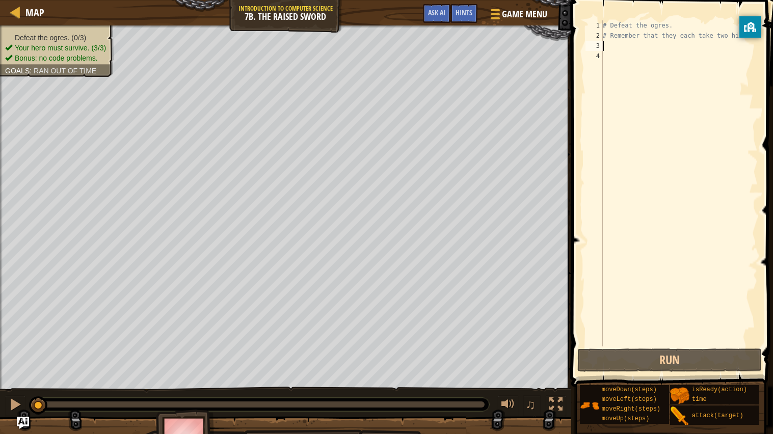
click at [610, 48] on div "# Defeat the ogres. # Remember that they each take two hits." at bounding box center [679, 193] width 157 height 347
type textarea "h"
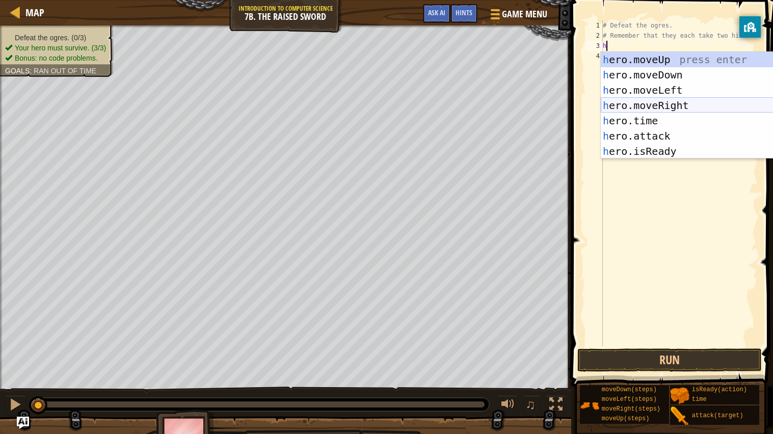
click at [648, 107] on div "h ero.moveUp press enter h ero.moveDown press enter h ero.moveLeft press enter …" at bounding box center [697, 121] width 193 height 138
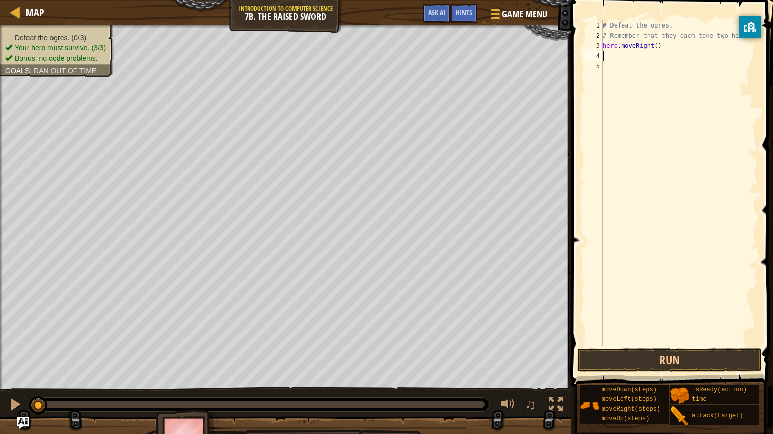
click at [659, 47] on div "# Defeat the ogres. # Remember that they each take two hits. hero . moveRight (…" at bounding box center [679, 193] width 157 height 347
type textarea "hero.moveRight(2)"
click at [608, 56] on div "# Defeat the ogres. # Remember that they each take two hits. hero . moveRight (…" at bounding box center [679, 193] width 157 height 347
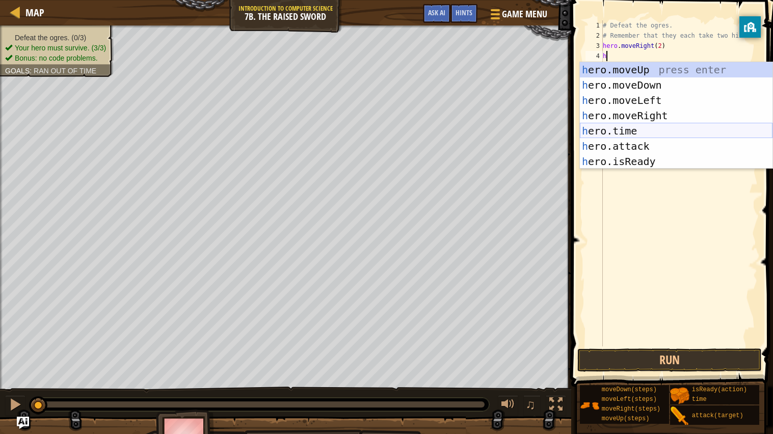
click at [614, 141] on div "h ero.moveUp press enter h ero.moveDown press enter h ero.moveLeft press enter …" at bounding box center [676, 131] width 193 height 138
type textarea "hero.attack("Enemy Name")"
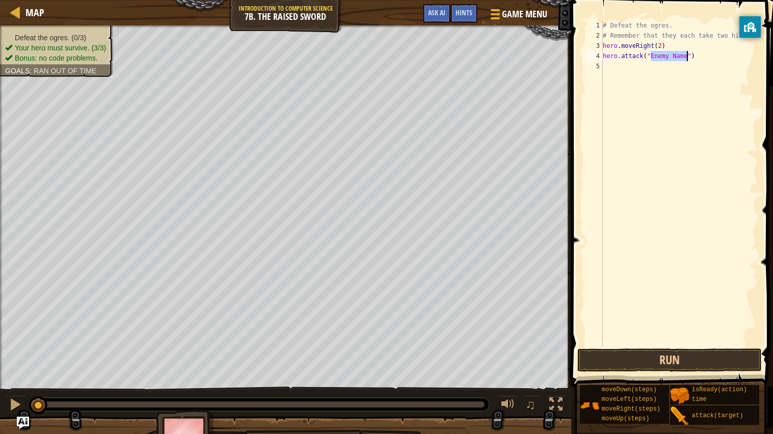
click at [615, 66] on div "# Defeat the ogres. # Remember that they each take two hits. hero . moveRight (…" at bounding box center [679, 193] width 157 height 347
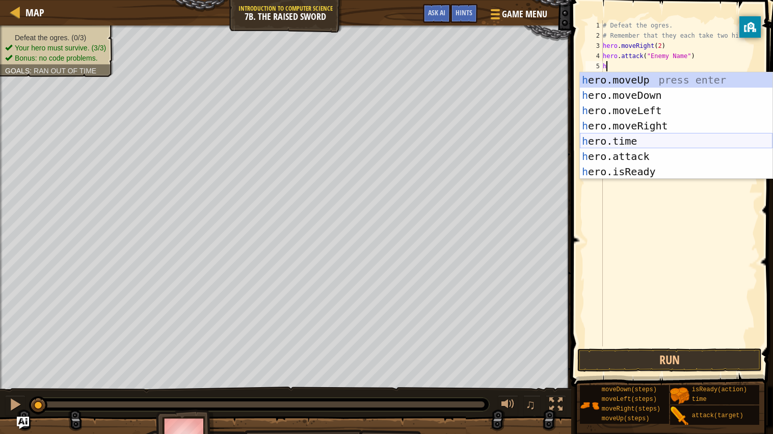
click at [629, 148] on div "h ero.moveUp press enter h ero.moveDown press enter h ero.moveLeft press enter …" at bounding box center [676, 141] width 193 height 138
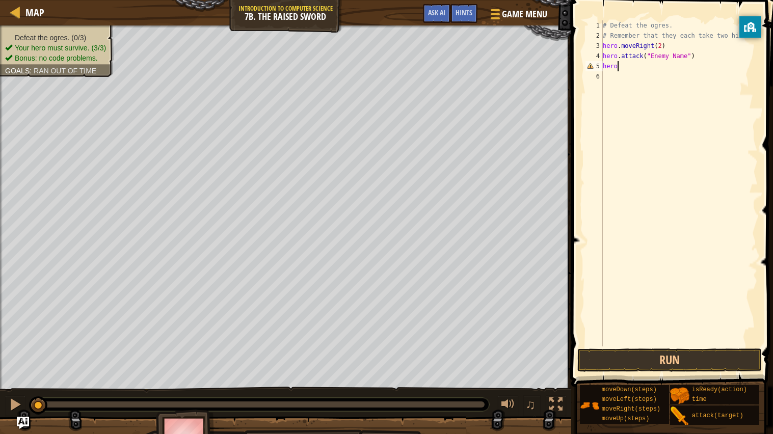
scroll to position [4, 1]
type textarea "h"
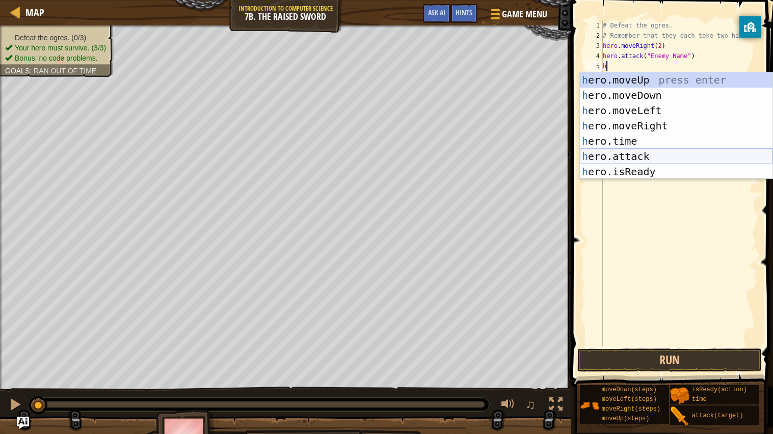
click at [616, 160] on div "h ero.moveUp press enter h ero.moveDown press enter h ero.moveLeft press enter …" at bounding box center [676, 141] width 193 height 138
type textarea "hero.attack("Enemy Name")"
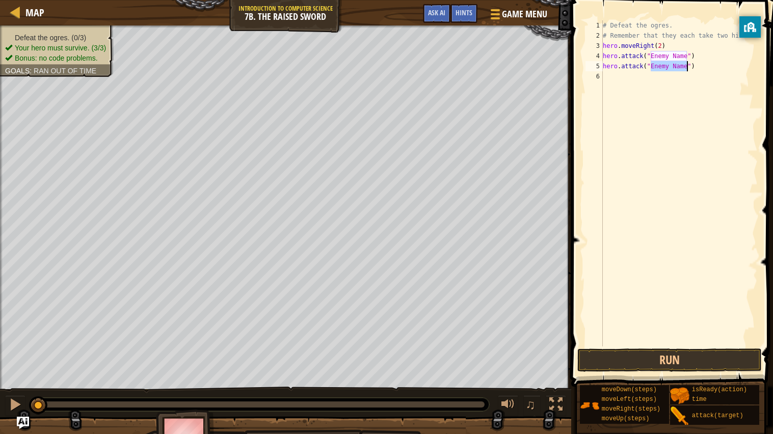
click at [626, 88] on div "# Defeat the ogres. # Remember that they each take two hits. hero . moveRight (…" at bounding box center [679, 193] width 157 height 347
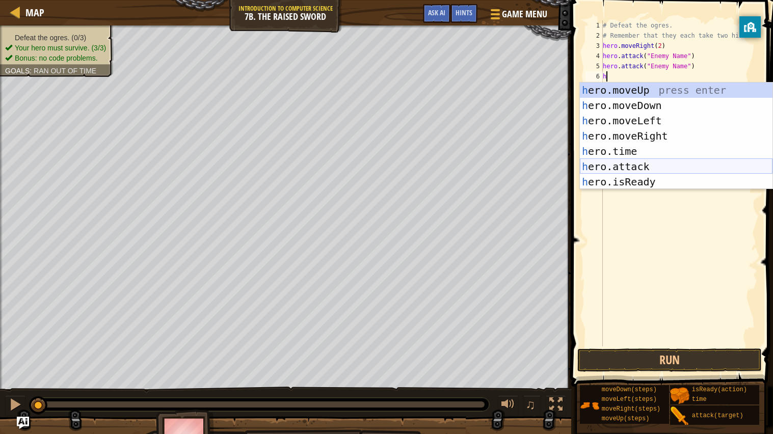
click at [628, 168] on div "h ero.moveUp press enter h ero.moveDown press enter h ero.moveLeft press enter …" at bounding box center [676, 152] width 193 height 138
type textarea "hero.attack("Enemy Name")"
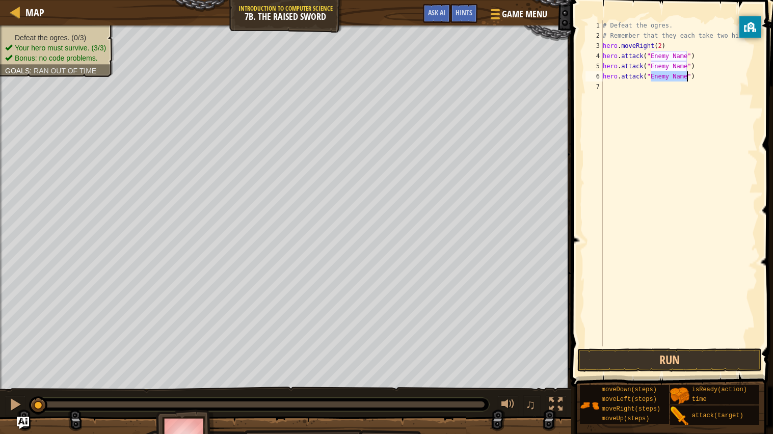
click at [606, 95] on div "# Defeat the ogres. # Remember that they each take two hits. hero . moveRight (…" at bounding box center [679, 193] width 157 height 347
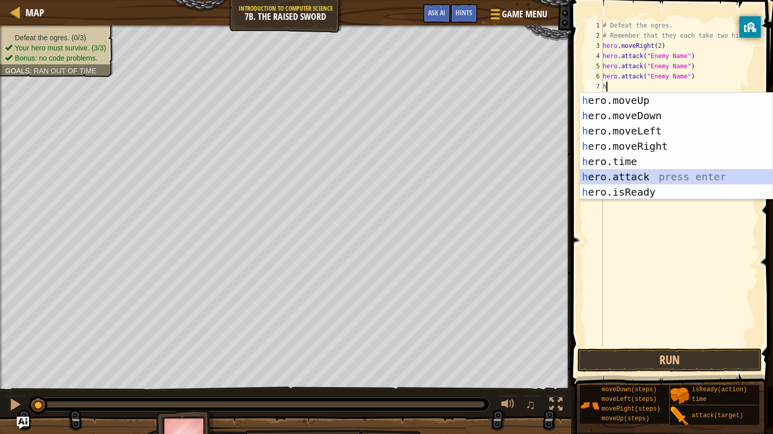
click at [610, 171] on div "h ero.moveUp press enter h ero.moveDown press enter h ero.moveLeft press enter …" at bounding box center [676, 162] width 193 height 138
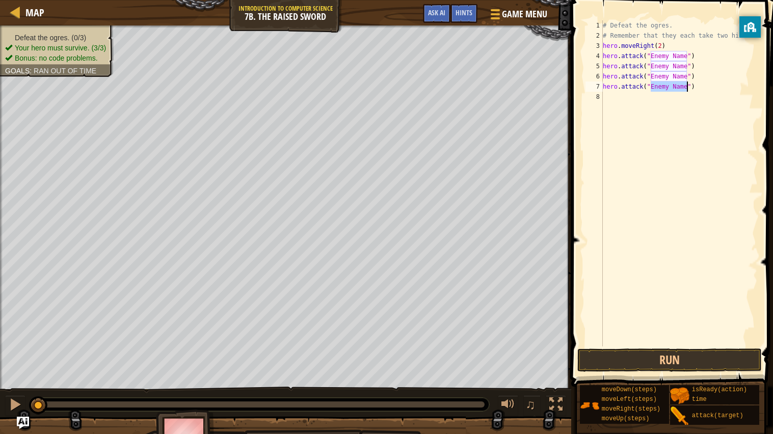
click at [684, 55] on div "# Defeat the ogres. # Remember that they each take two hits. hero . moveRight (…" at bounding box center [679, 193] width 157 height 347
drag, startPoint x: 688, startPoint y: 59, endPoint x: 650, endPoint y: 59, distance: 37.7
click at [650, 59] on div "# Defeat the ogres. # Remember that they each take two hits. hero . moveRight (…" at bounding box center [679, 193] width 157 height 347
drag, startPoint x: 687, startPoint y: 64, endPoint x: 659, endPoint y: 68, distance: 27.9
click at [659, 68] on div "# Defeat the ogres. # Remember that they each take two hits. hero . moveRight (…" at bounding box center [679, 193] width 157 height 347
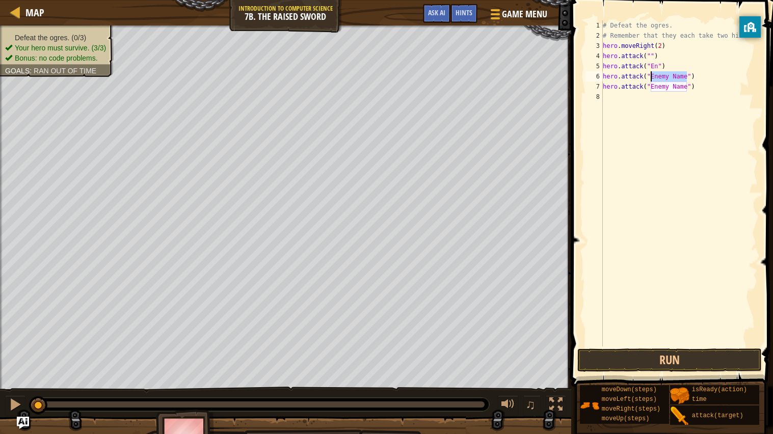
drag, startPoint x: 688, startPoint y: 76, endPoint x: 649, endPoint y: 75, distance: 38.7
click at [649, 75] on div "# Defeat the ogres. # Remember that they each take two hits. hero . moveRight (…" at bounding box center [679, 193] width 157 height 347
drag, startPoint x: 685, startPoint y: 88, endPoint x: 650, endPoint y: 89, distance: 34.7
click at [650, 89] on div "# Defeat the ogres. # Remember that they each take two hits. hero . moveRight (…" at bounding box center [679, 193] width 157 height 347
click at [653, 89] on div "# Defeat the ogres. # Remember that they each take two hits. hero . moveRight (…" at bounding box center [679, 193] width 157 height 347
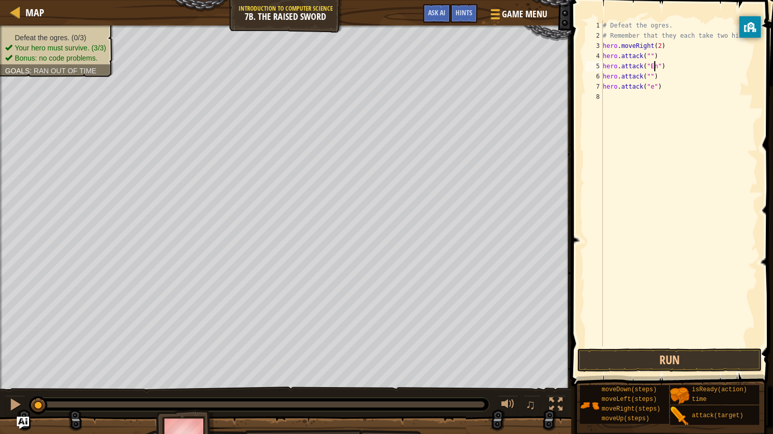
click at [655, 66] on div "# Defeat the ogres. # Remember that they each take two hits. hero . moveRight (…" at bounding box center [679, 193] width 157 height 347
click at [659, 66] on div "# Defeat the ogres. # Remember that they each take two hits. hero . moveRight (…" at bounding box center [679, 193] width 157 height 347
click at [654, 86] on div "# Defeat the ogres. # Remember that they each take two hits. hero . moveRight (…" at bounding box center [679, 193] width 157 height 347
click at [650, 56] on div "# Defeat the ogres. # Remember that they each take two hits. hero . moveRight (…" at bounding box center [679, 193] width 157 height 347
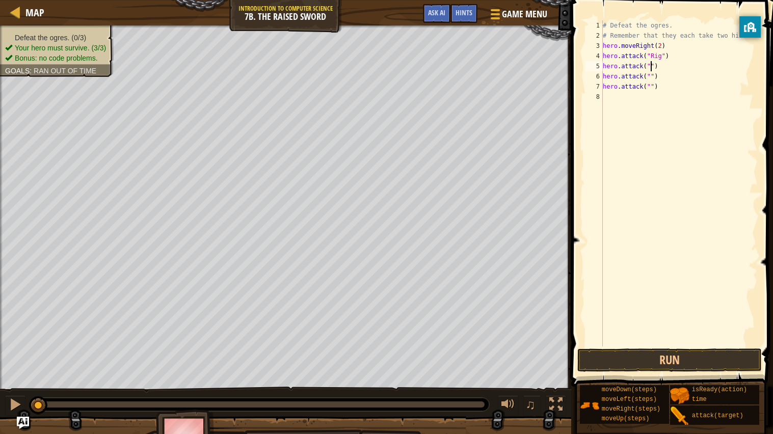
click at [651, 68] on div "# Defeat the ogres. # Remember that they each take two hits. hero . moveRight (…" at bounding box center [679, 193] width 157 height 347
click at [650, 74] on div "# Defeat the ogres. # Remember that they each take two hits. hero . moveRight (…" at bounding box center [679, 193] width 157 height 347
click at [604, 352] on button "Run" at bounding box center [669, 360] width 184 height 23
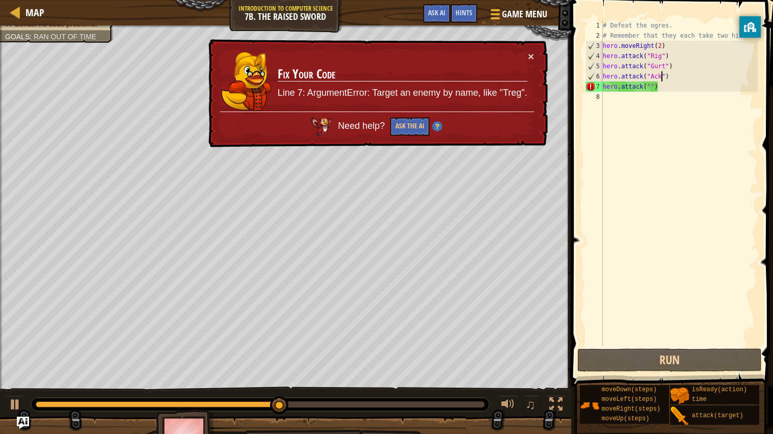
click at [661, 66] on div "# Defeat the ogres. # Remember that they each take two hits. hero . moveRight (…" at bounding box center [679, 193] width 157 height 347
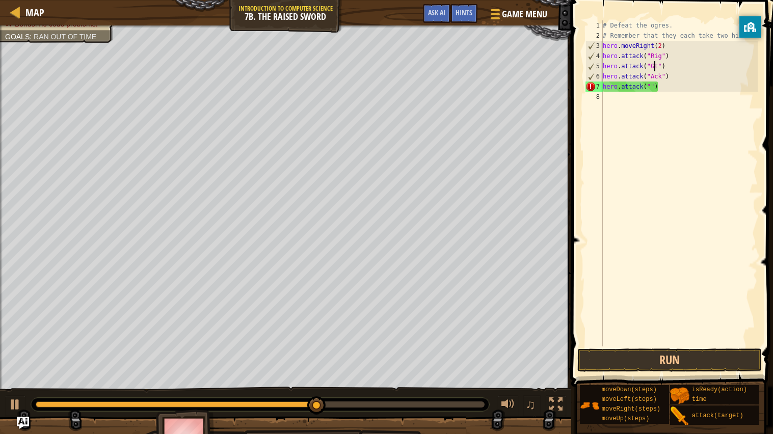
scroll to position [4, 4]
click at [655, 68] on div "# Defeat the ogres. # Remember that they each take two hits. hero . moveRight (…" at bounding box center [679, 193] width 157 height 347
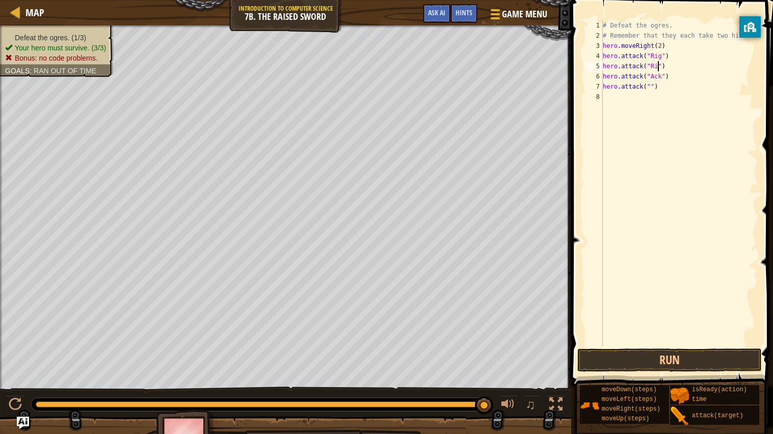
scroll to position [4, 5]
click at [663, 79] on div "# Defeat the ogres. # Remember that they each take two hits. hero . moveRight (…" at bounding box center [679, 193] width 157 height 347
click at [650, 88] on div "# Defeat the ogres. # Remember that they each take two hits. hero . moveRight (…" at bounding box center [679, 193] width 157 height 347
type textarea "hero.attack("Gurt")"
click at [606, 94] on div "# Defeat the ogres. # Remember that they each take two hits. hero . moveRight (…" at bounding box center [679, 193] width 157 height 347
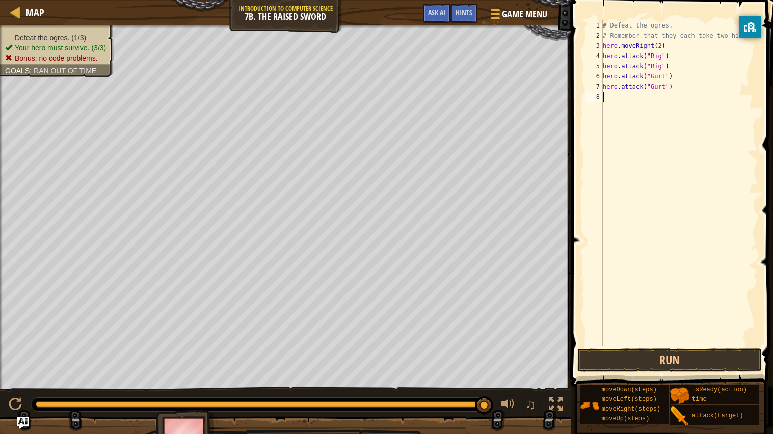
scroll to position [4, 0]
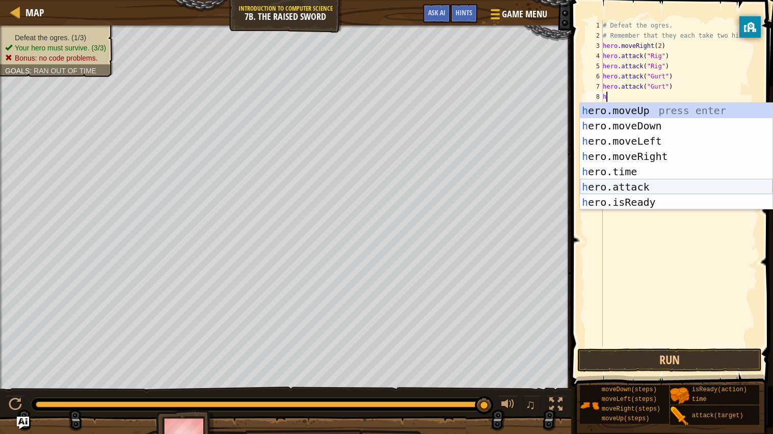
click at [603, 189] on div "h ero.moveUp press enter h ero.moveDown press enter h ero.moveLeft press enter …" at bounding box center [676, 172] width 193 height 138
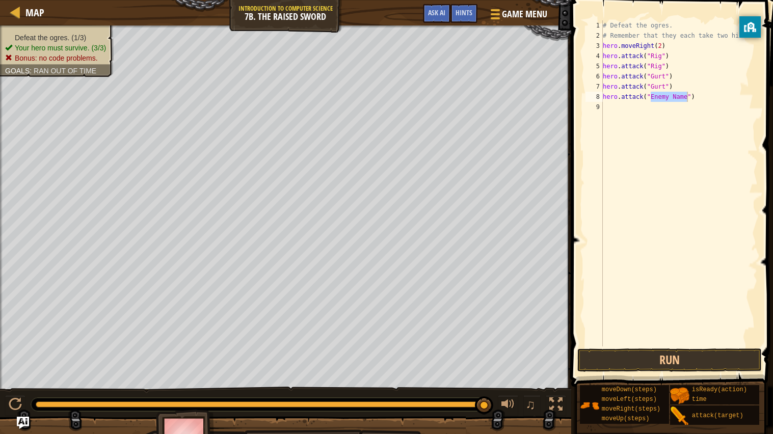
click at [576, 370] on span at bounding box center [673, 178] width 210 height 417
click at [585, 365] on button "Run" at bounding box center [669, 360] width 184 height 23
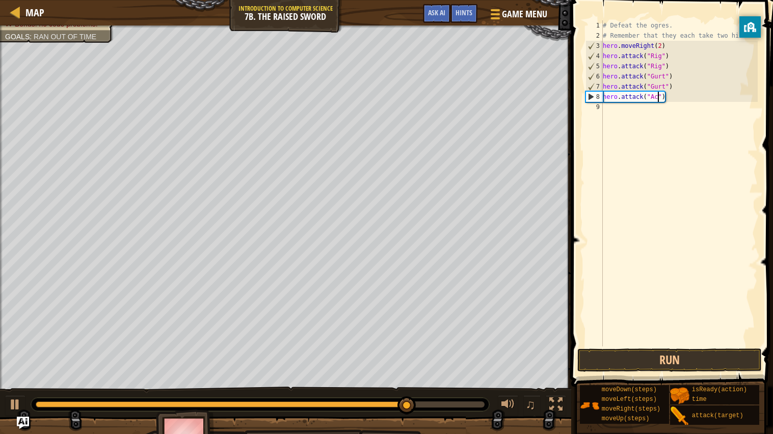
type textarea "hero.attack("Ack")"
click at [603, 109] on div "# Defeat the ogres. # Remember that they each take two hits. hero . moveRight (…" at bounding box center [679, 193] width 157 height 347
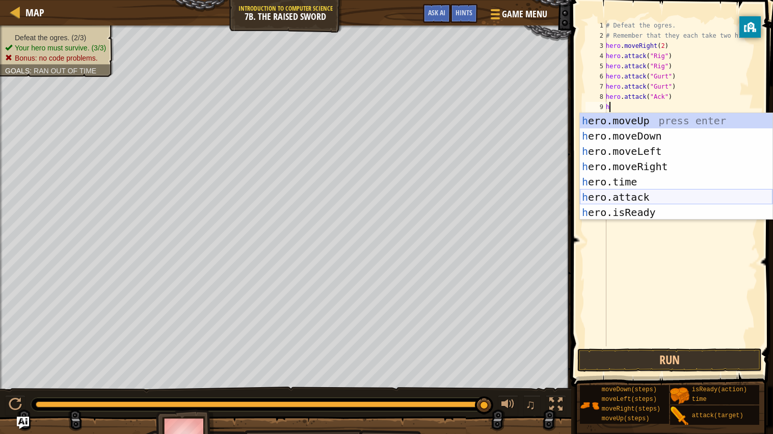
click at [648, 197] on div "h ero.moveUp press enter h ero.moveDown press enter h ero.moveLeft press enter …" at bounding box center [676, 182] width 193 height 138
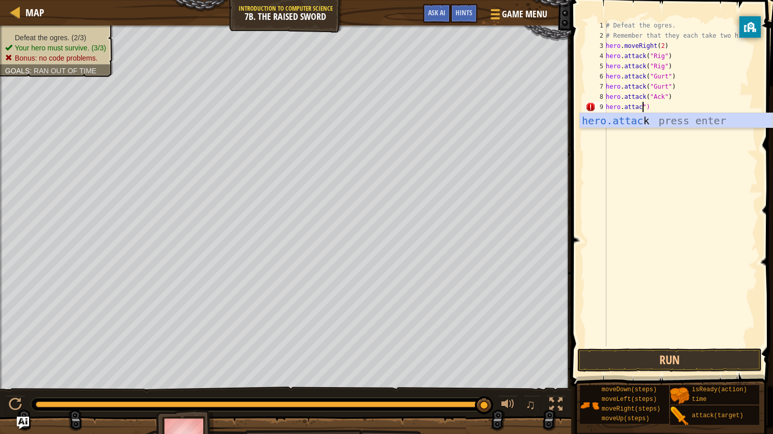
scroll to position [4, 3]
click at [699, 117] on div "hero.attack press enter" at bounding box center [676, 136] width 193 height 46
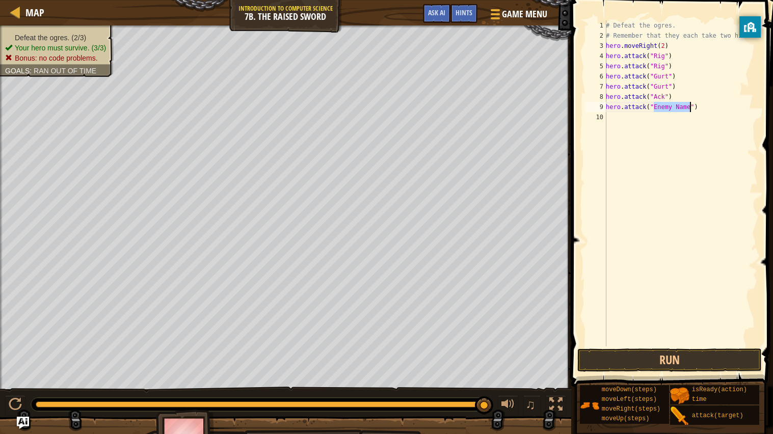
click at [679, 110] on div "# Defeat the ogres. # Remember that they each take two hits. hero . moveRight (…" at bounding box center [681, 183] width 154 height 326
click at [689, 110] on div "# Defeat the ogres. # Remember that they each take two hits. hero . moveRight (…" at bounding box center [681, 193] width 154 height 347
type textarea "hero.attack("Ack")"
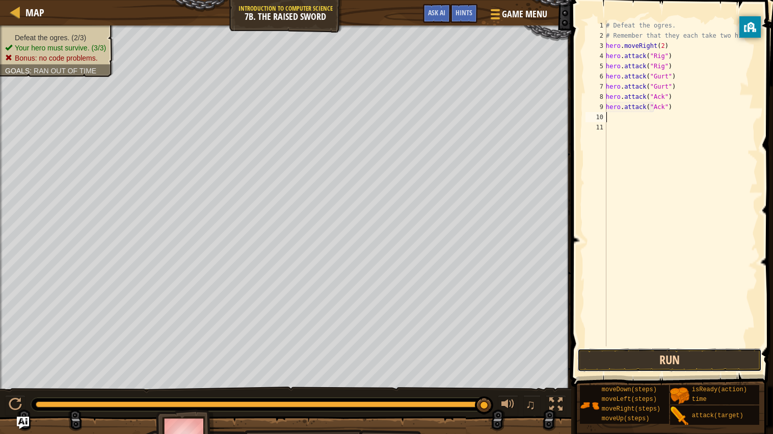
click at [626, 356] on button "Run" at bounding box center [669, 360] width 184 height 23
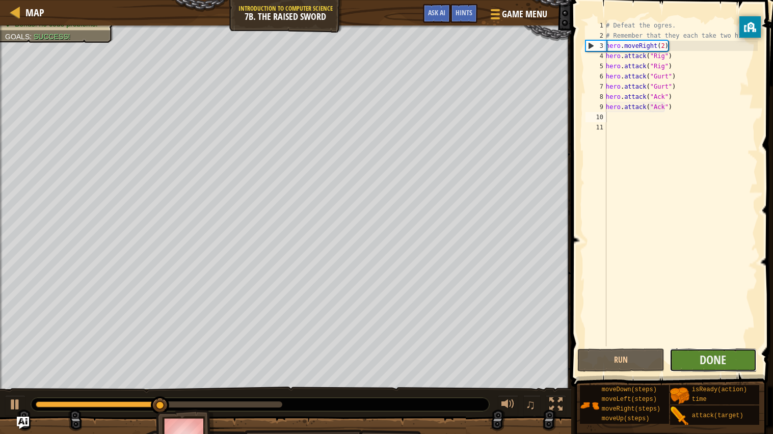
click at [705, 367] on button "Done" at bounding box center [713, 360] width 87 height 23
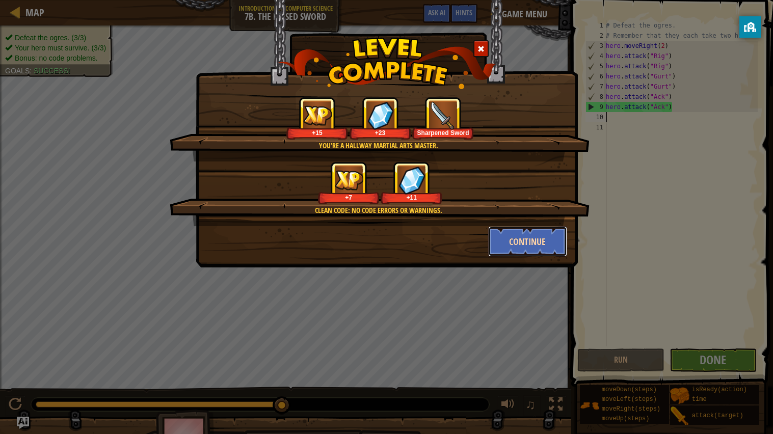
click at [529, 255] on button "Continue" at bounding box center [527, 241] width 79 height 31
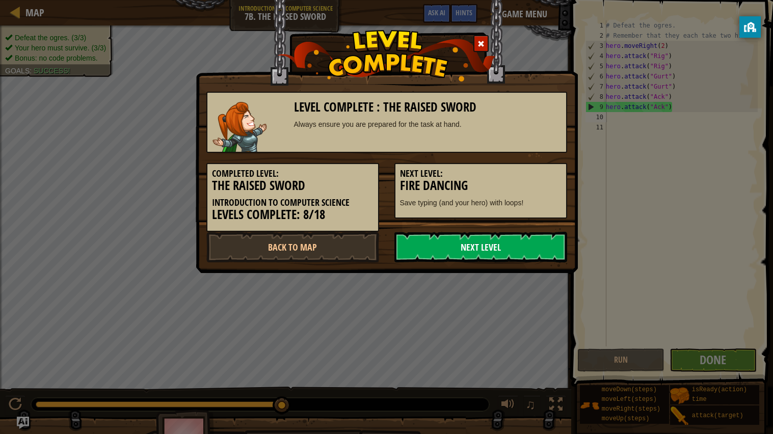
click at [439, 253] on link "Next Level" at bounding box center [481, 247] width 173 height 31
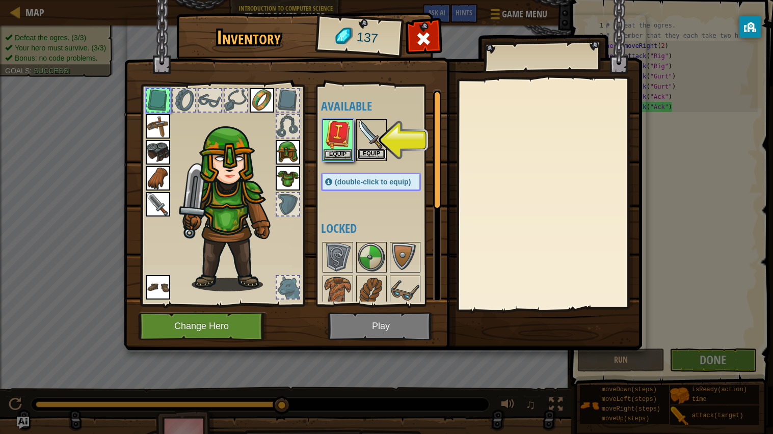
click at [377, 153] on button "Equip" at bounding box center [371, 154] width 29 height 11
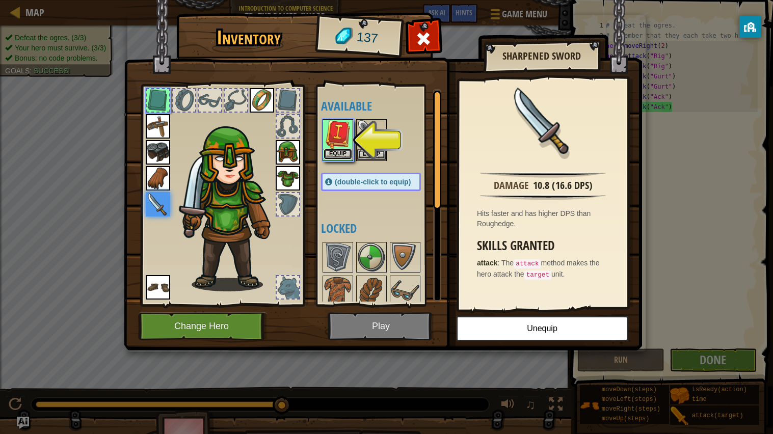
click at [344, 157] on button "Equip" at bounding box center [338, 154] width 29 height 11
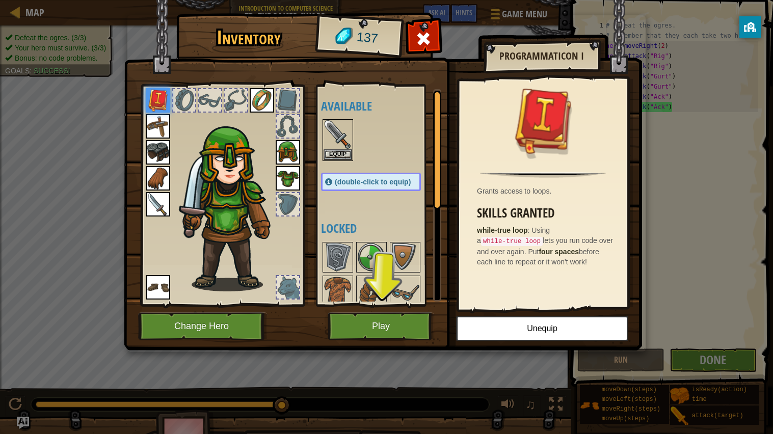
click at [385, 343] on img at bounding box center [383, 166] width 518 height 370
click at [384, 330] on button "Play" at bounding box center [381, 326] width 107 height 28
